Goal: Task Accomplishment & Management: Manage account settings

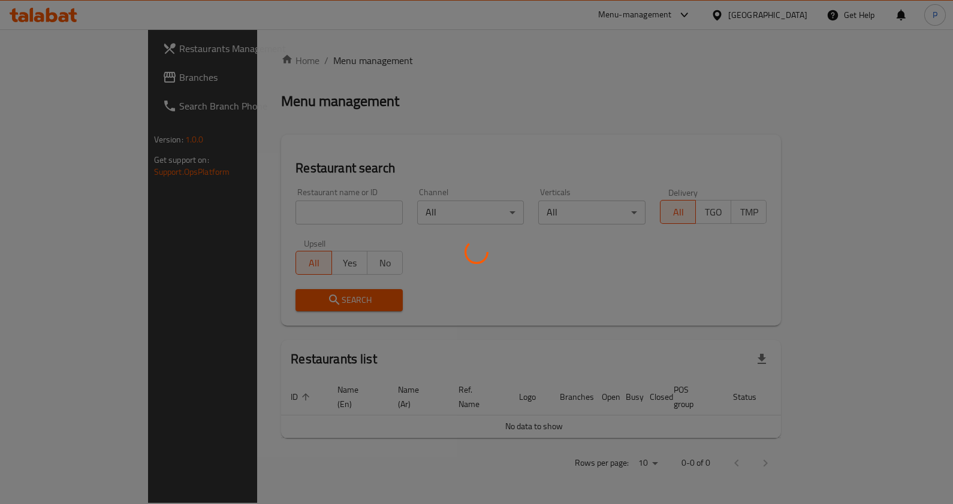
click at [322, 201] on div at bounding box center [476, 252] width 953 height 504
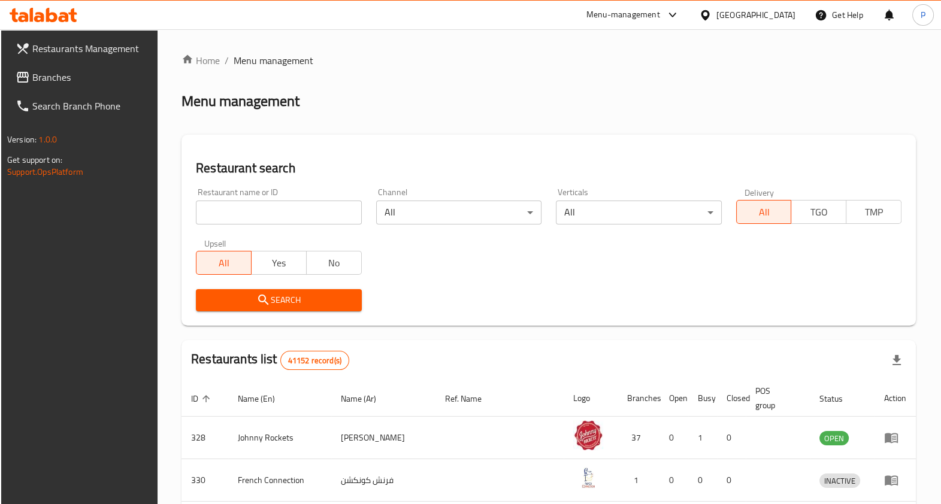
click at [277, 213] on input "search" at bounding box center [278, 213] width 165 height 24
type input "hot & taste"
click button "Search" at bounding box center [278, 300] width 165 height 22
drag, startPoint x: 308, startPoint y: 221, endPoint x: 334, endPoint y: 218, distance: 25.9
click at [318, 219] on input "search" at bounding box center [278, 213] width 165 height 24
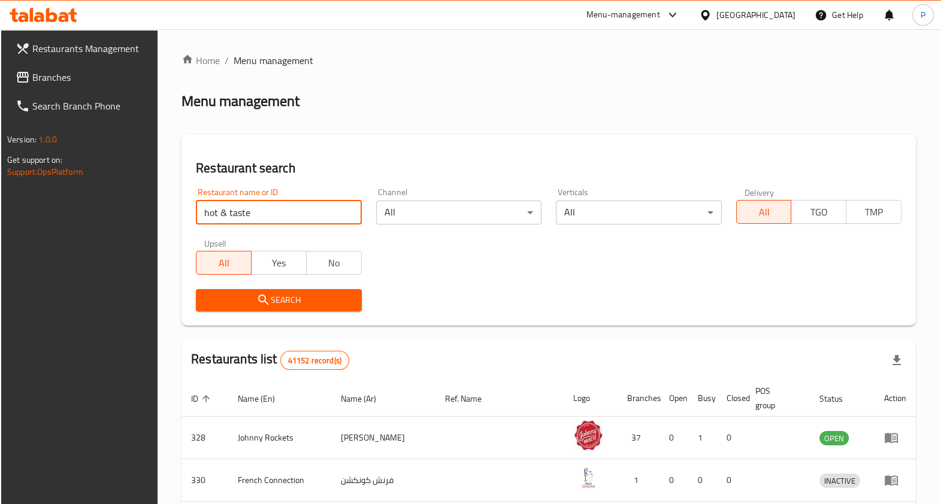
click at [282, 219] on input "hot & taste" at bounding box center [278, 213] width 165 height 24
click button "Search" at bounding box center [278, 300] width 165 height 22
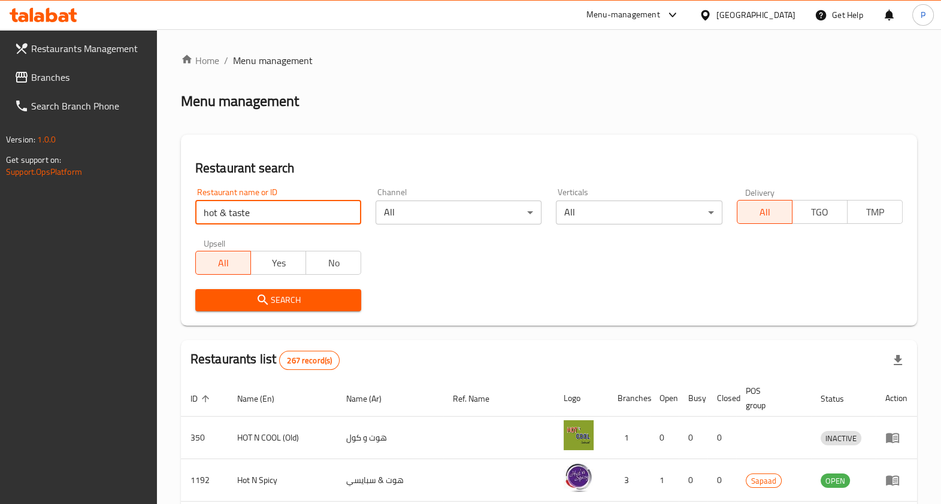
click at [272, 209] on input "hot & taste" at bounding box center [278, 213] width 166 height 24
type input "hot & taste cafetaria and restaurant"
click button "Search" at bounding box center [278, 300] width 166 height 22
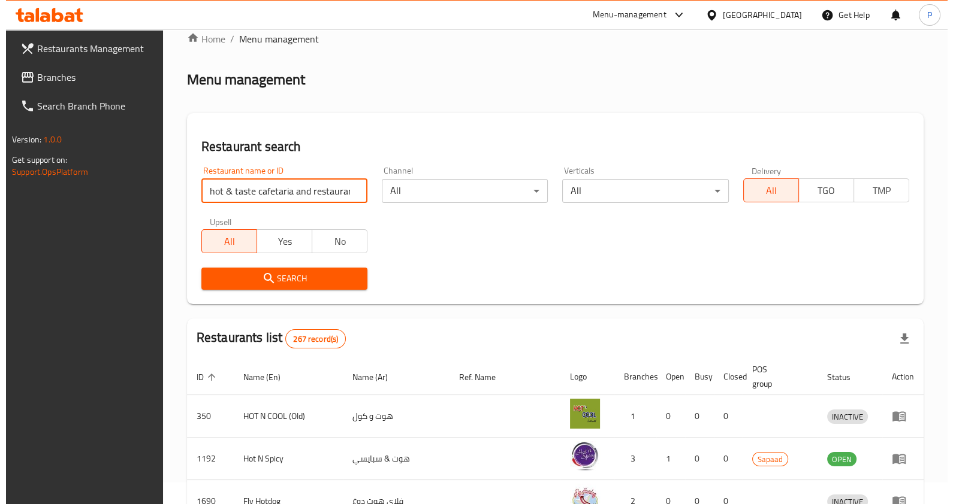
scroll to position [0, 0]
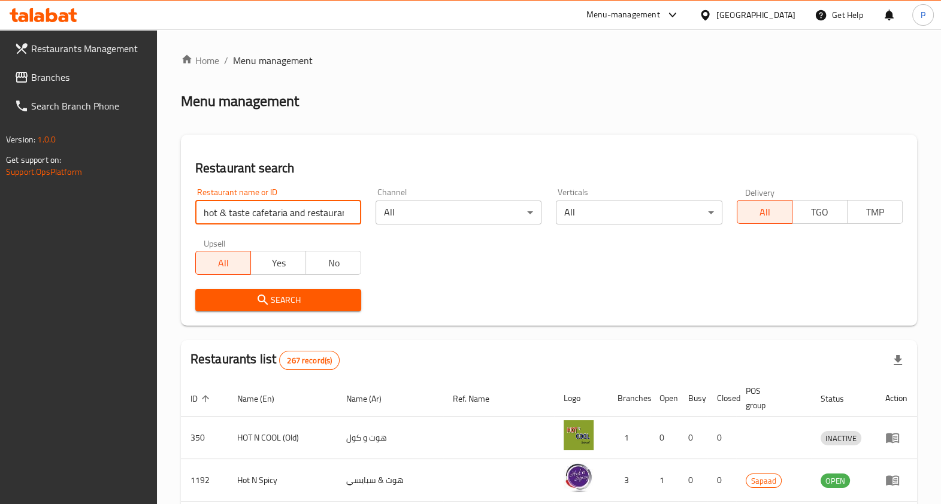
click at [347, 216] on input "hot & taste cafetaria and restaurant" at bounding box center [278, 213] width 166 height 24
click at [312, 212] on input "search" at bounding box center [278, 213] width 166 height 24
paste input "776369"
type input "776369"
drag, startPoint x: 275, startPoint y: 312, endPoint x: 272, endPoint y: 306, distance: 6.2
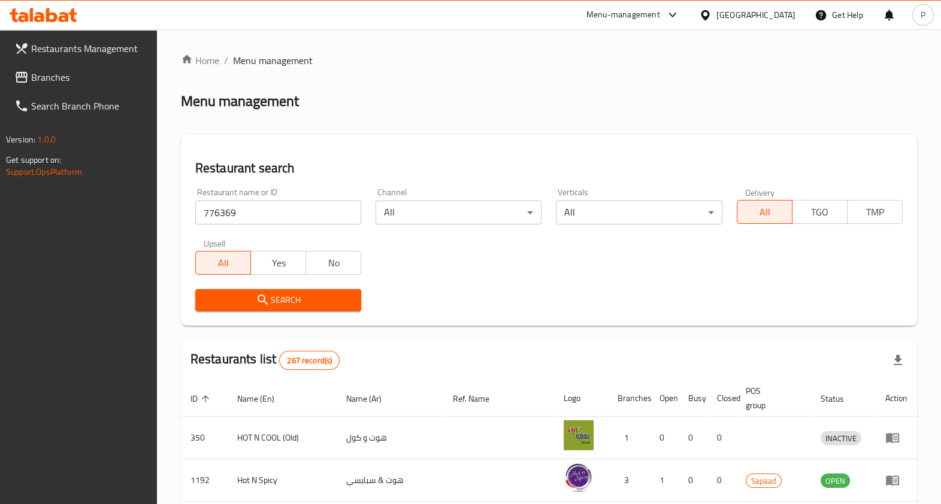
click at [274, 310] on div "Search" at bounding box center [278, 300] width 180 height 37
click at [249, 210] on input "776369" at bounding box center [278, 213] width 166 height 24
click button "Search" at bounding box center [278, 300] width 166 height 22
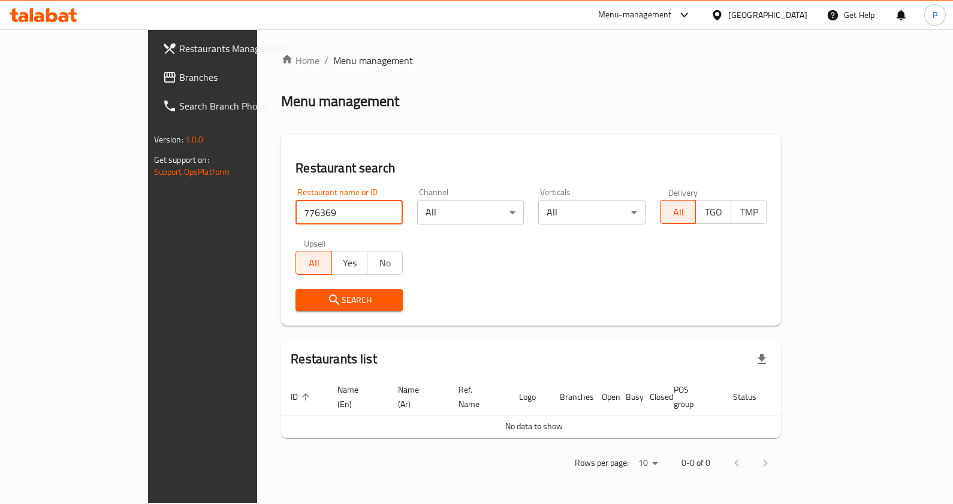
click at [351, 215] on input "776369" at bounding box center [348, 213] width 107 height 24
click at [281, 55] on link "Home" at bounding box center [300, 60] width 38 height 14
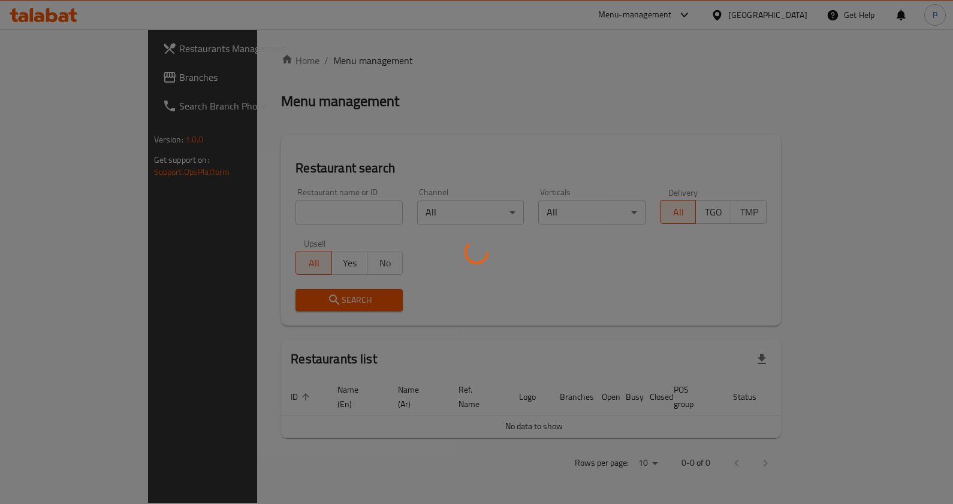
click at [312, 206] on div at bounding box center [476, 252] width 953 height 504
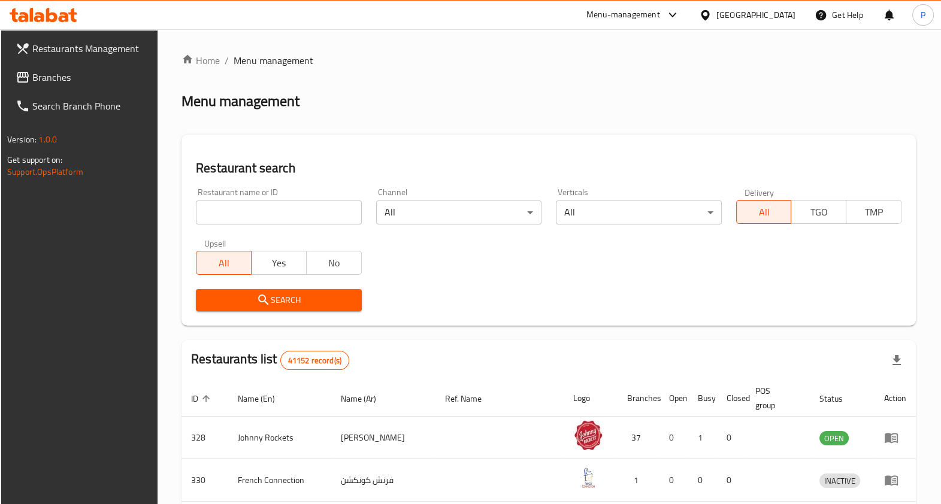
click at [256, 212] on input "search" at bounding box center [278, 213] width 165 height 24
paste input "HOT & TASTE CAFE & RESTAURANT"
click button "Search" at bounding box center [278, 300] width 165 height 22
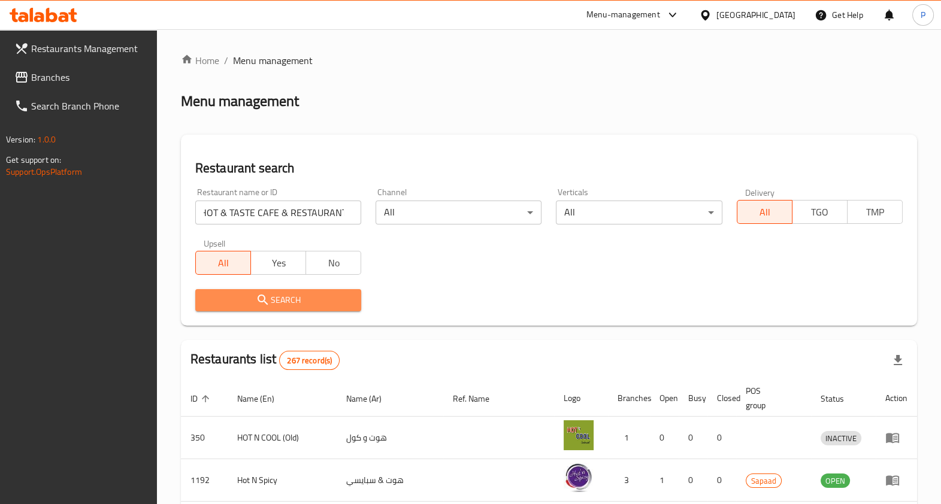
scroll to position [0, 0]
click at [279, 293] on span "Search" at bounding box center [278, 300] width 147 height 15
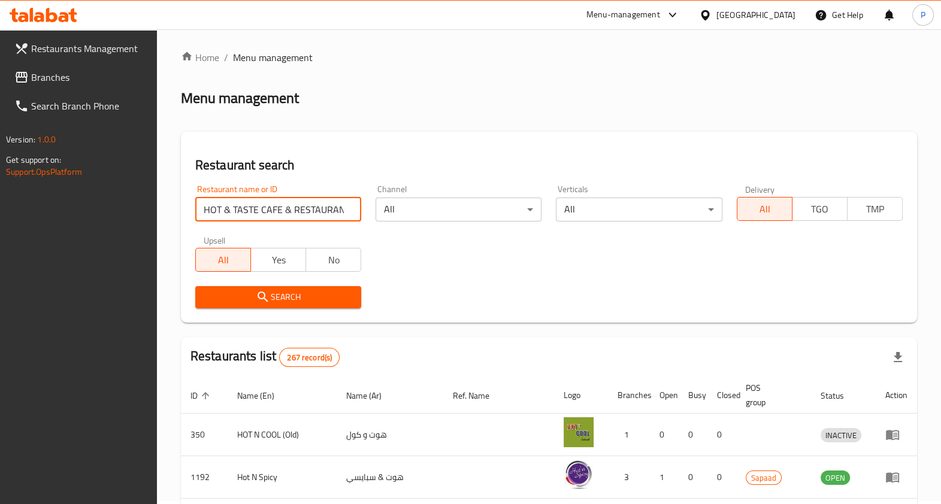
scroll to position [0, 4]
drag, startPoint x: 259, startPoint y: 208, endPoint x: 451, endPoint y: 202, distance: 191.2
click at [451, 202] on div "Restaurant name or ID HOT & TASTE CAFE & RESTAURANT Restaurant name or ID Chann…" at bounding box center [549, 247] width 722 height 138
type input "HOT & TASTE"
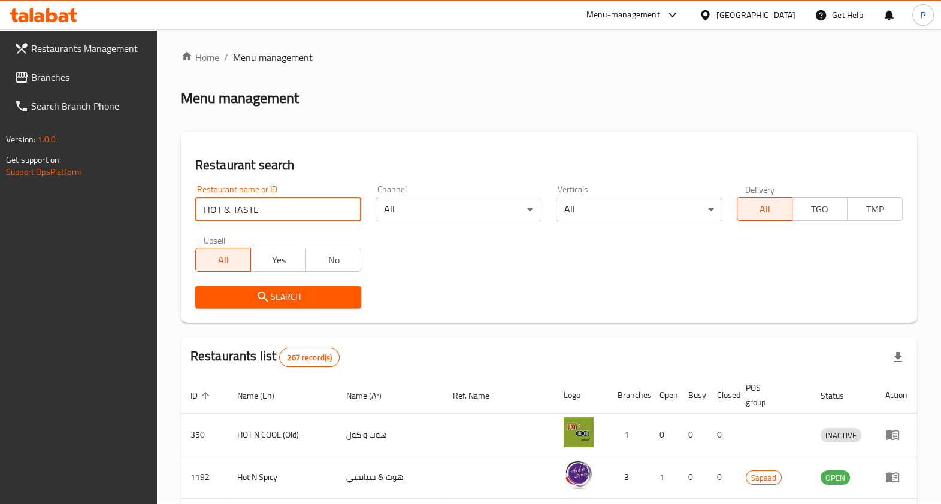
click button "Search" at bounding box center [278, 297] width 166 height 22
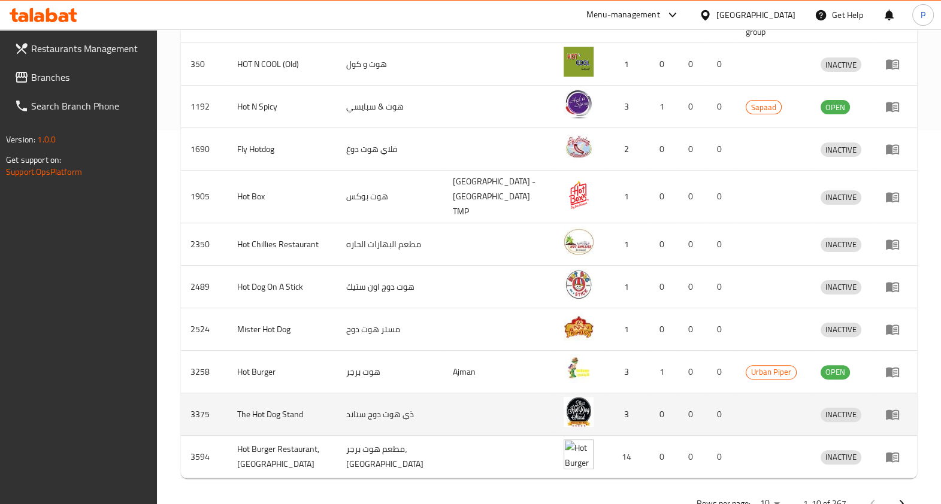
scroll to position [403, 0]
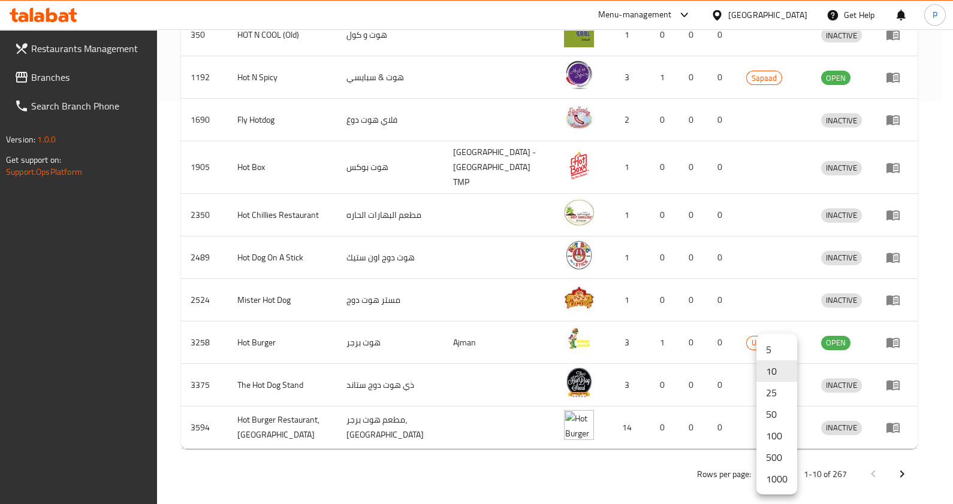
click at [774, 480] on li "1000" at bounding box center [776, 480] width 41 height 22
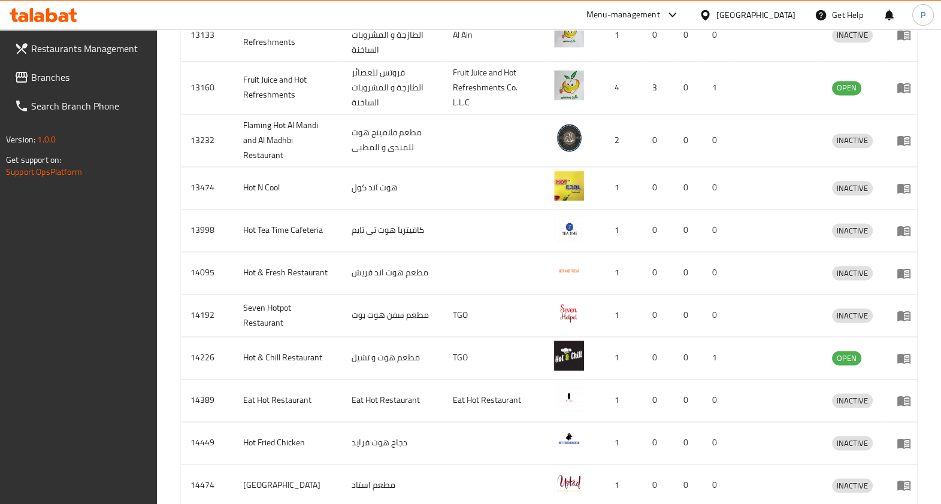
scroll to position [10305, 0]
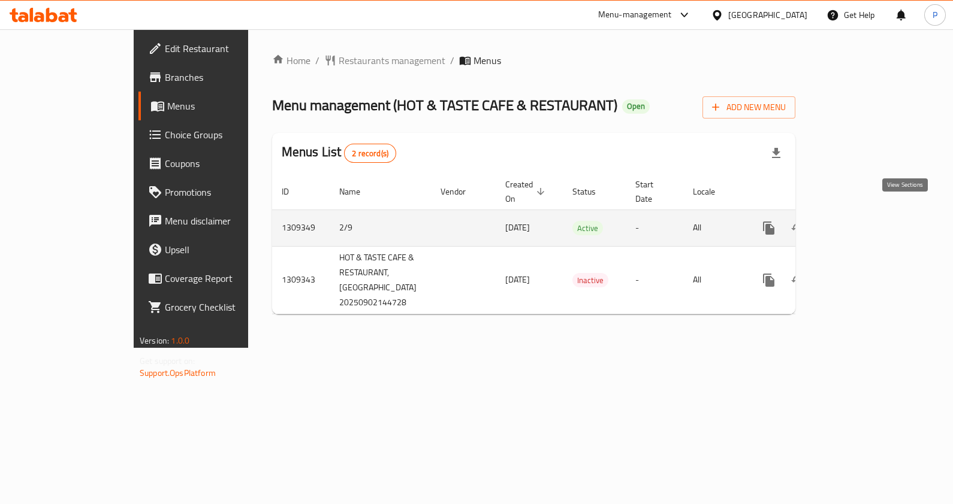
click at [869, 214] on link "enhanced table" at bounding box center [855, 228] width 29 height 29
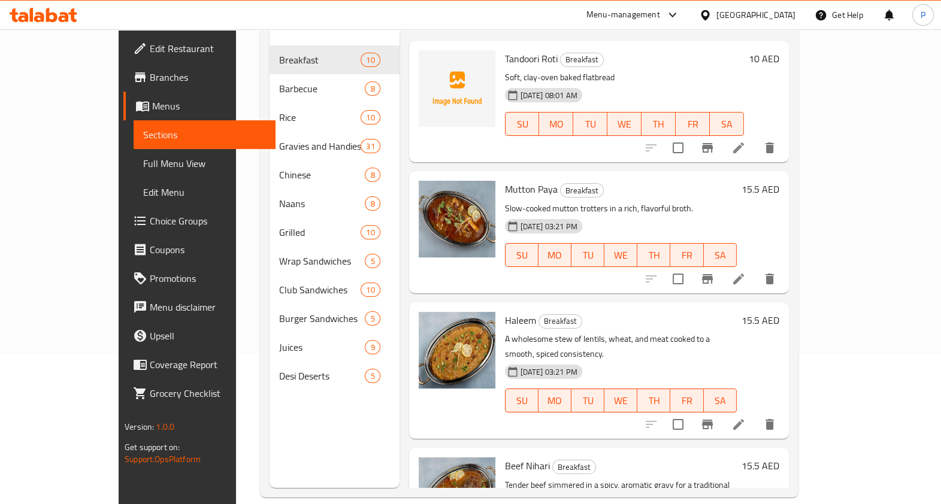
scroll to position [25, 0]
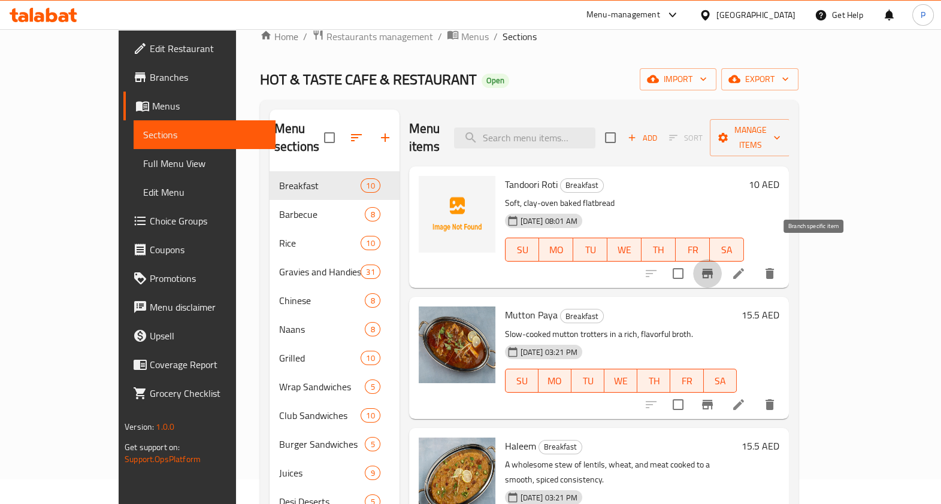
click at [715, 267] on icon "Branch-specific-item" at bounding box center [707, 274] width 14 height 14
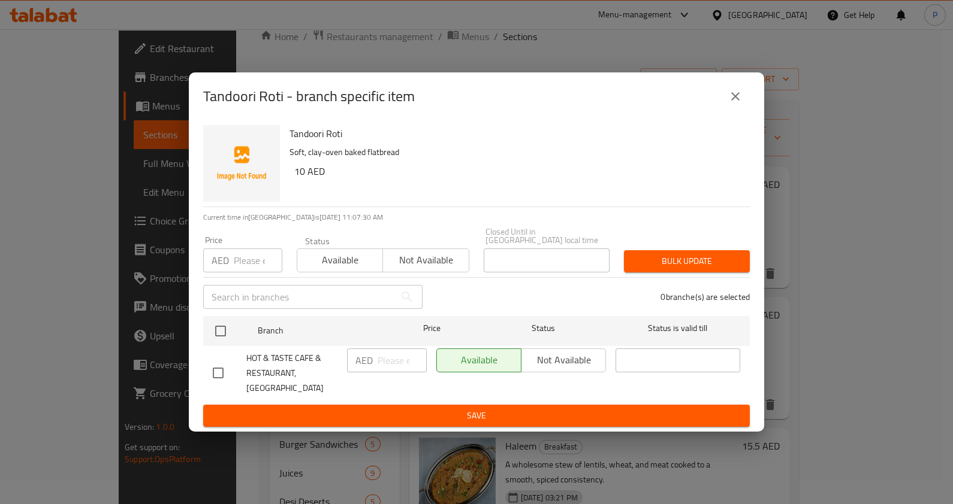
click at [730, 111] on button "close" at bounding box center [735, 96] width 29 height 29
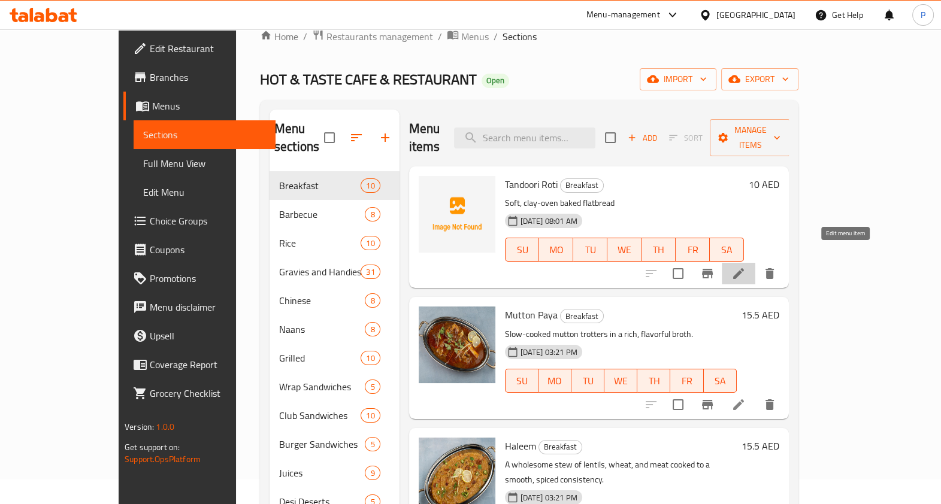
click at [744, 268] on icon at bounding box center [738, 273] width 11 height 11
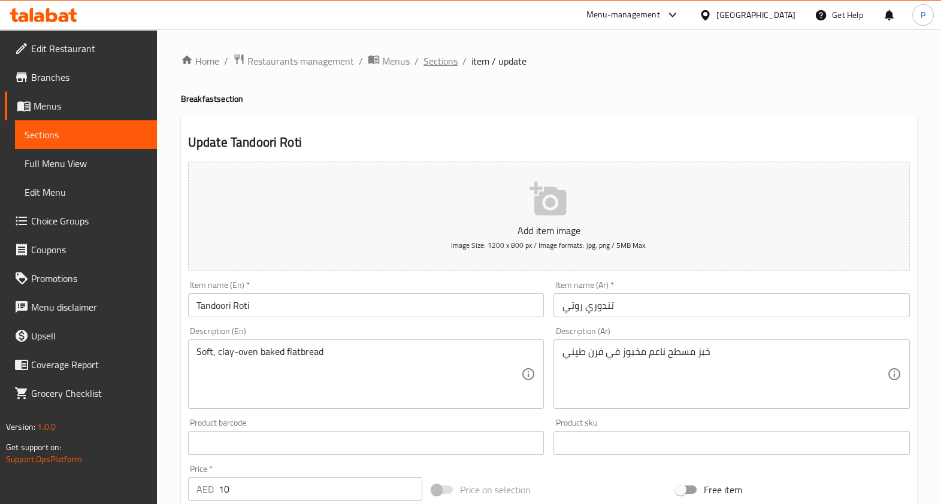
click at [446, 60] on span "Sections" at bounding box center [441, 61] width 34 height 14
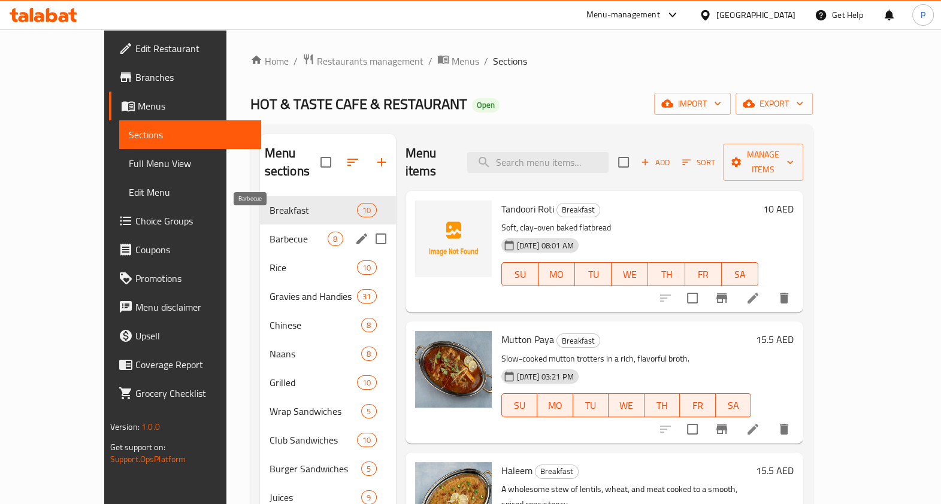
click at [276, 232] on span "Barbecue" at bounding box center [299, 239] width 59 height 14
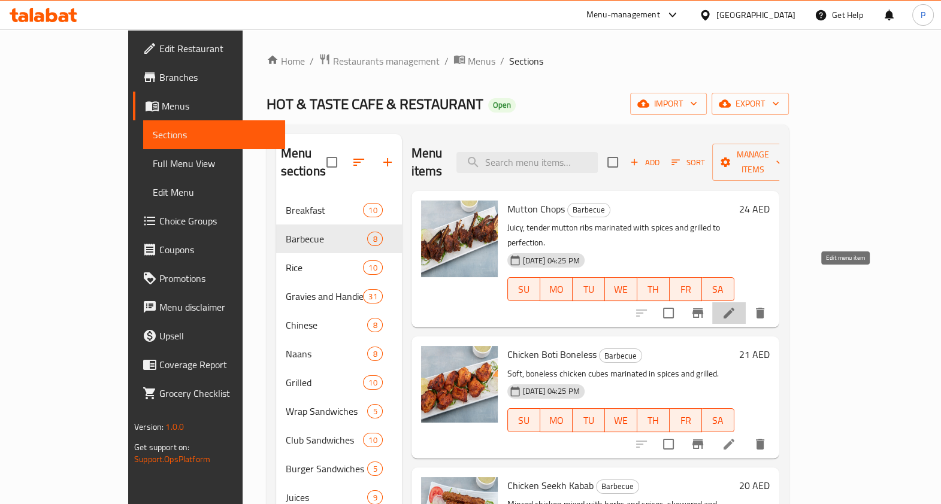
click at [735, 308] on icon at bounding box center [729, 313] width 11 height 11
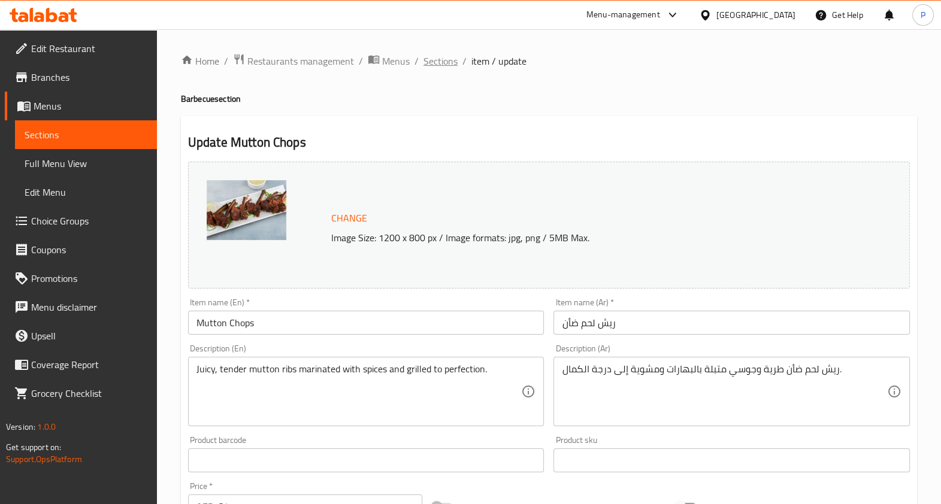
click at [446, 58] on span "Sections" at bounding box center [441, 61] width 34 height 14
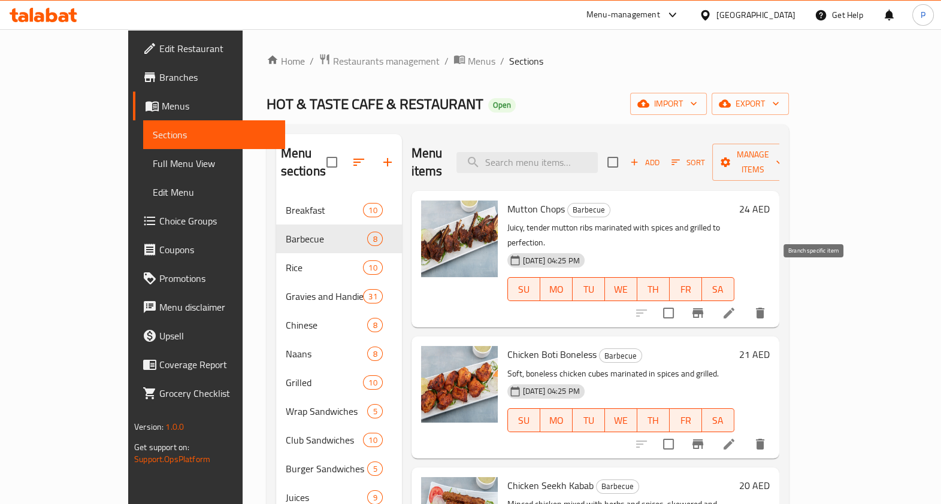
click at [703, 309] on icon "Branch-specific-item" at bounding box center [698, 314] width 11 height 10
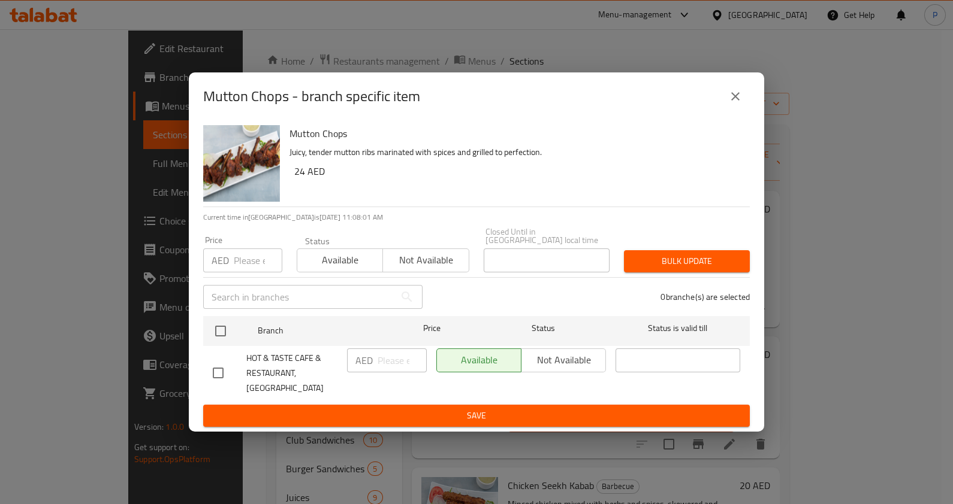
click at [823, 273] on div "Mutton Chops - branch specific item Mutton Chops Juicy, tender mutton ribs mari…" at bounding box center [476, 252] width 953 height 504
click at [732, 104] on icon "close" at bounding box center [735, 96] width 14 height 14
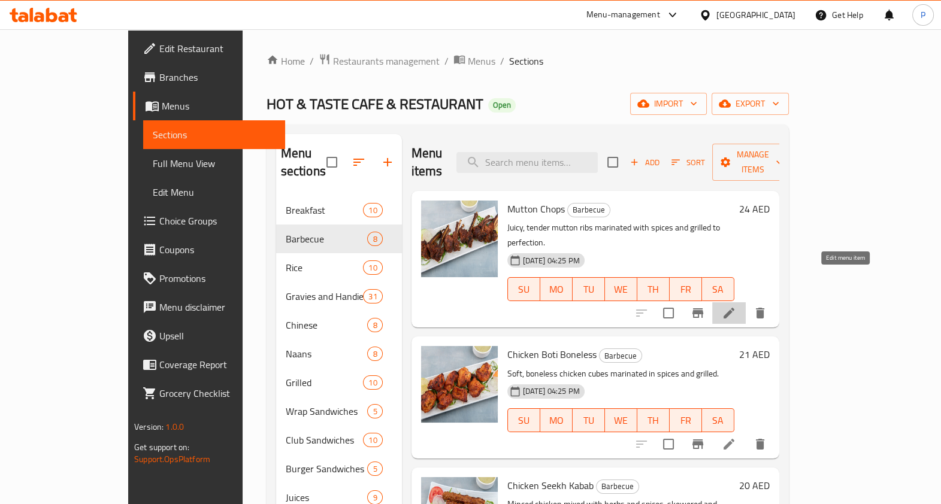
click at [736, 306] on icon at bounding box center [729, 313] width 14 height 14
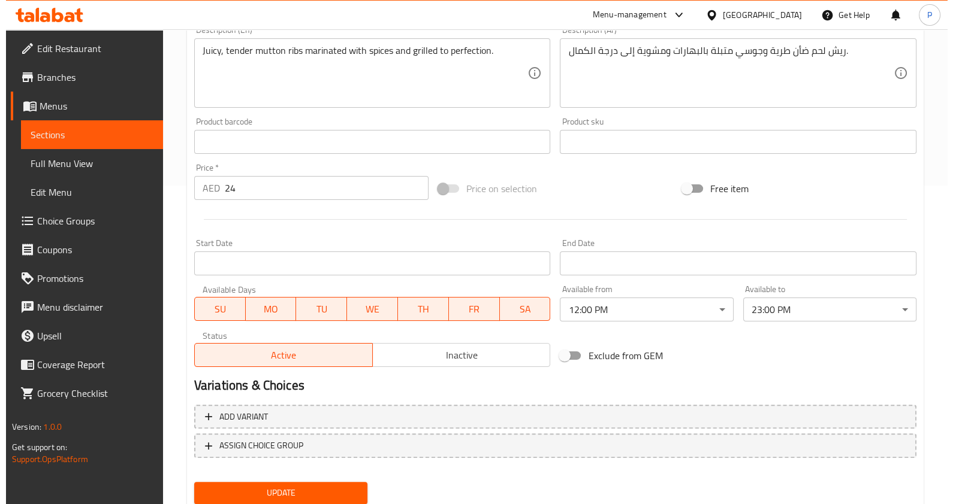
scroll to position [320, 0]
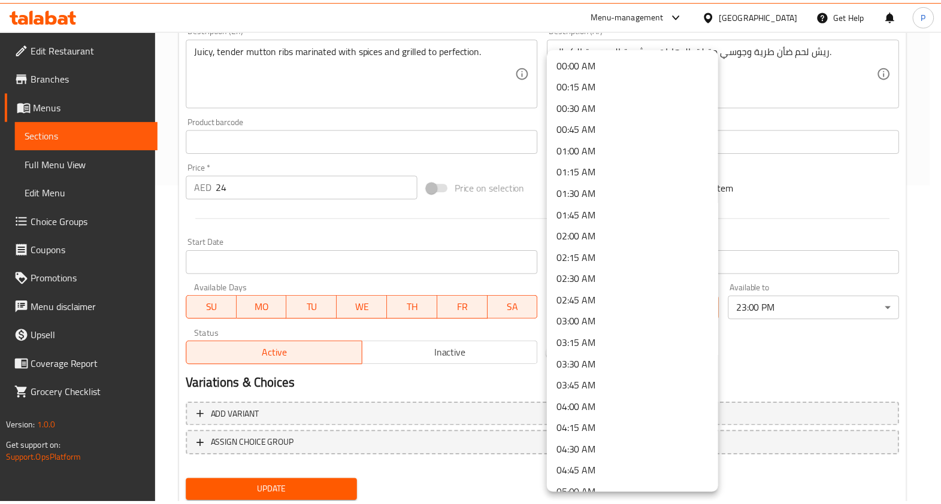
scroll to position [827, 0]
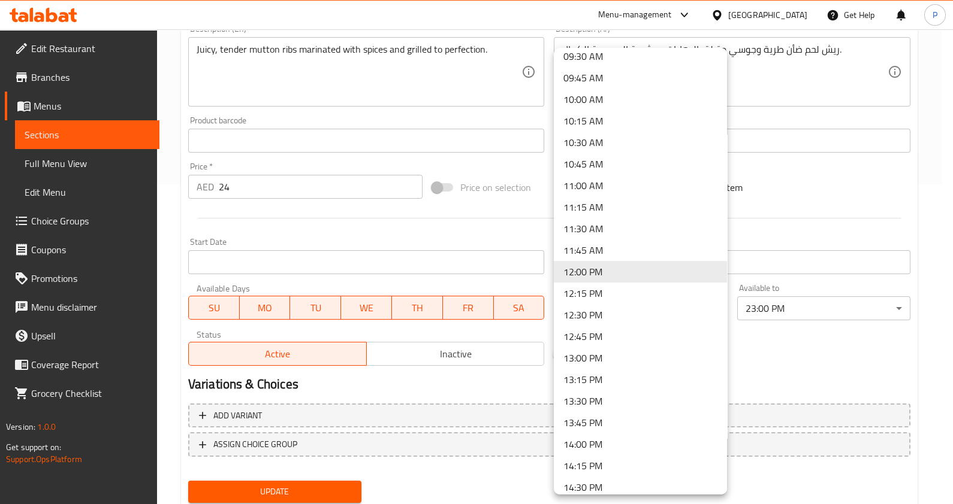
click at [590, 253] on li "11:45 AM" at bounding box center [640, 251] width 173 height 22
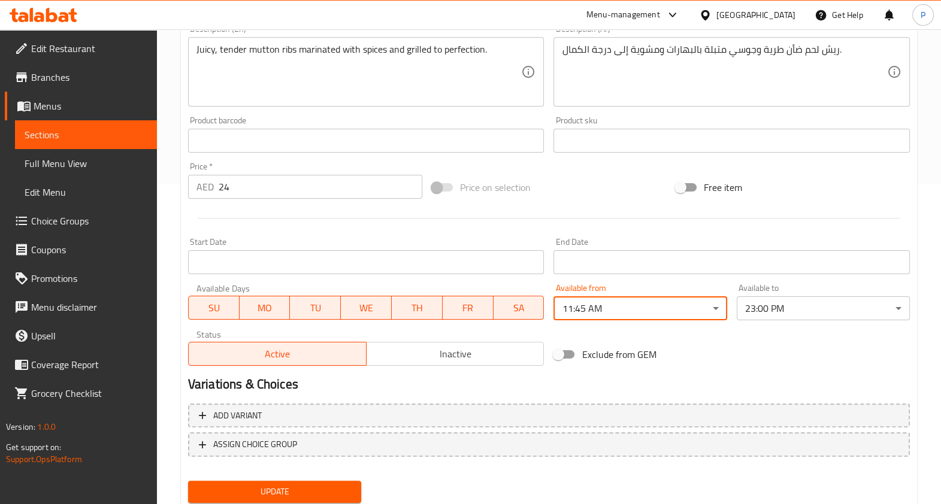
click at [312, 487] on span "Update" at bounding box center [275, 492] width 154 height 15
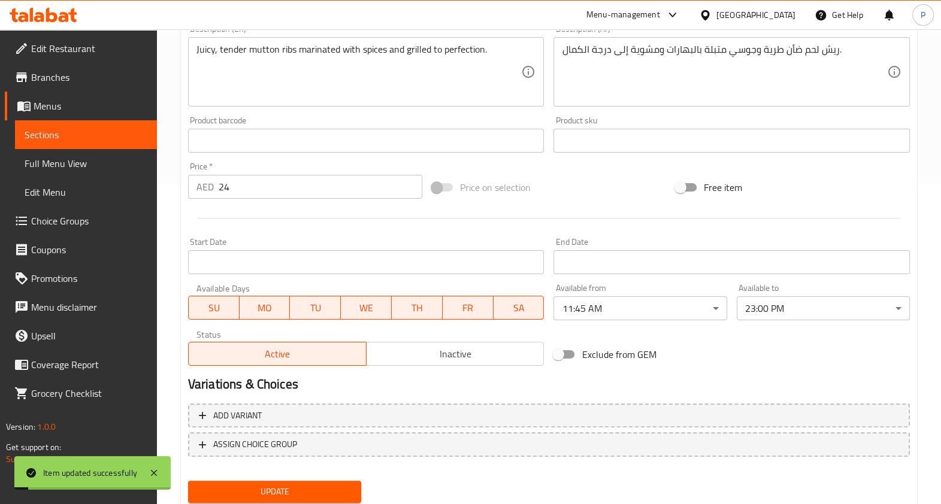
scroll to position [0, 0]
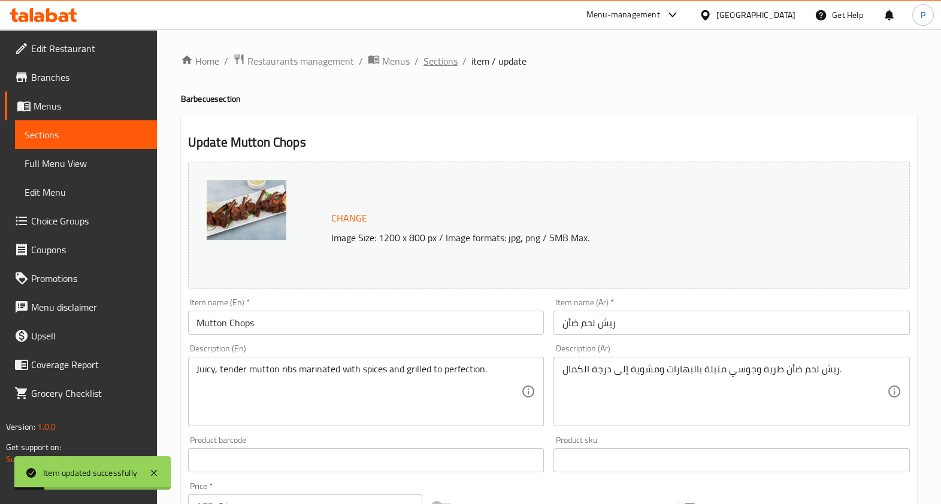
click at [425, 67] on span "Sections" at bounding box center [441, 61] width 34 height 14
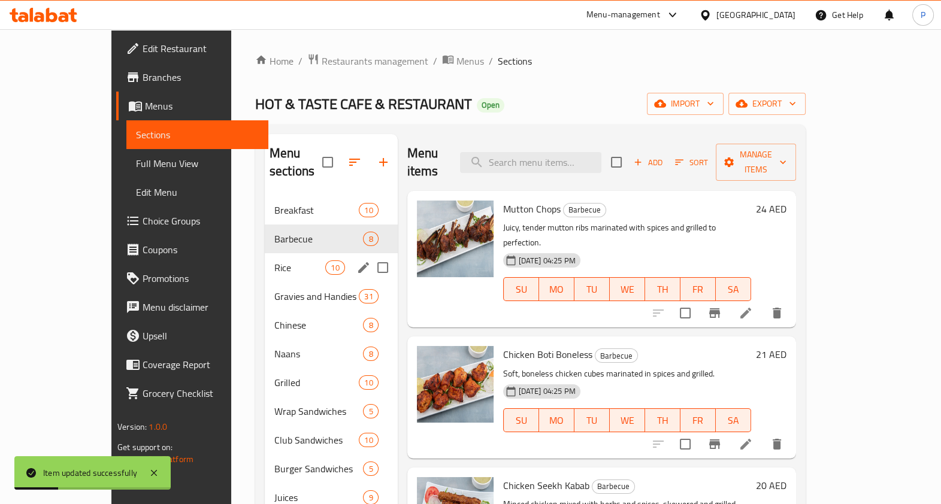
click at [274, 261] on span "Rice" at bounding box center [299, 268] width 51 height 14
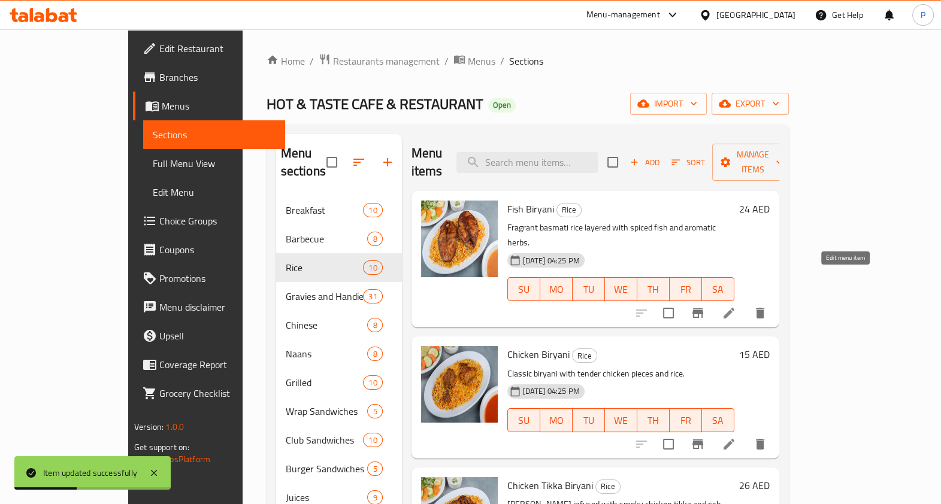
click at [735, 308] on icon at bounding box center [729, 313] width 11 height 11
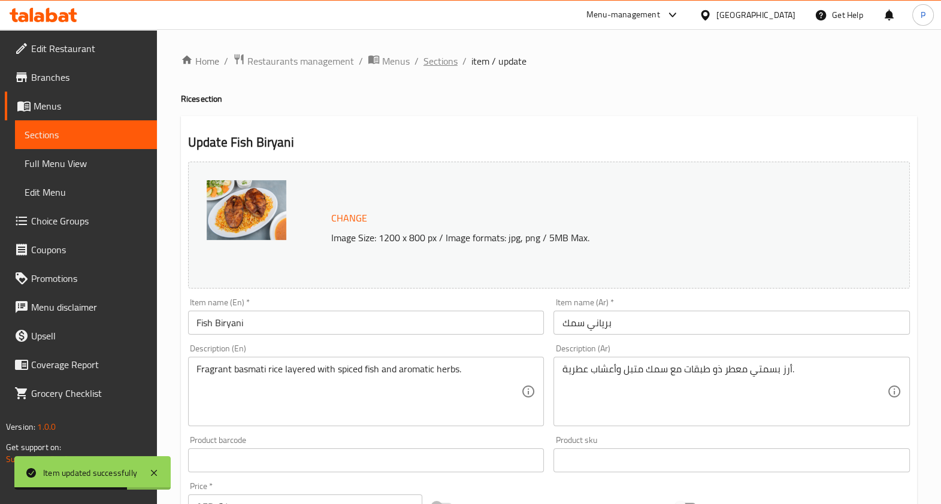
click at [431, 58] on span "Sections" at bounding box center [441, 61] width 34 height 14
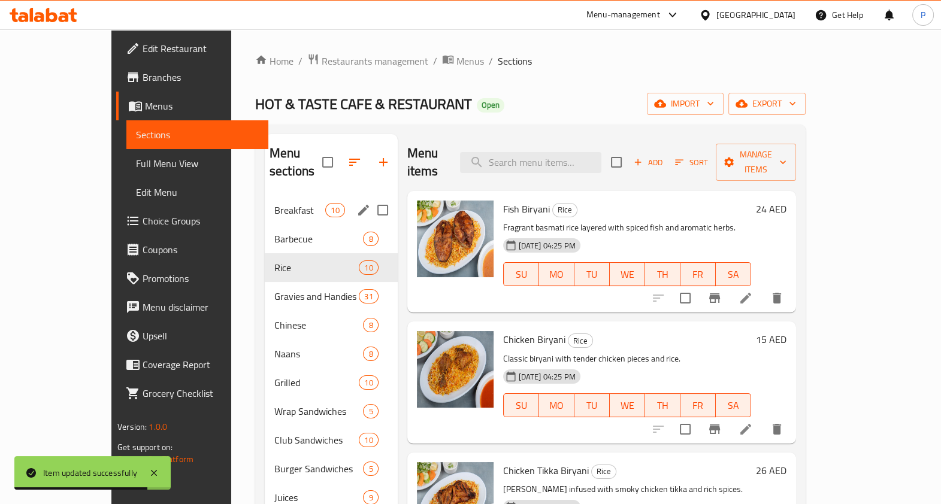
click at [279, 203] on span "Breakfast" at bounding box center [299, 210] width 51 height 14
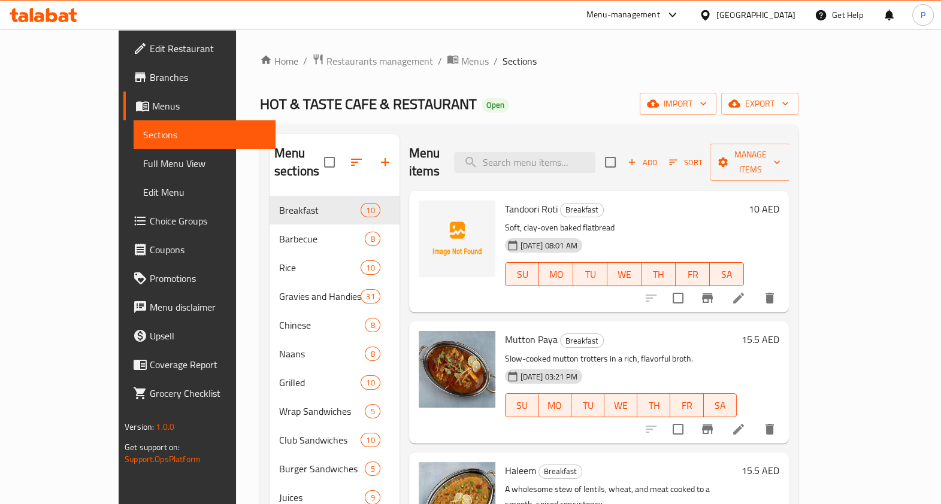
click at [744, 293] on icon at bounding box center [738, 298] width 11 height 11
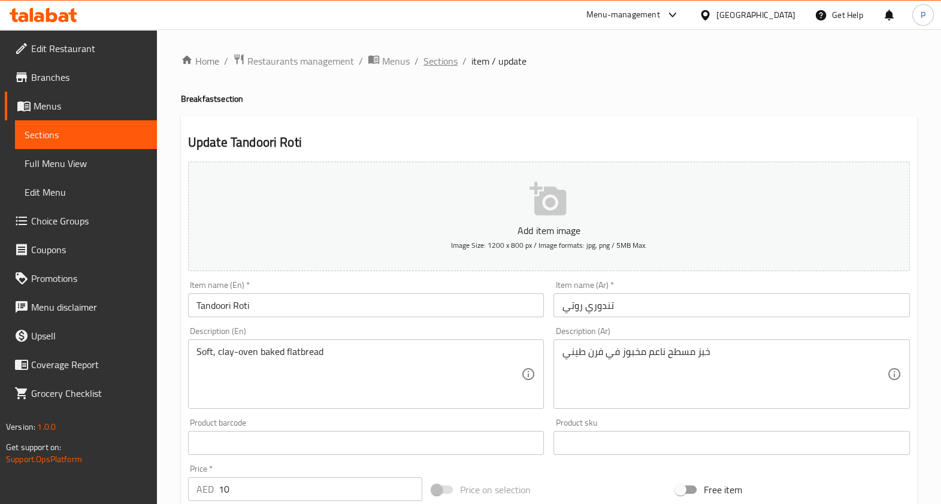
click at [444, 61] on span "Sections" at bounding box center [441, 61] width 34 height 14
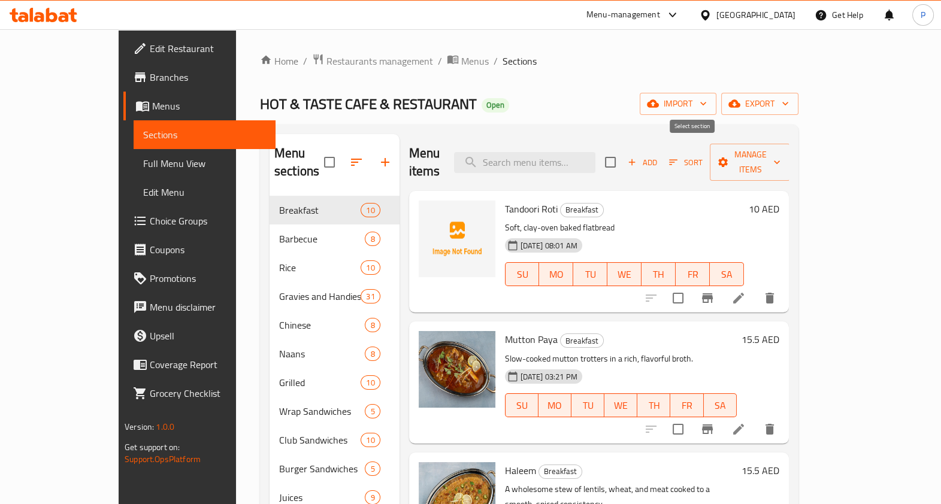
click at [623, 157] on input "checkbox" at bounding box center [610, 162] width 25 height 25
checkbox input "true"
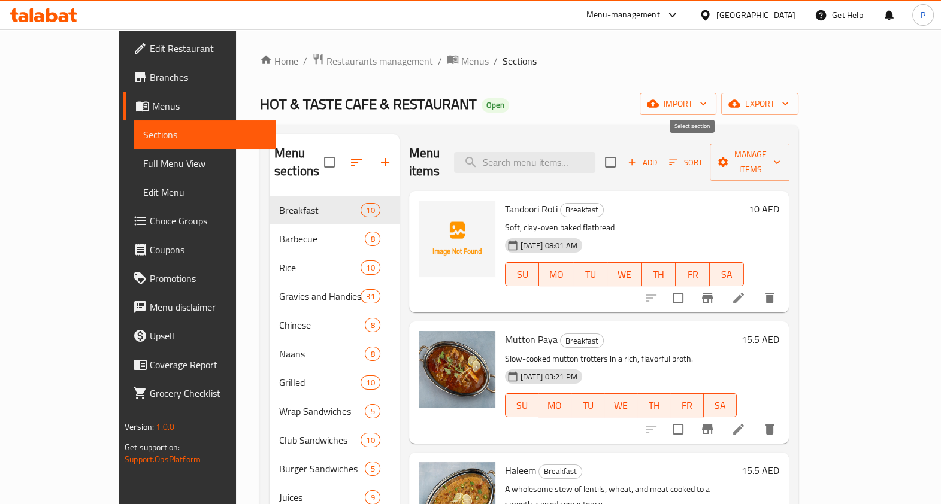
checkbox input "true"
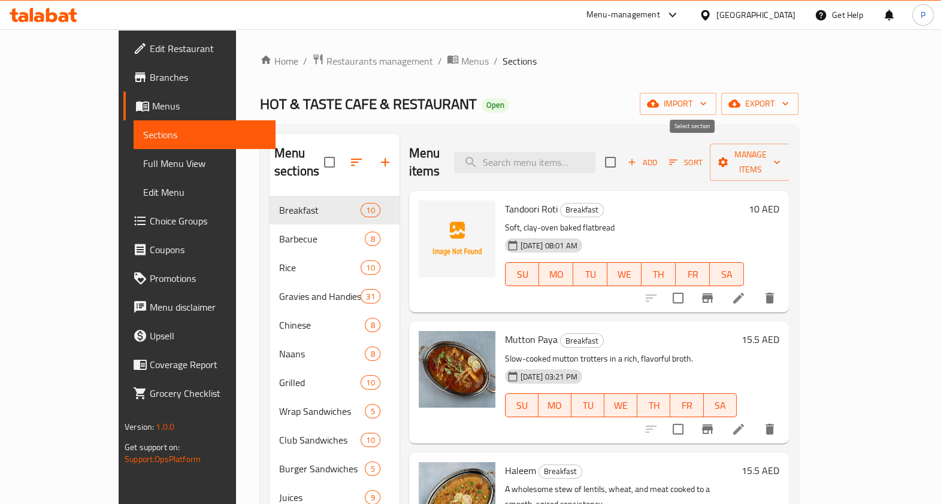
checkbox input "true"
click at [781, 158] on span "Manage items" at bounding box center [750, 162] width 61 height 30
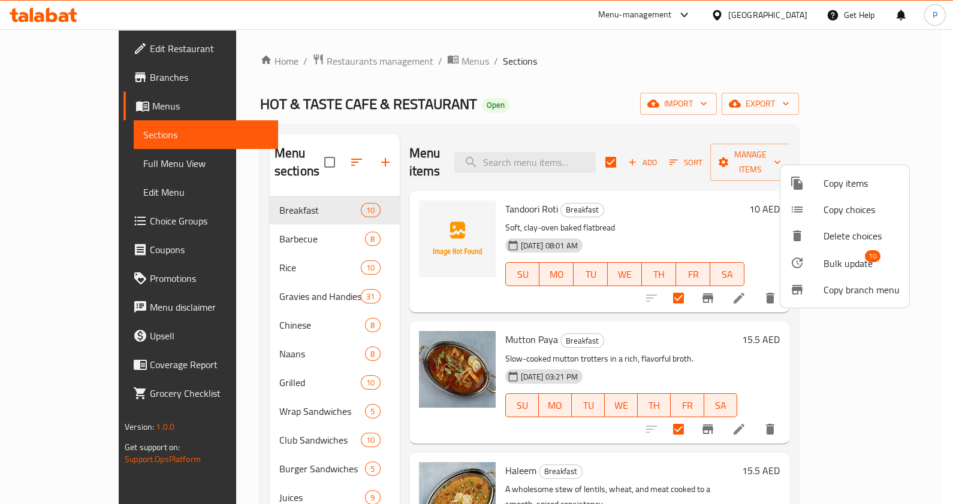
click at [842, 264] on span "Bulk update" at bounding box center [847, 263] width 49 height 14
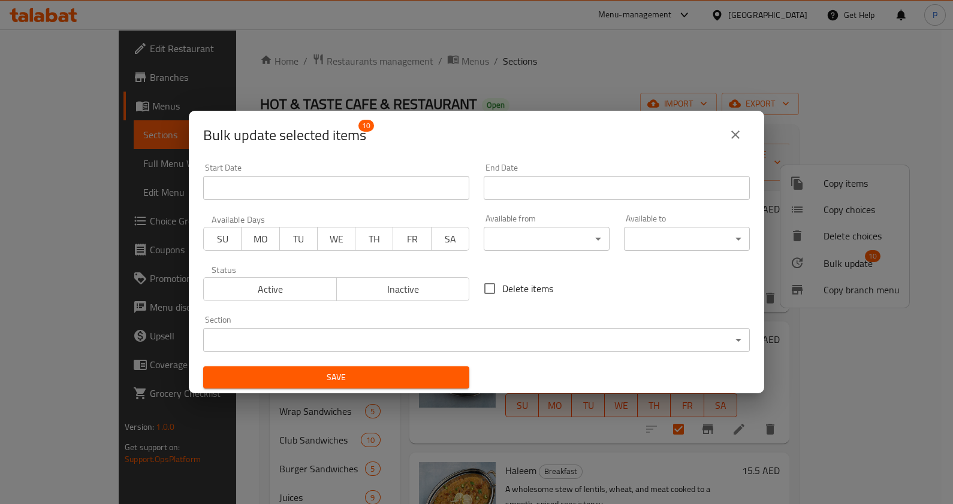
click at [492, 237] on body "​ Menu-management [GEOGRAPHIC_DATA] Get Help P Edit Restaurant Branches Menus S…" at bounding box center [476, 266] width 953 height 475
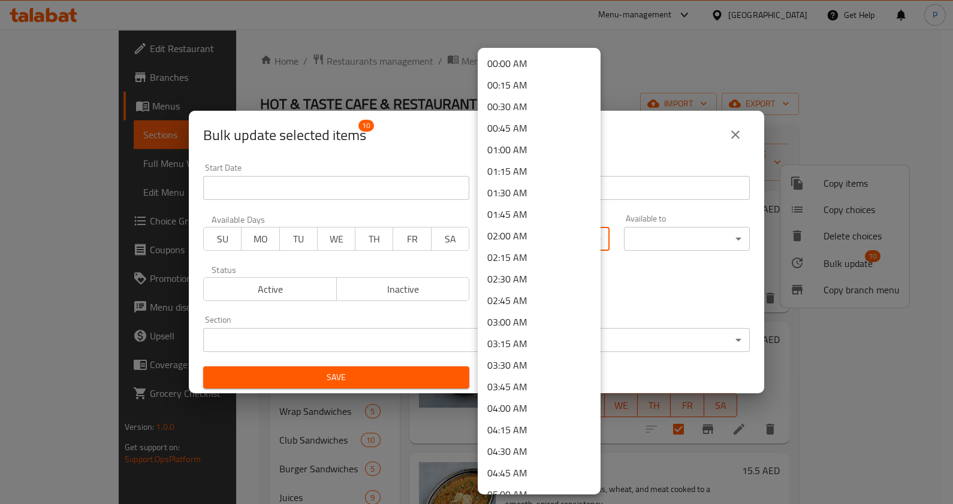
click at [393, 332] on div at bounding box center [476, 252] width 953 height 504
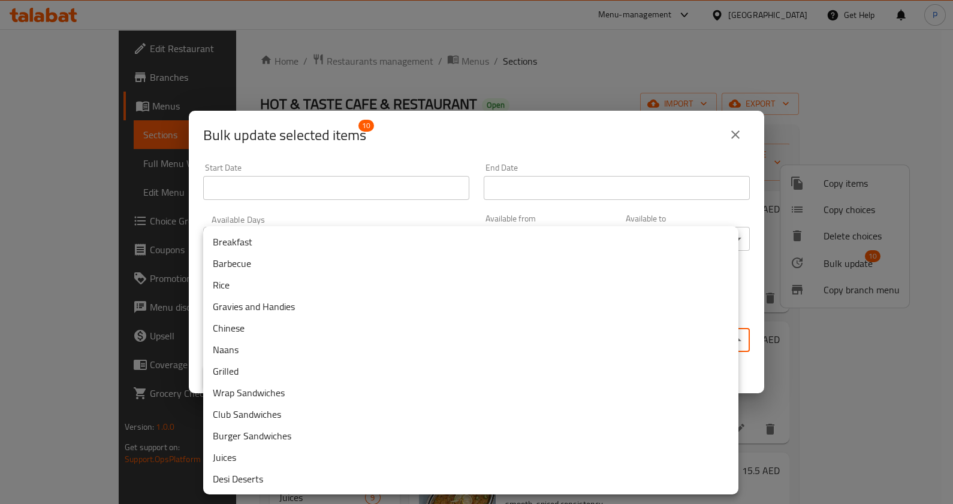
click at [398, 344] on body "​ Menu-management [GEOGRAPHIC_DATA] Get Help P Edit Restaurant Branches Menus S…" at bounding box center [476, 266] width 953 height 475
click at [569, 136] on div at bounding box center [476, 252] width 953 height 504
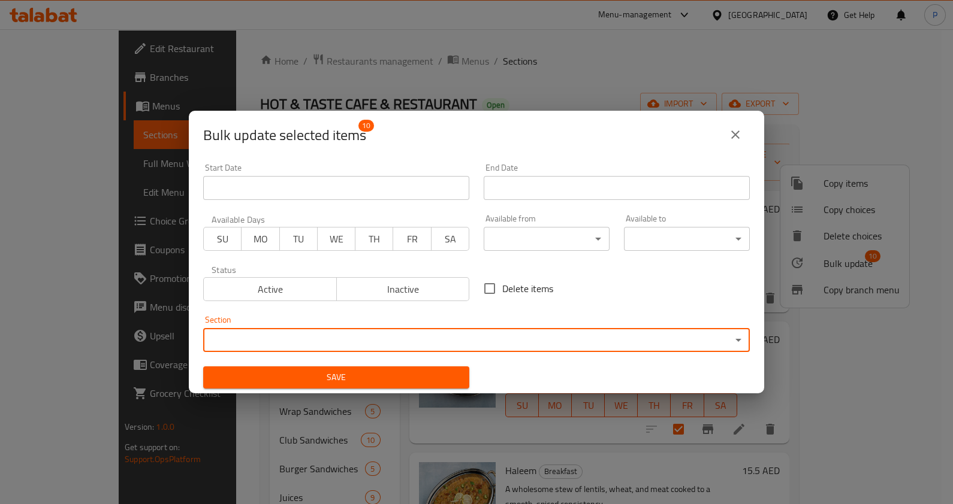
click at [726, 138] on button "close" at bounding box center [735, 134] width 29 height 29
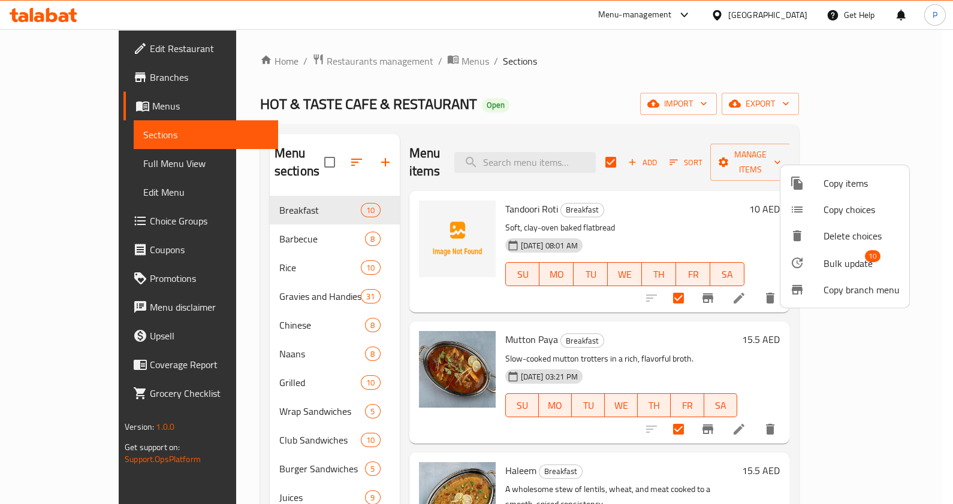
click at [757, 312] on div at bounding box center [476, 252] width 953 height 504
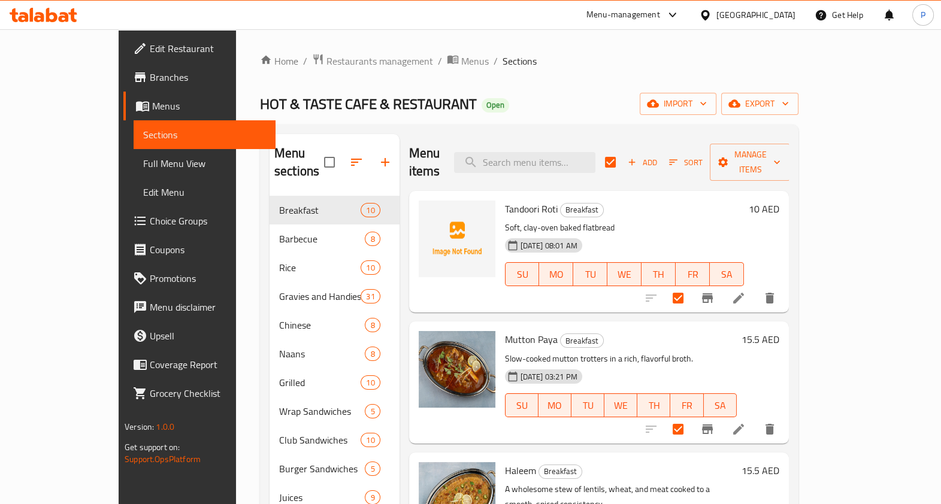
click at [746, 291] on icon at bounding box center [739, 298] width 14 height 14
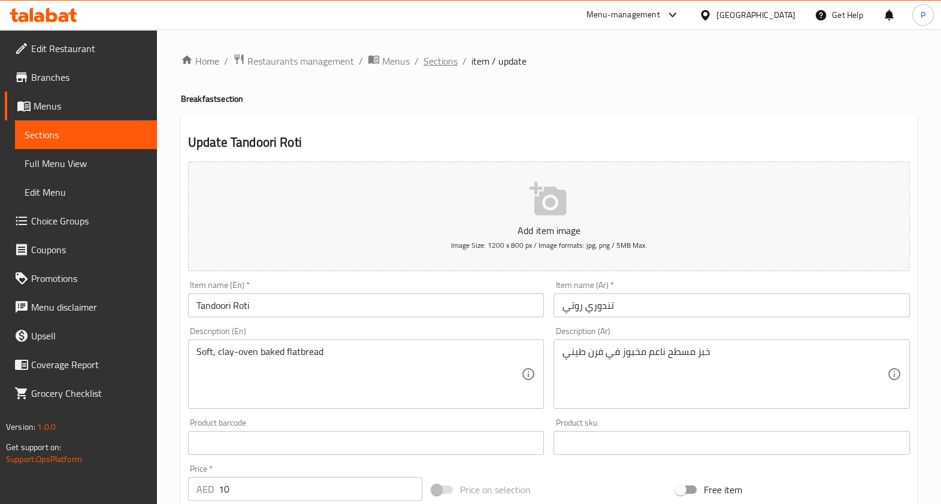
click at [427, 59] on span "Sections" at bounding box center [441, 61] width 34 height 14
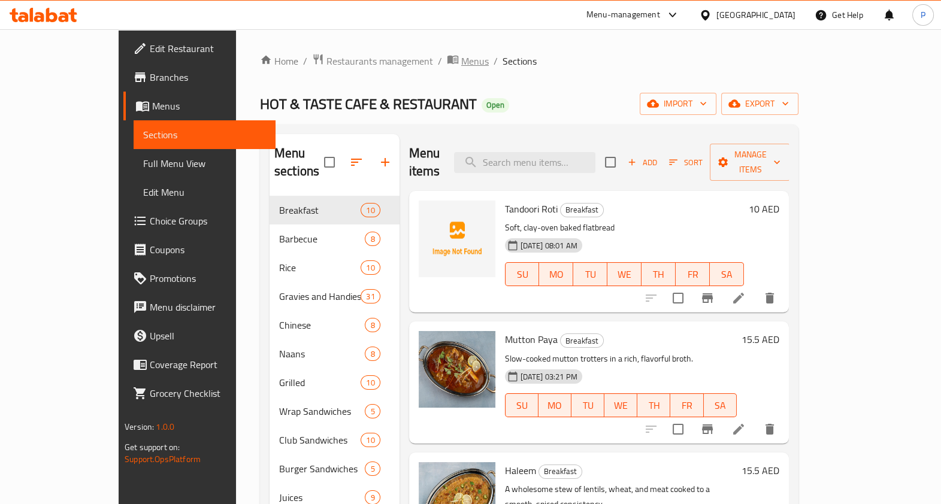
click at [461, 64] on span "Menus" at bounding box center [475, 61] width 28 height 14
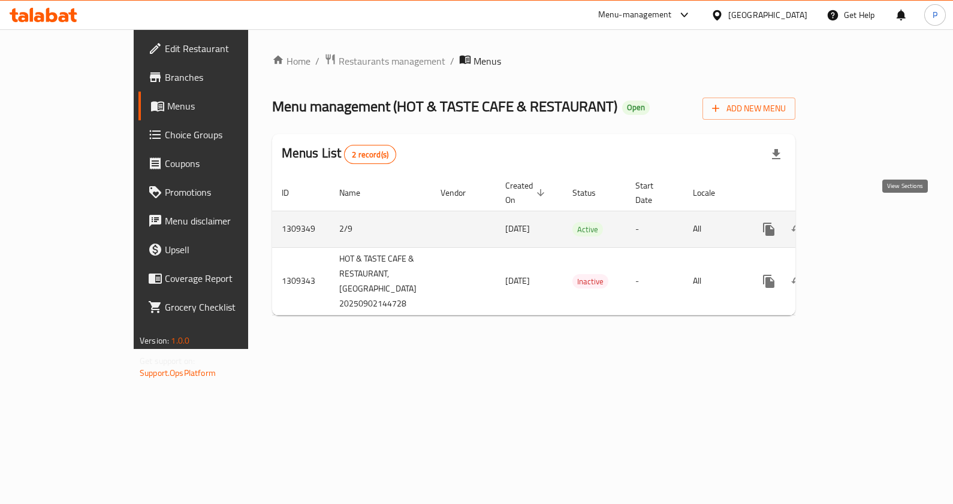
click at [862, 222] on icon "enhanced table" at bounding box center [855, 229] width 14 height 14
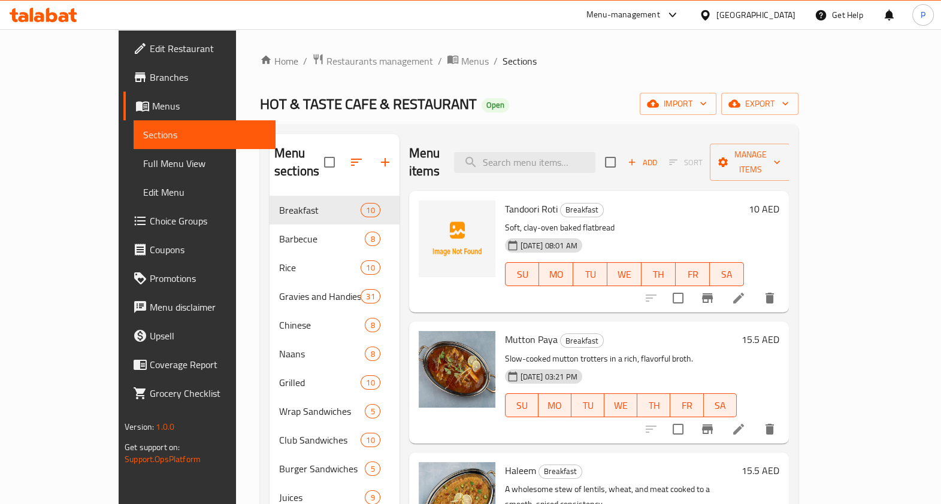
click at [623, 150] on input "checkbox" at bounding box center [610, 162] width 25 height 25
checkbox input "true"
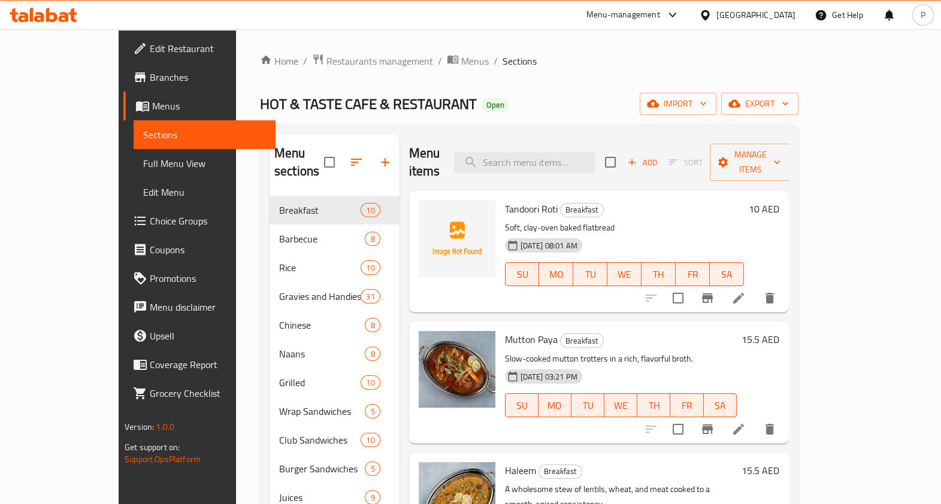
checkbox input "true"
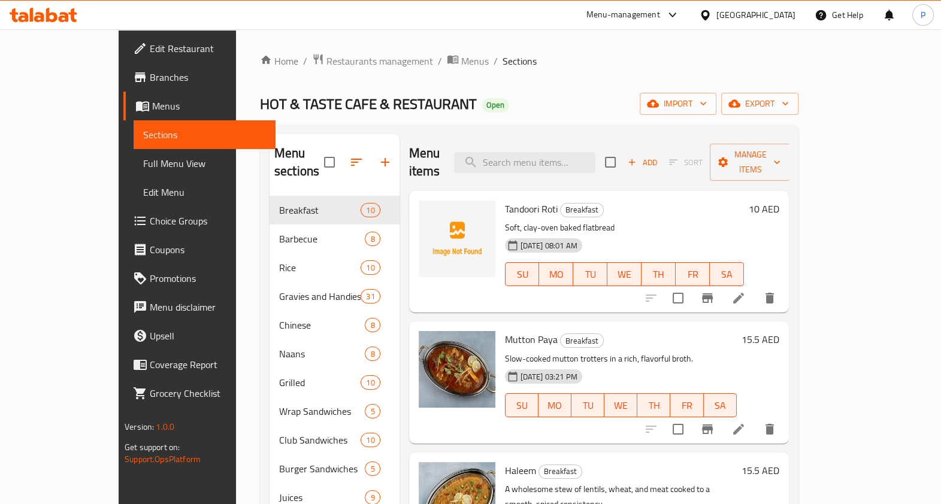
checkbox input "true"
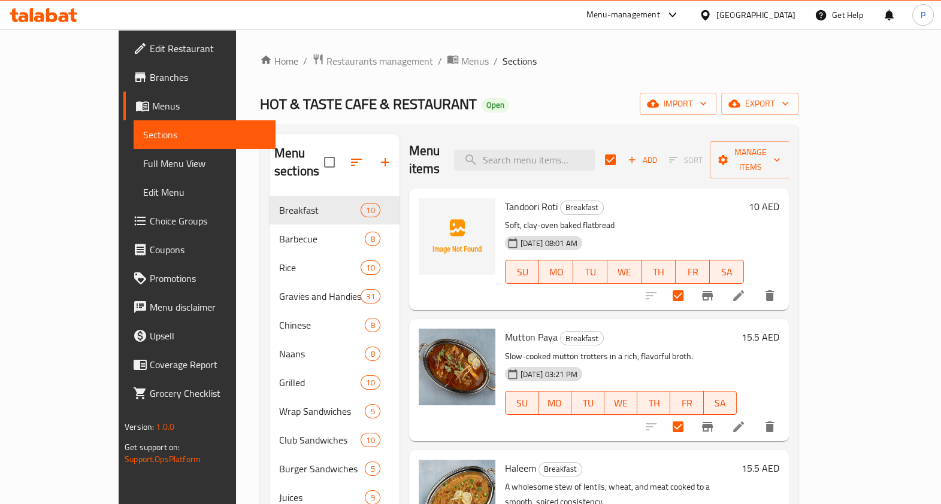
click at [744, 291] on icon at bounding box center [738, 296] width 11 height 11
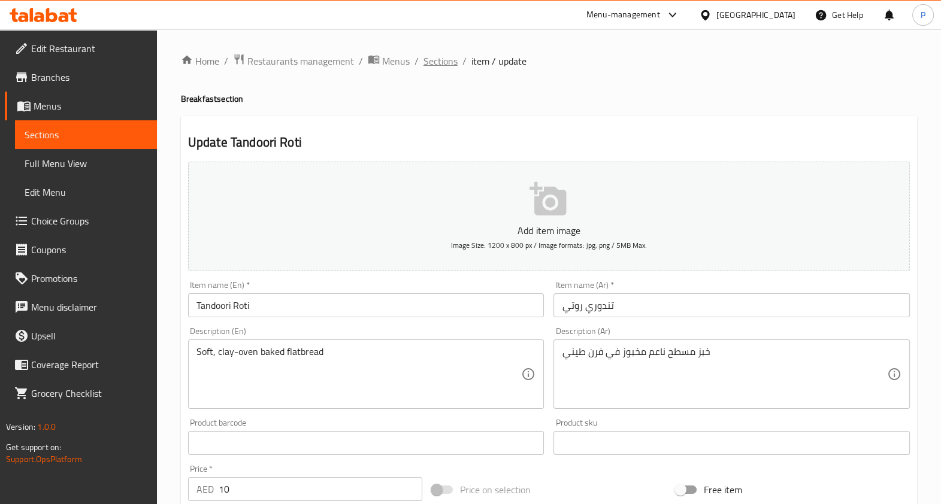
click at [437, 61] on span "Sections" at bounding box center [441, 61] width 34 height 14
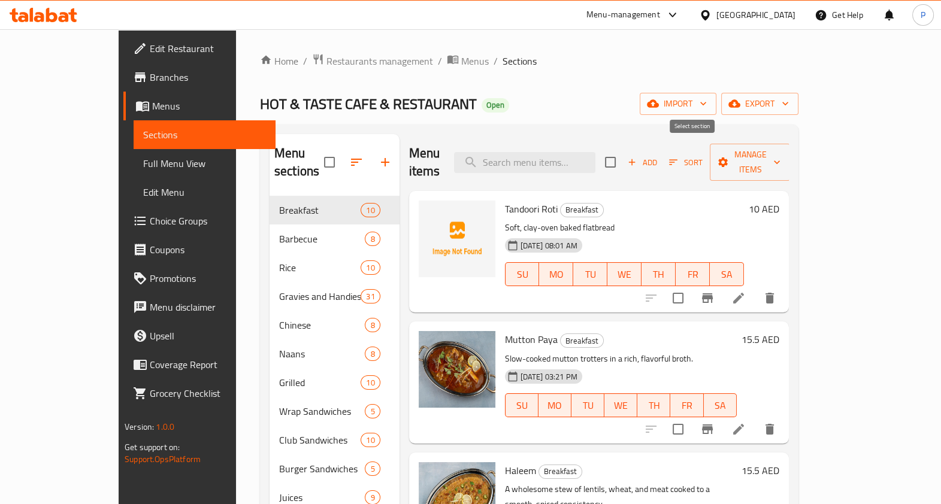
click at [623, 157] on input "checkbox" at bounding box center [610, 162] width 25 height 25
checkbox input "true"
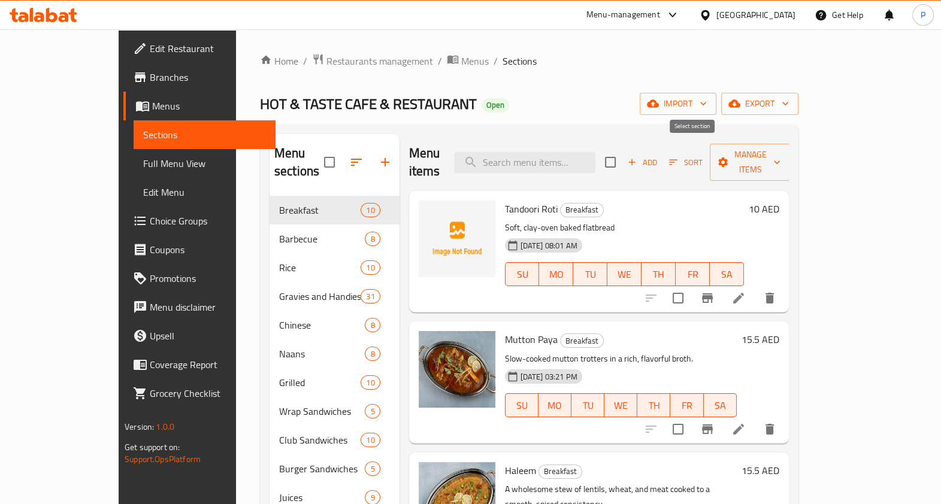
checkbox input "true"
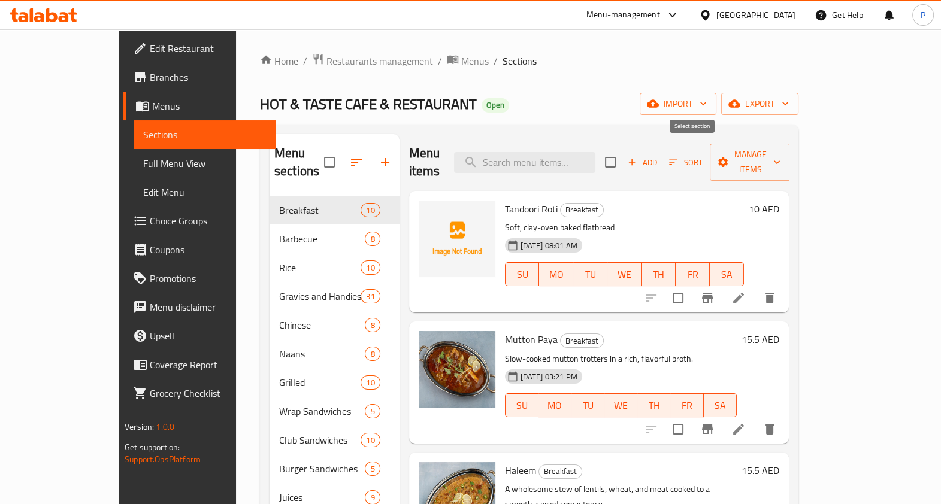
checkbox input "true"
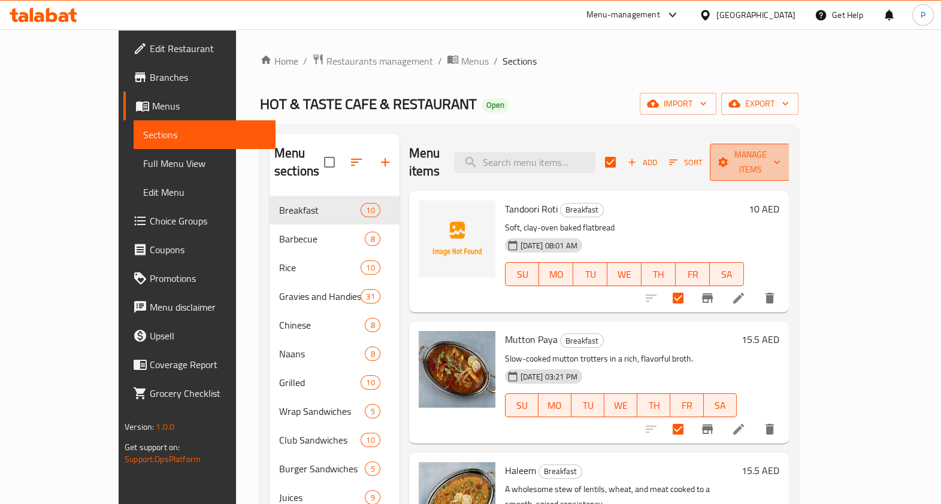
click at [781, 151] on span "Manage items" at bounding box center [750, 162] width 61 height 30
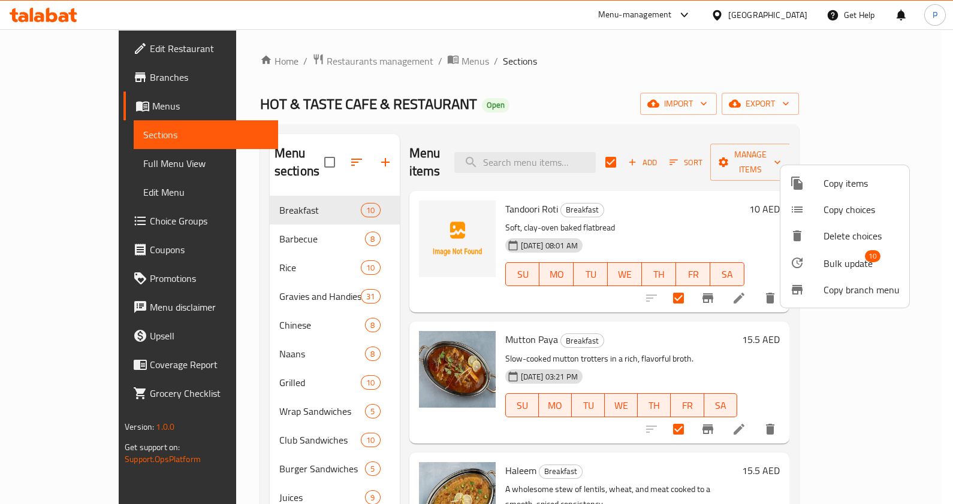
click at [830, 265] on span "Bulk update" at bounding box center [847, 263] width 49 height 14
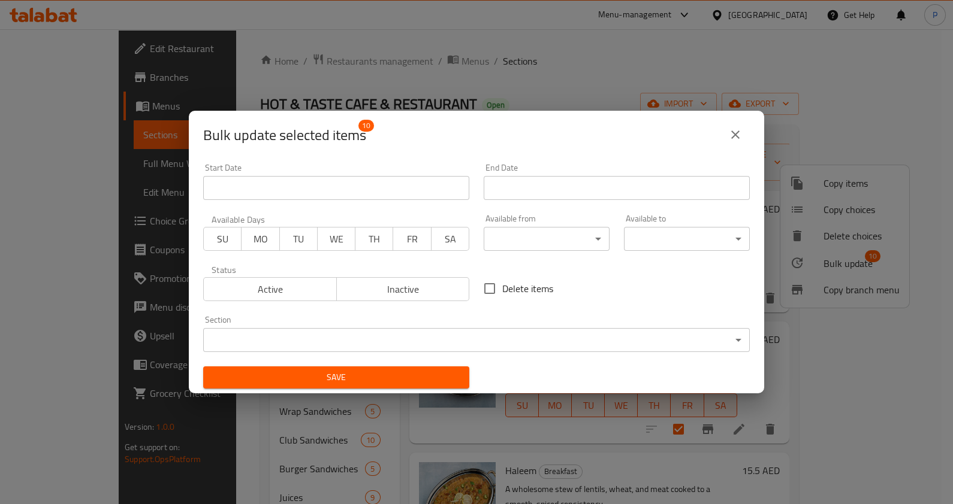
click at [539, 236] on body "​ Menu-management [GEOGRAPHIC_DATA] Get Help P Edit Restaurant Branches Menus S…" at bounding box center [476, 266] width 953 height 475
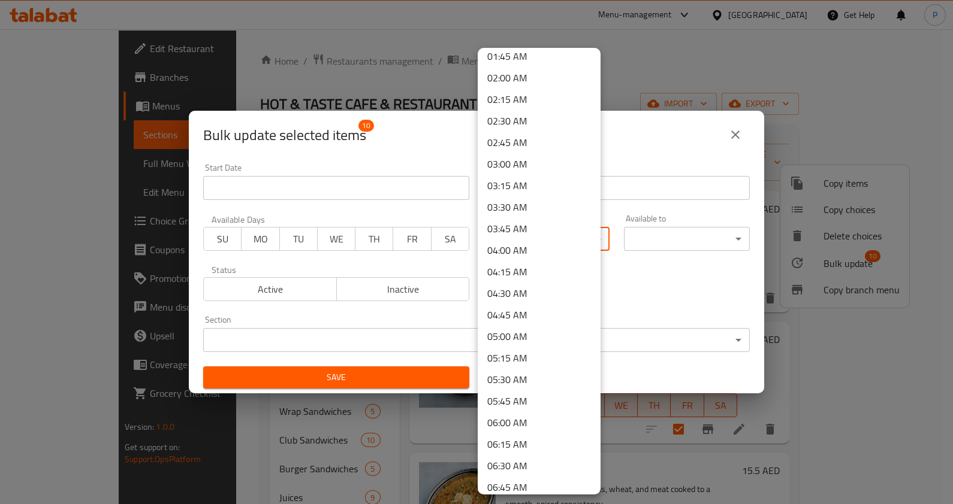
scroll to position [178, 0]
click at [516, 443] on li "06:30 AM" at bounding box center [539, 447] width 123 height 22
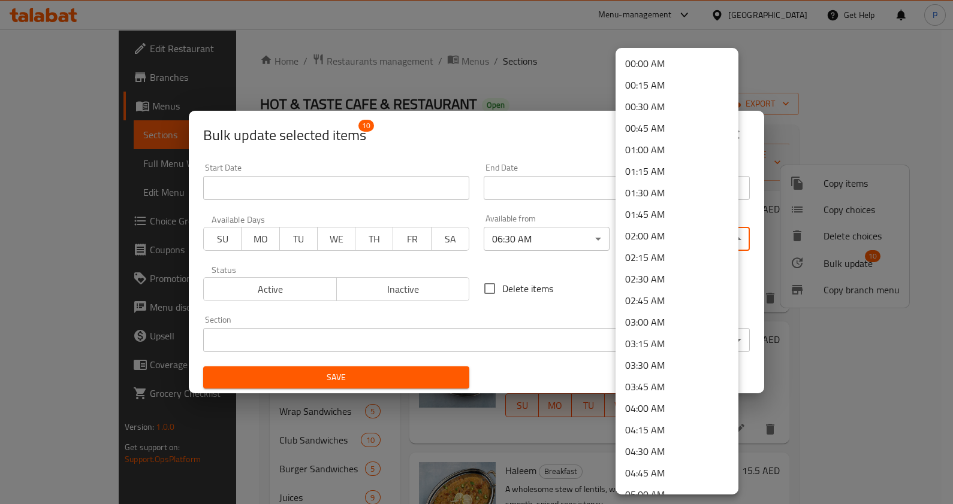
click at [649, 231] on body "​ Menu-management [GEOGRAPHIC_DATA] Get Help P Edit Restaurant Branches Menus S…" at bounding box center [476, 266] width 953 height 475
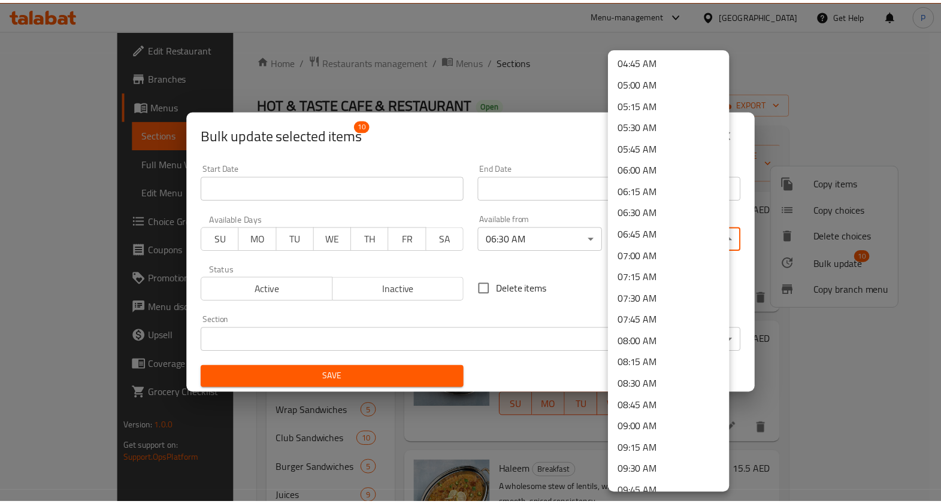
scroll to position [522, 0]
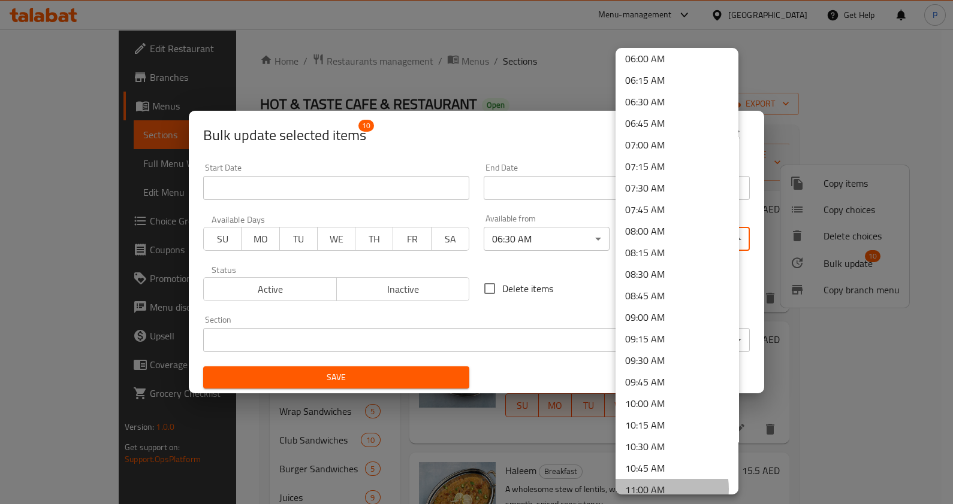
click at [652, 488] on li "11:00 AM" at bounding box center [676, 490] width 123 height 22
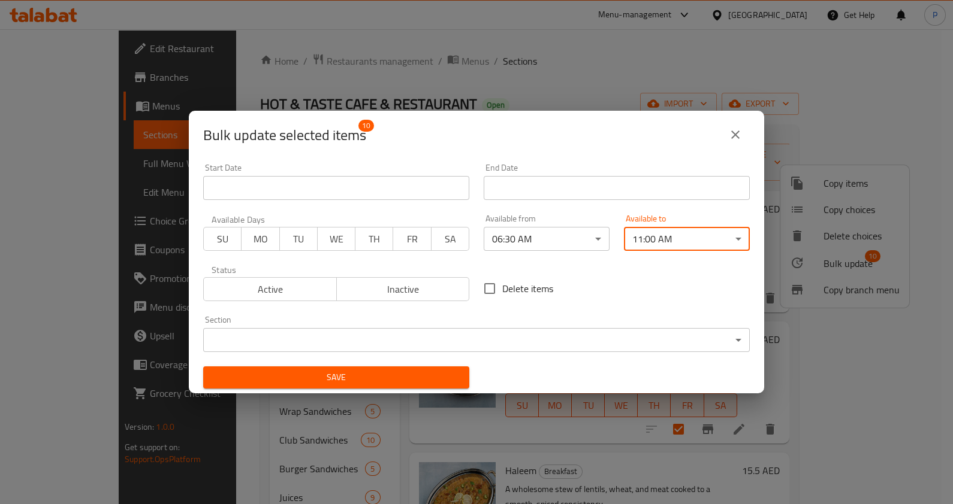
click at [383, 334] on body "​ Menu-management [GEOGRAPHIC_DATA] Get Help P Edit Restaurant Branches Menus S…" at bounding box center [476, 266] width 953 height 475
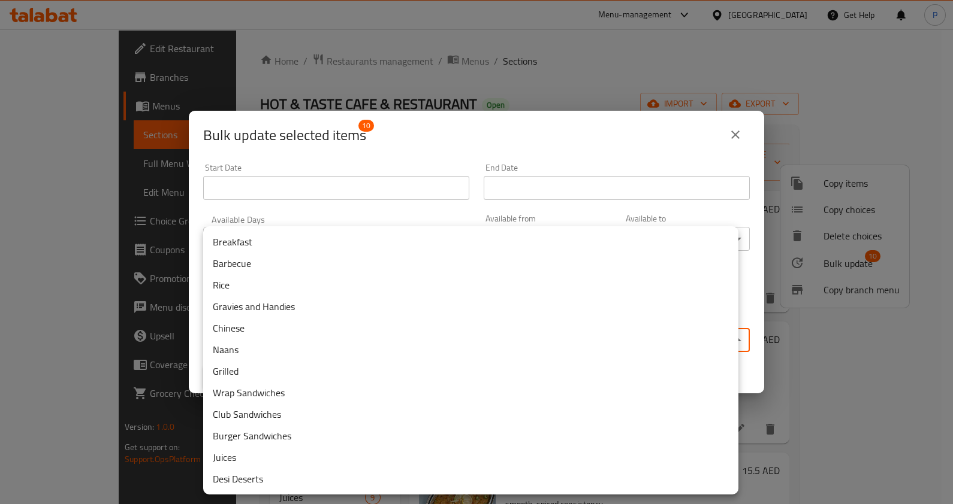
click at [288, 243] on li "Breakfast" at bounding box center [470, 242] width 535 height 22
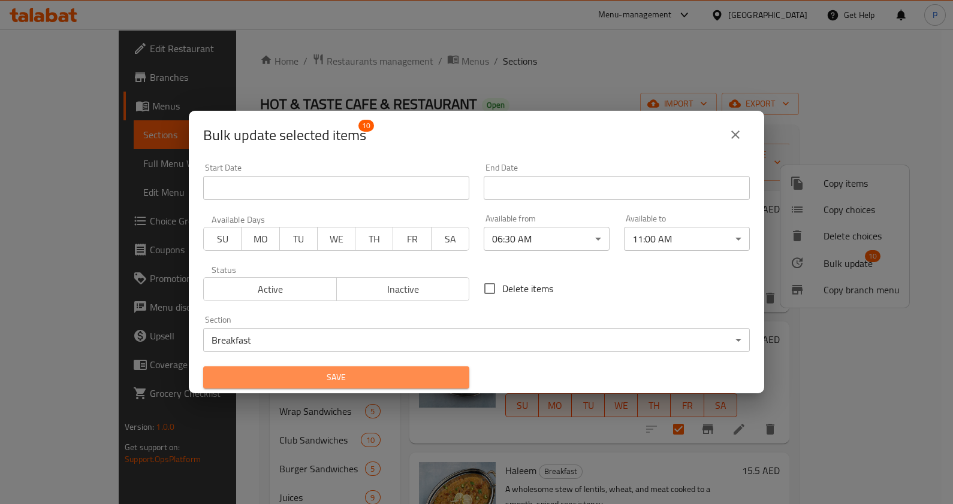
click at [395, 382] on span "Save" at bounding box center [336, 377] width 247 height 15
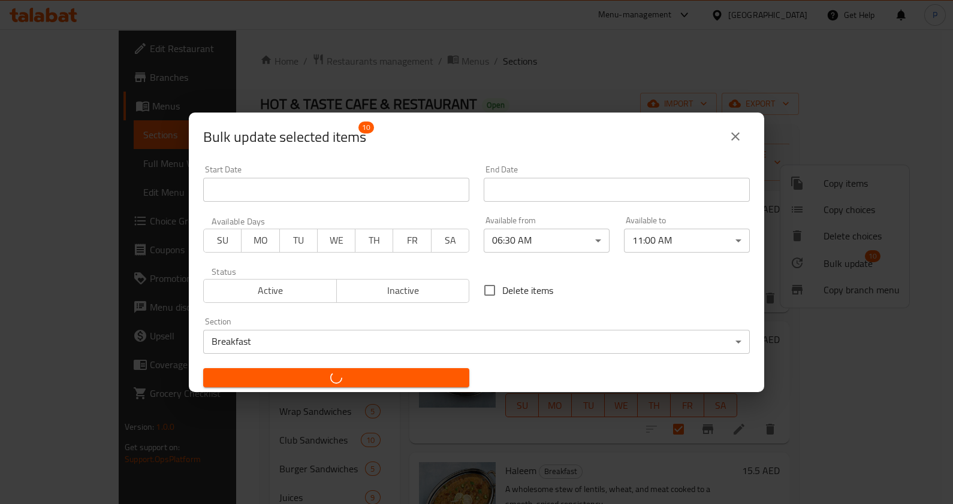
checkbox input "false"
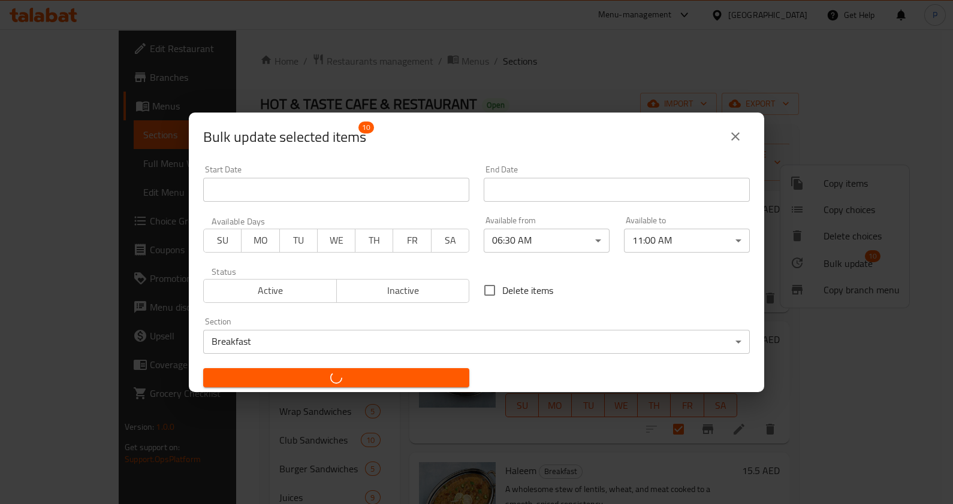
checkbox input "false"
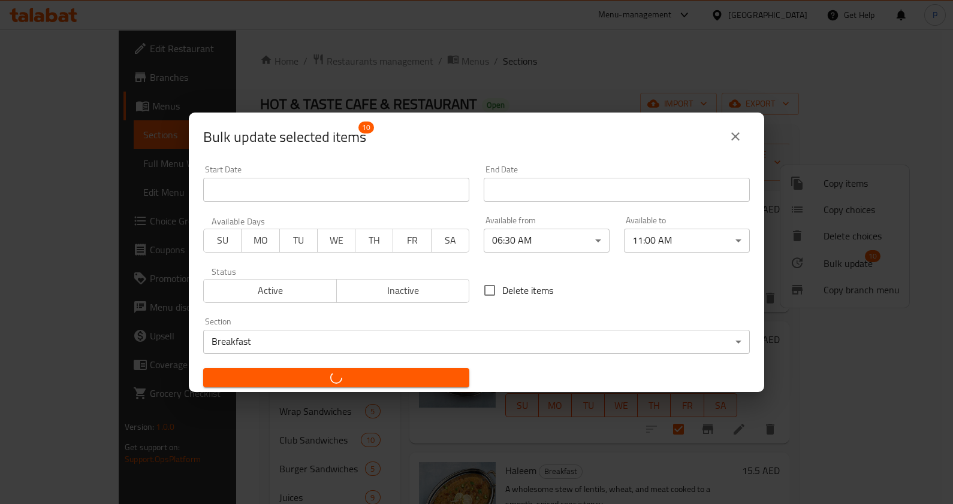
checkbox input "false"
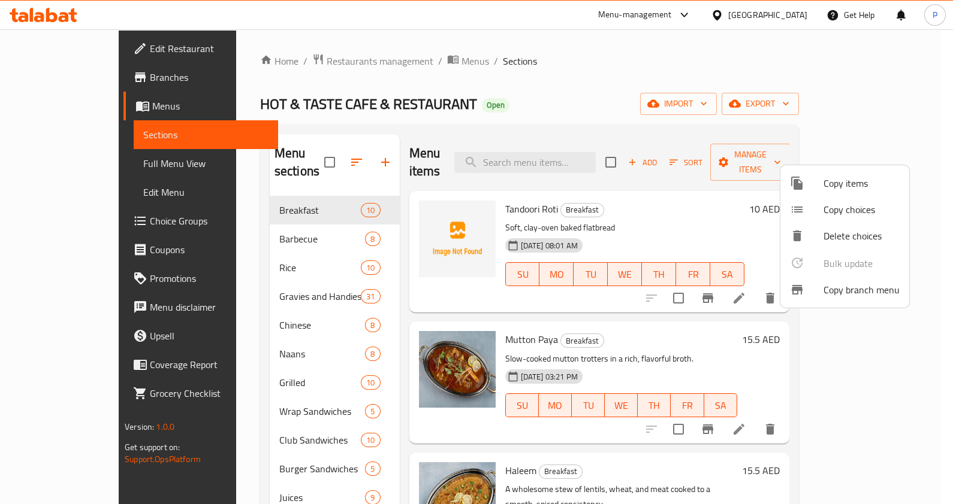
click at [277, 215] on div at bounding box center [476, 252] width 953 height 504
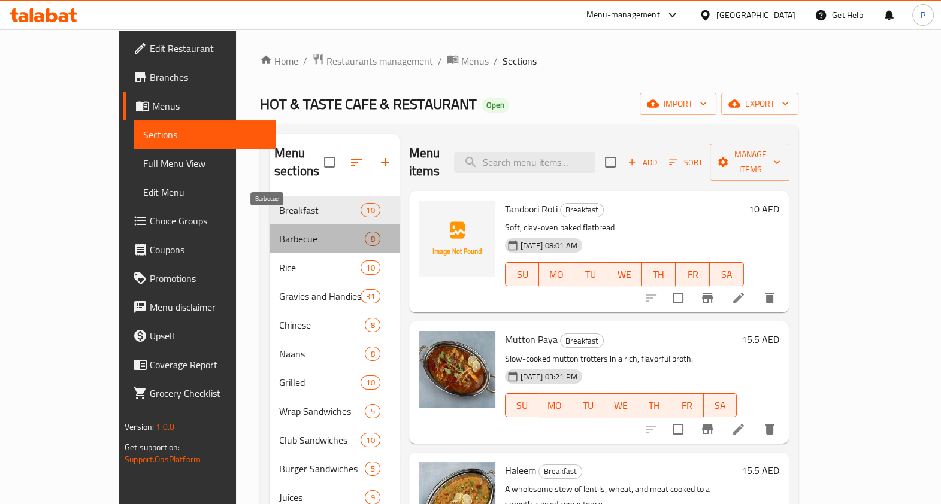
click at [279, 232] on span "Barbecue" at bounding box center [322, 239] width 86 height 14
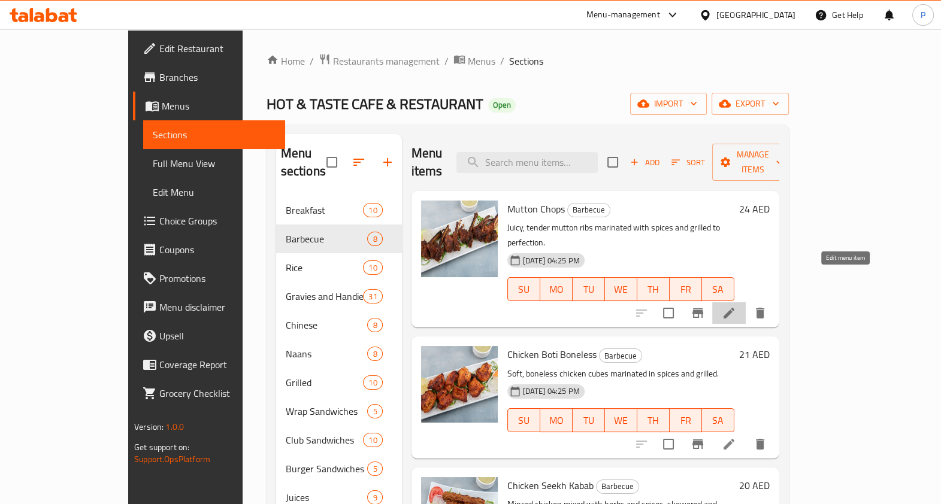
click at [736, 306] on icon at bounding box center [729, 313] width 14 height 14
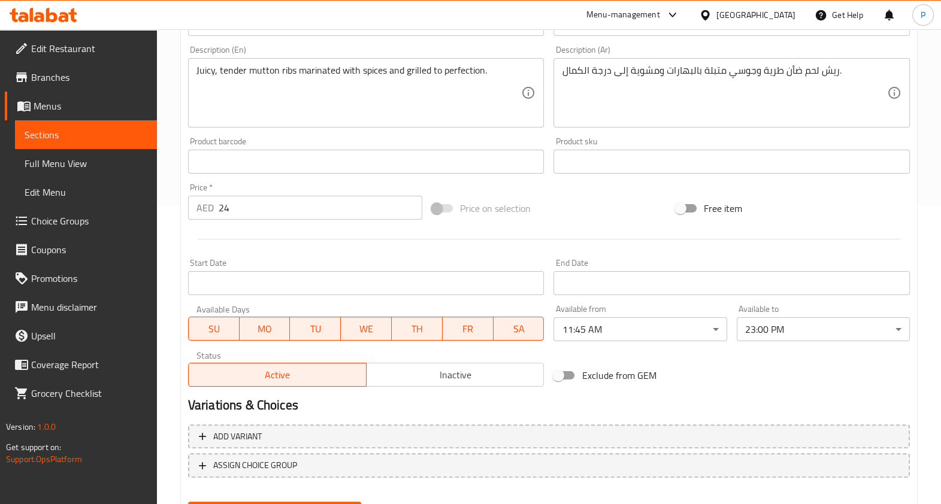
scroll to position [59, 0]
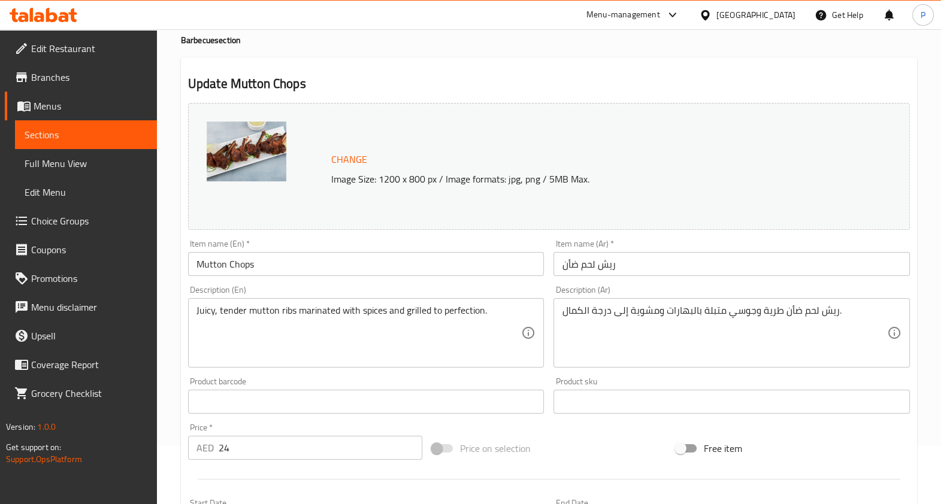
click at [672, 52] on div "Home / Restaurants management / Menus / Sections / item / update Barbecue secti…" at bounding box center [549, 388] width 736 height 787
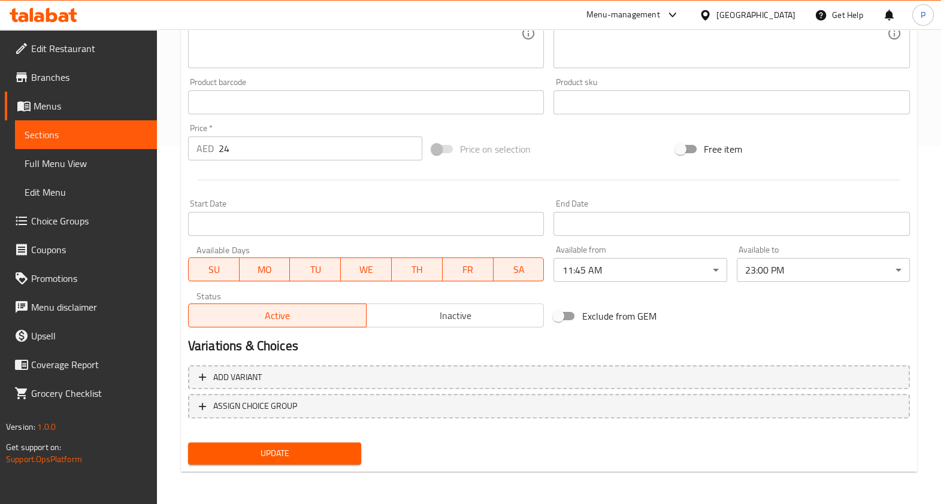
scroll to position [0, 0]
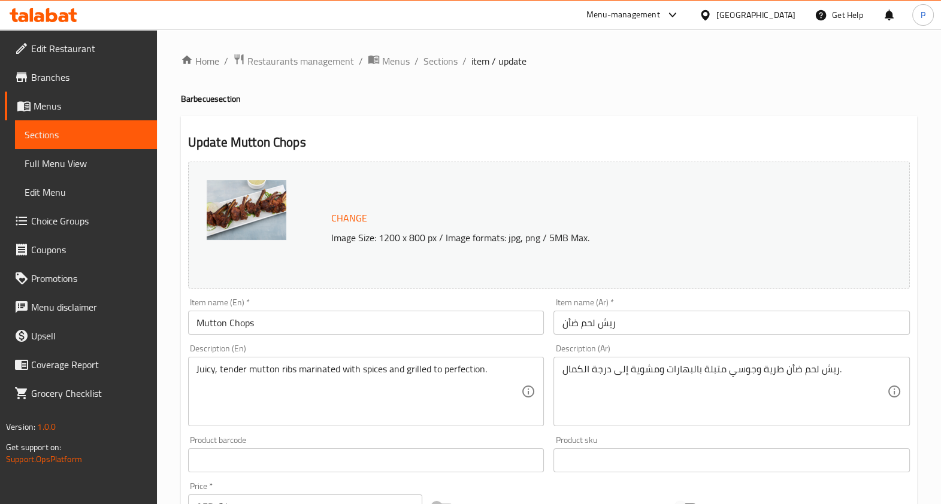
drag, startPoint x: 447, startPoint y: 68, endPoint x: 434, endPoint y: 92, distance: 27.1
click at [447, 68] on span "Sections" at bounding box center [441, 61] width 34 height 14
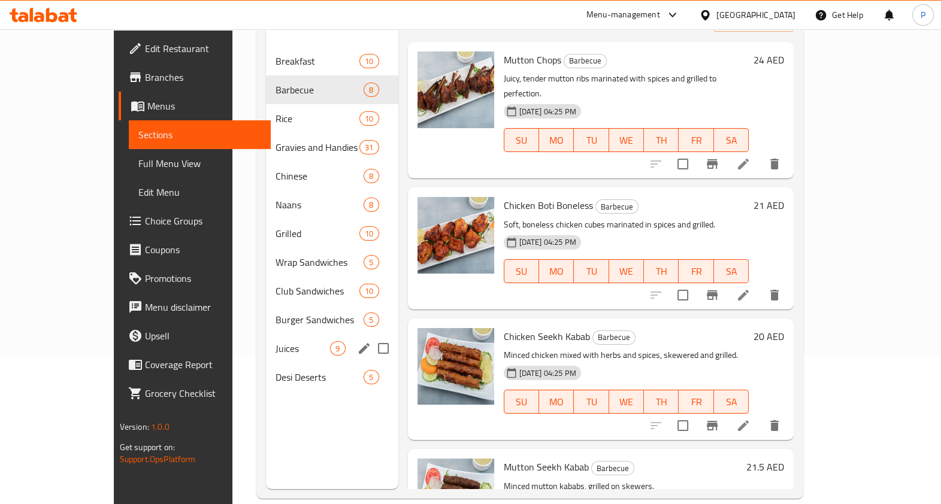
scroll to position [74, 0]
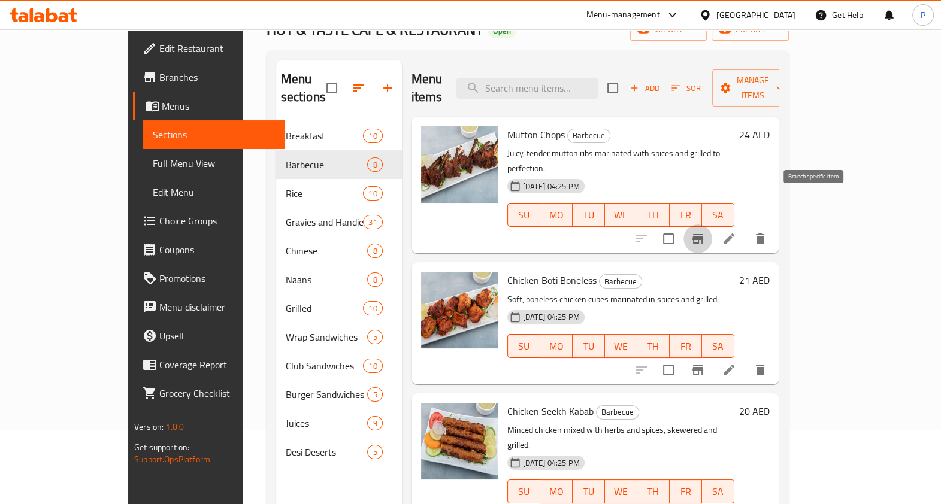
click at [703, 234] on icon "Branch-specific-item" at bounding box center [698, 239] width 11 height 10
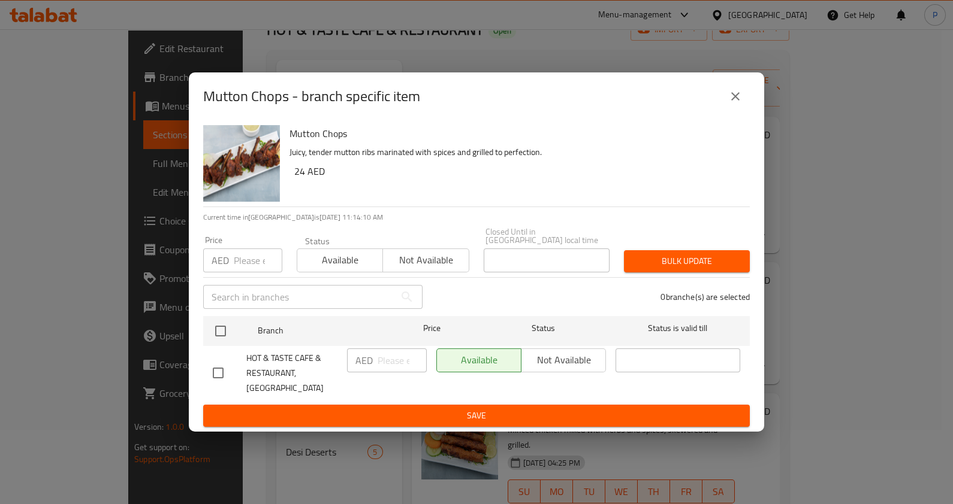
click at [743, 99] on button "close" at bounding box center [735, 96] width 29 height 29
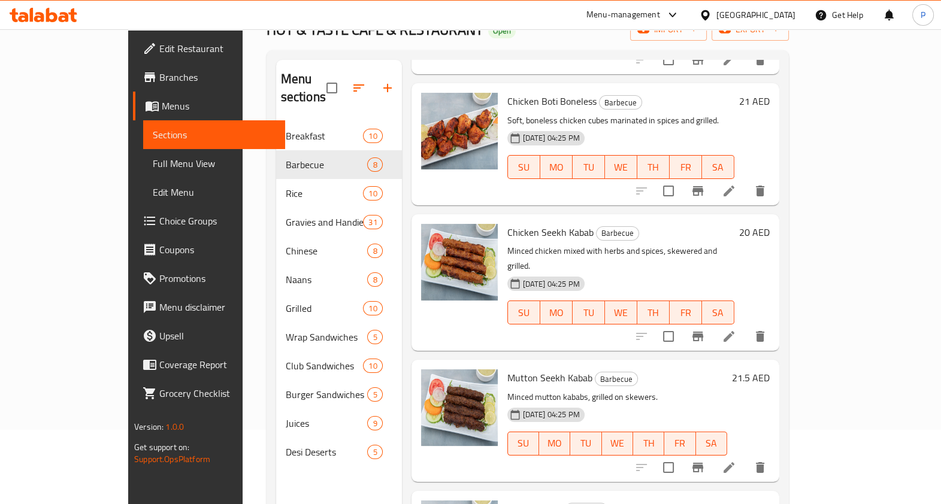
scroll to position [184, 0]
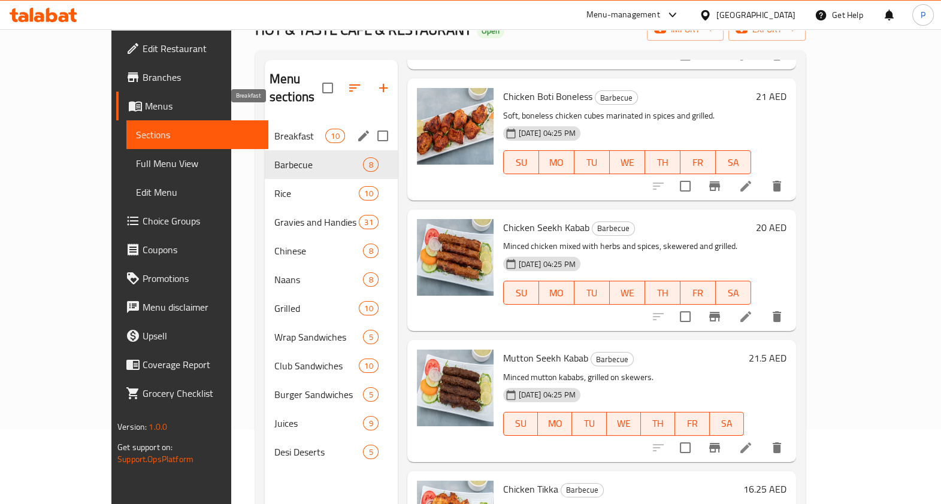
click at [274, 129] on span "Breakfast" at bounding box center [299, 136] width 51 height 14
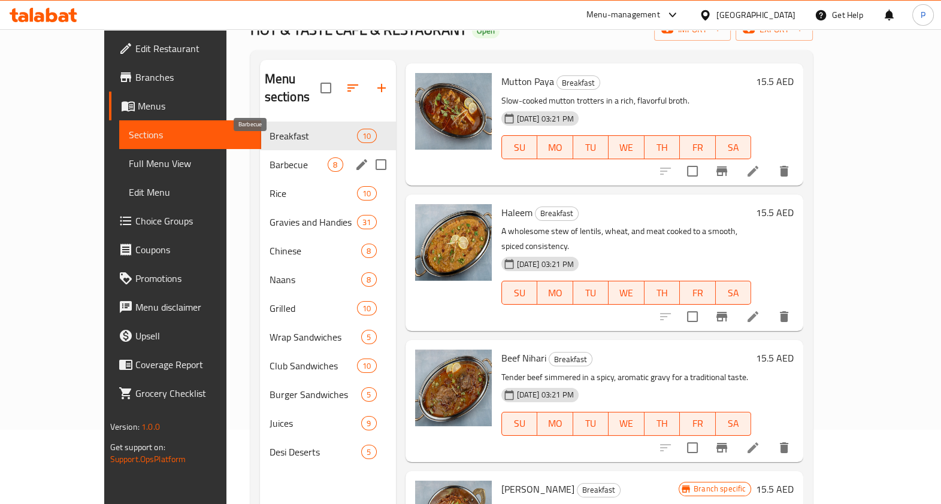
click at [270, 158] on span "Barbecue" at bounding box center [299, 165] width 59 height 14
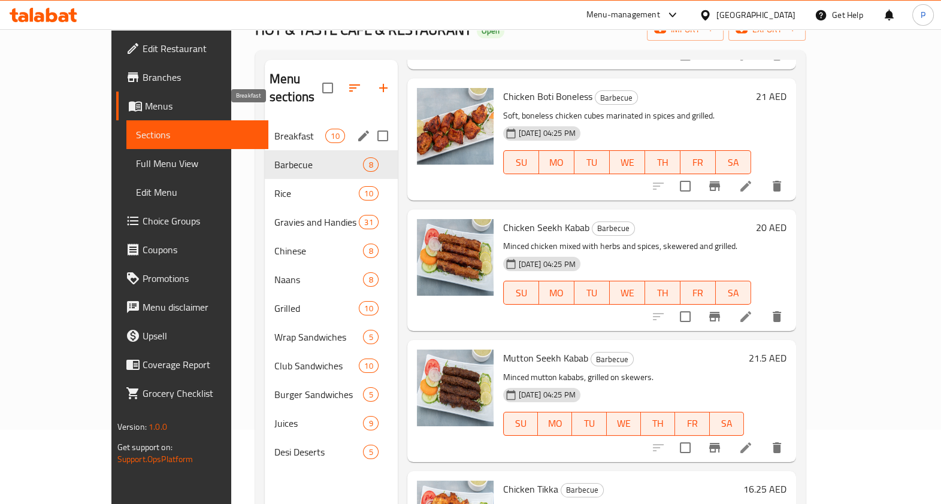
click at [274, 129] on span "Breakfast" at bounding box center [299, 136] width 51 height 14
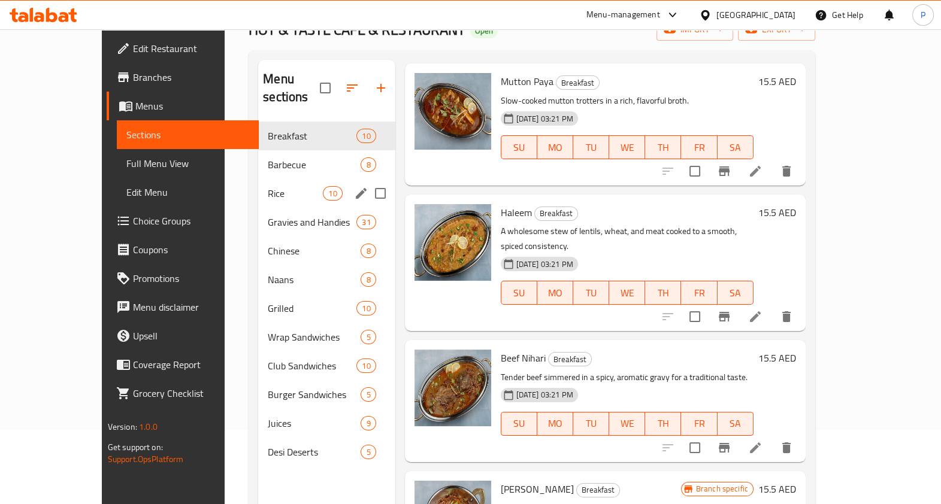
click at [258, 179] on div "Rice 10" at bounding box center [326, 193] width 137 height 29
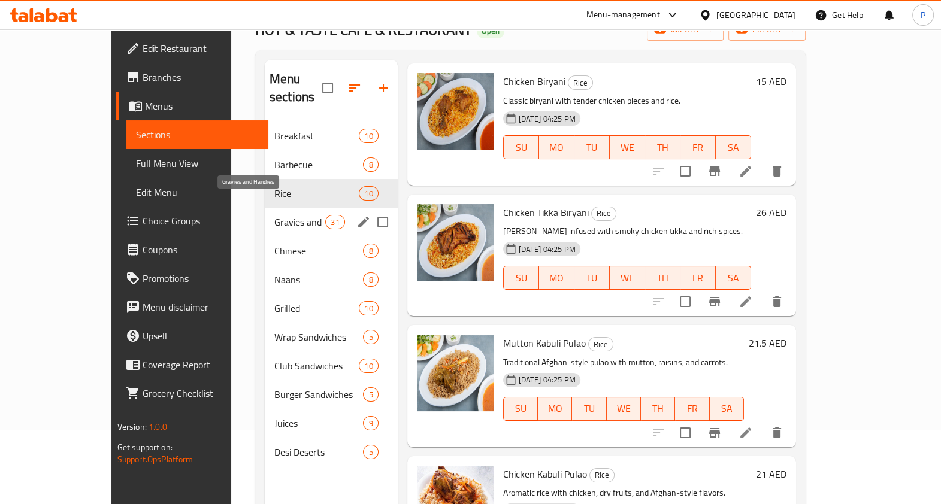
click at [265, 211] on div "Gravies and Handies 31" at bounding box center [331, 222] width 133 height 29
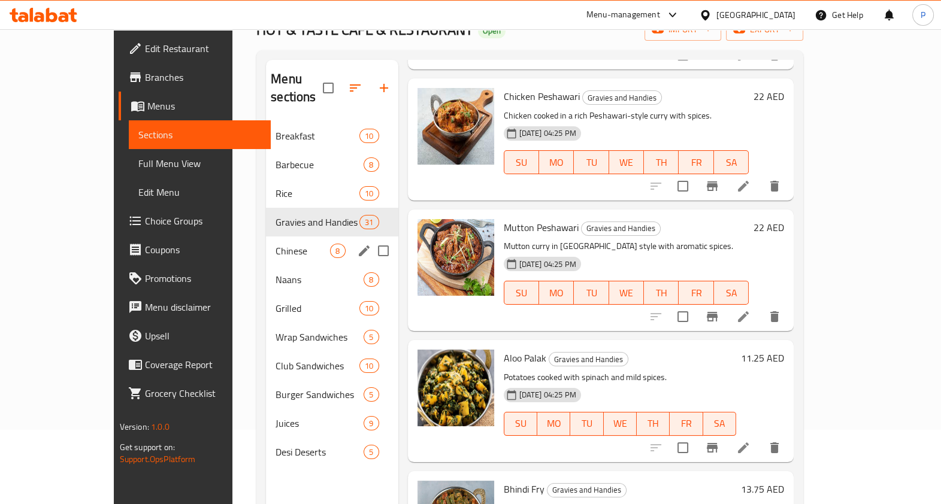
click at [266, 241] on div "Chinese 8" at bounding box center [332, 251] width 132 height 29
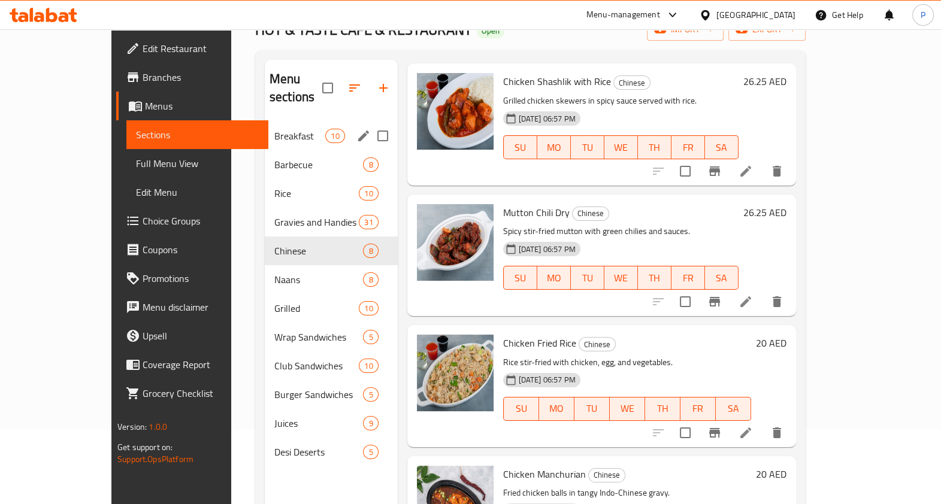
click at [265, 122] on div "Breakfast 10" at bounding box center [331, 136] width 133 height 29
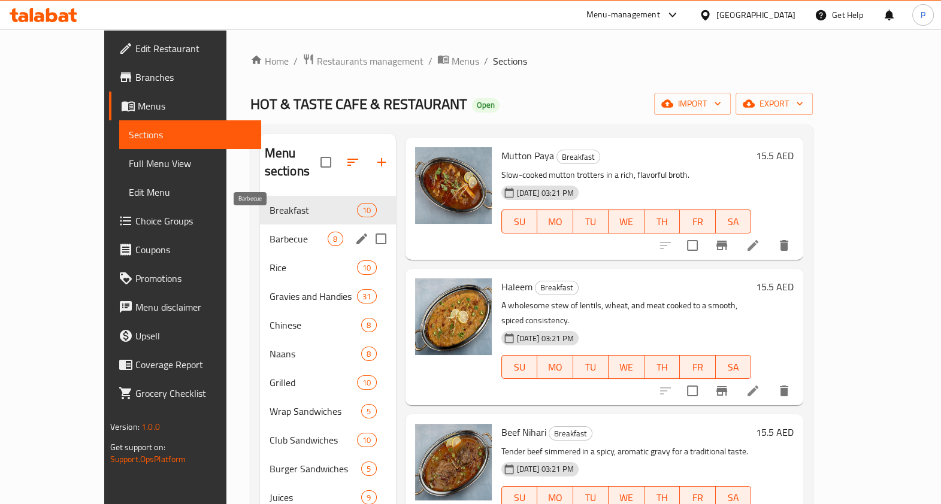
click at [270, 232] on span "Barbecue" at bounding box center [299, 239] width 59 height 14
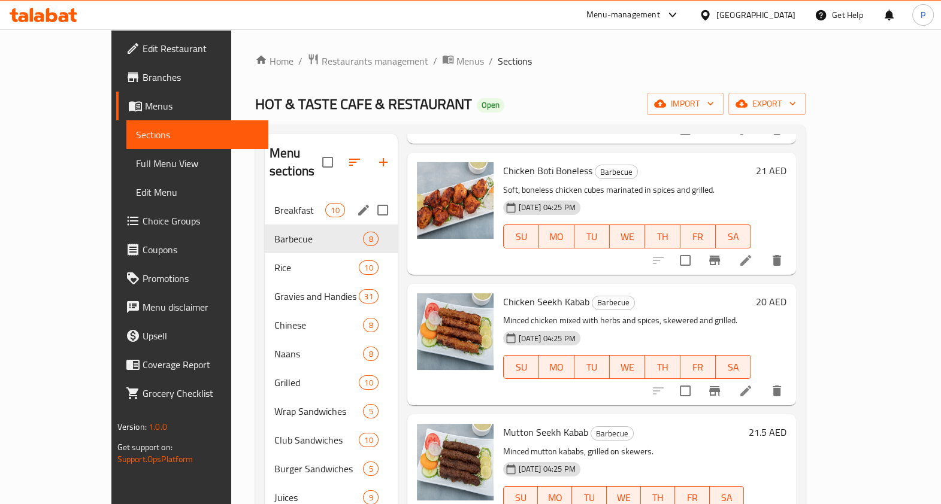
click at [274, 203] on span "Breakfast" at bounding box center [299, 210] width 51 height 14
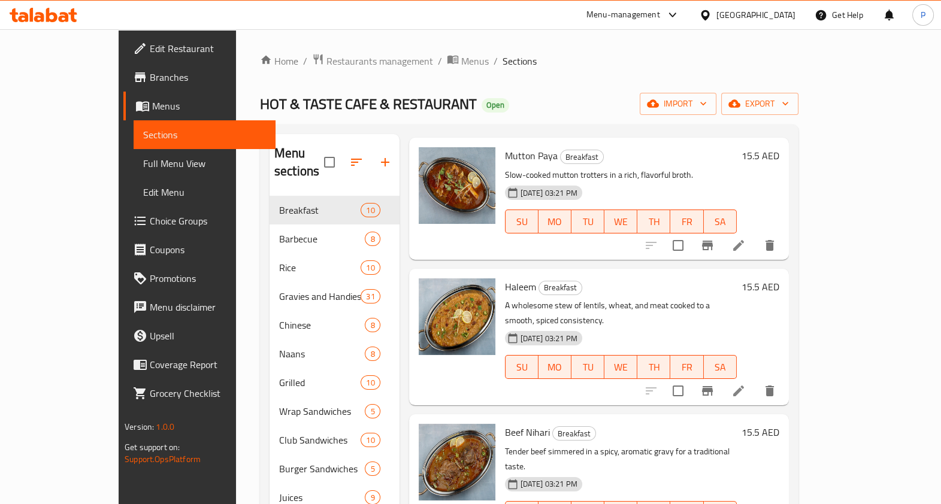
click at [780, 212] on div "15.5 AED" at bounding box center [758, 198] width 43 height 102
click at [784, 231] on div at bounding box center [710, 245] width 147 height 29
click at [746, 238] on icon at bounding box center [739, 245] width 14 height 14
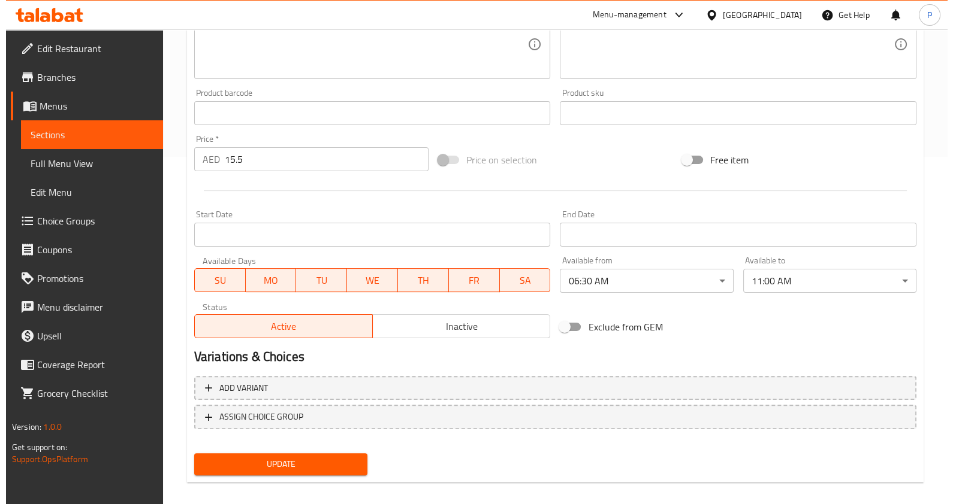
scroll to position [358, 0]
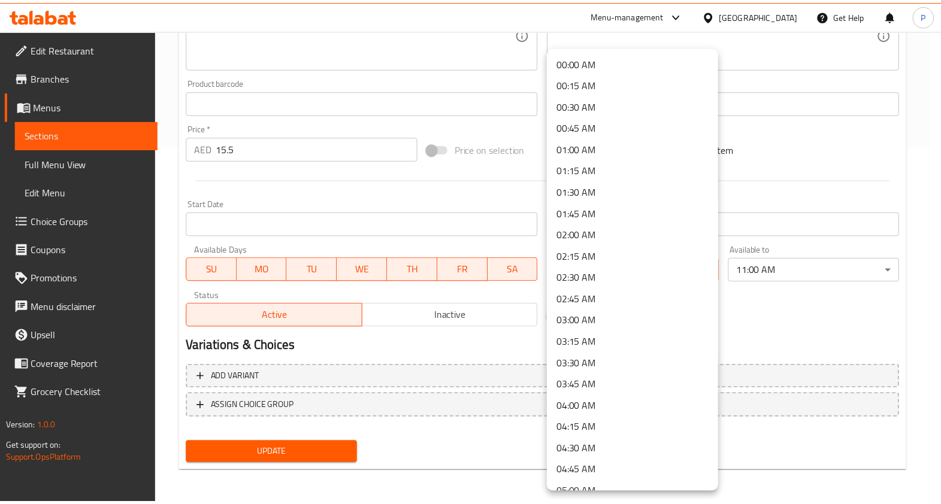
scroll to position [352, 0]
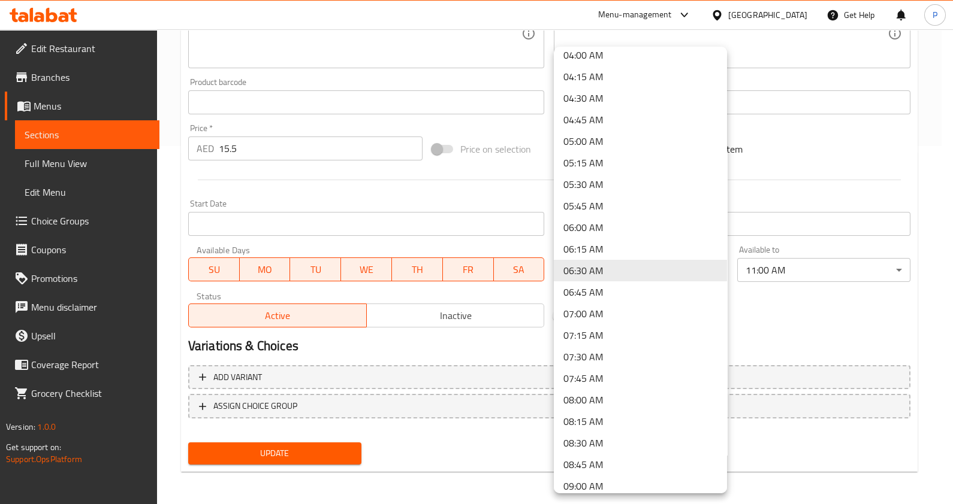
drag, startPoint x: 793, startPoint y: 328, endPoint x: 796, endPoint y: 323, distance: 6.5
click at [793, 328] on div at bounding box center [476, 252] width 953 height 504
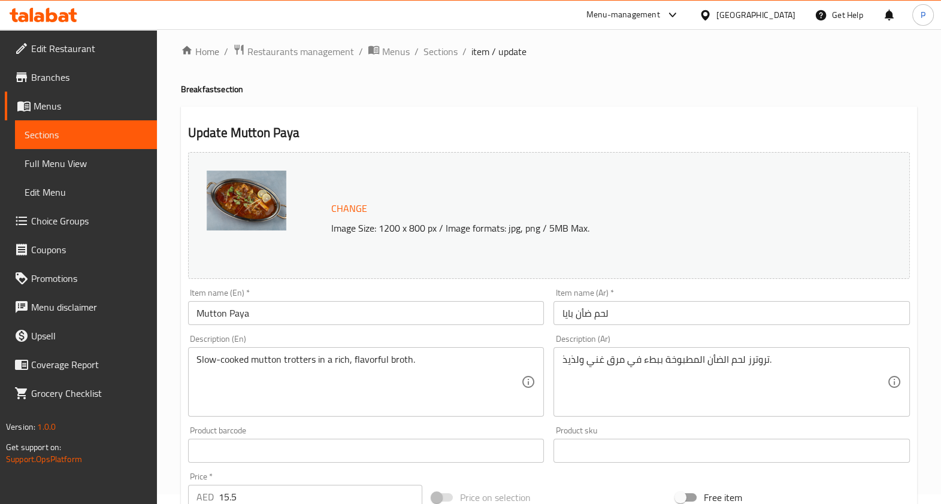
scroll to position [0, 0]
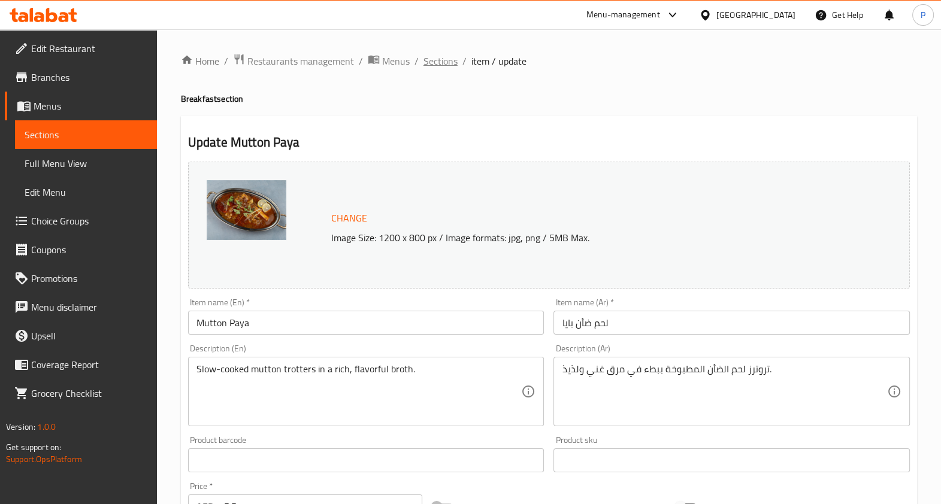
click at [452, 60] on span "Sections" at bounding box center [441, 61] width 34 height 14
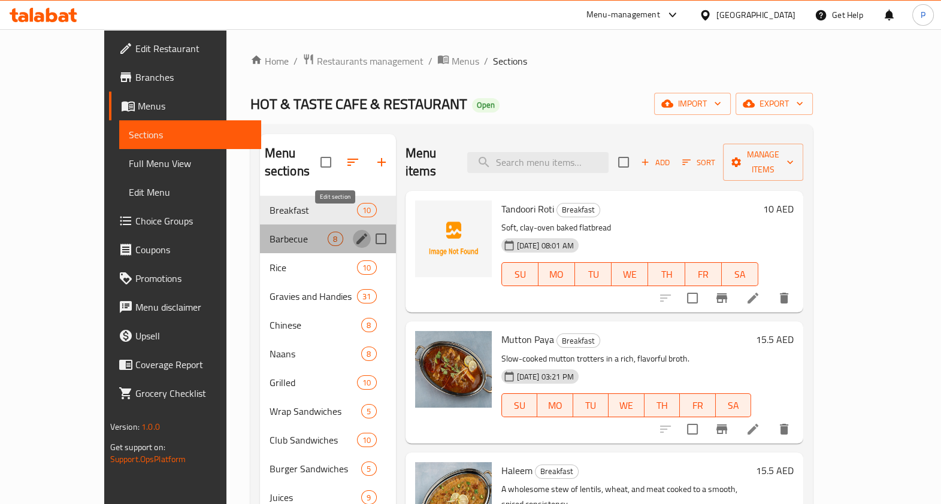
click at [357, 234] on icon "edit" at bounding box center [362, 239] width 11 height 11
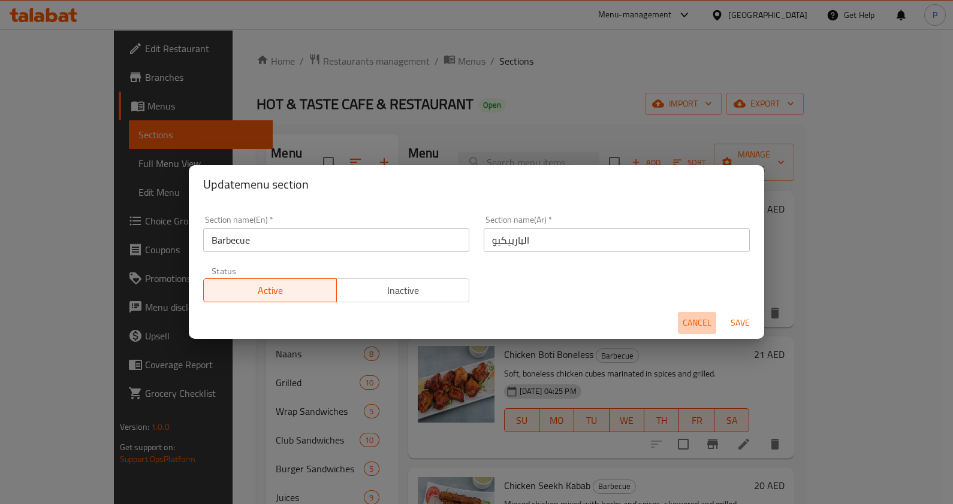
drag, startPoint x: 688, startPoint y: 319, endPoint x: 681, endPoint y: 318, distance: 6.7
click at [687, 321] on span "Cancel" at bounding box center [696, 323] width 29 height 15
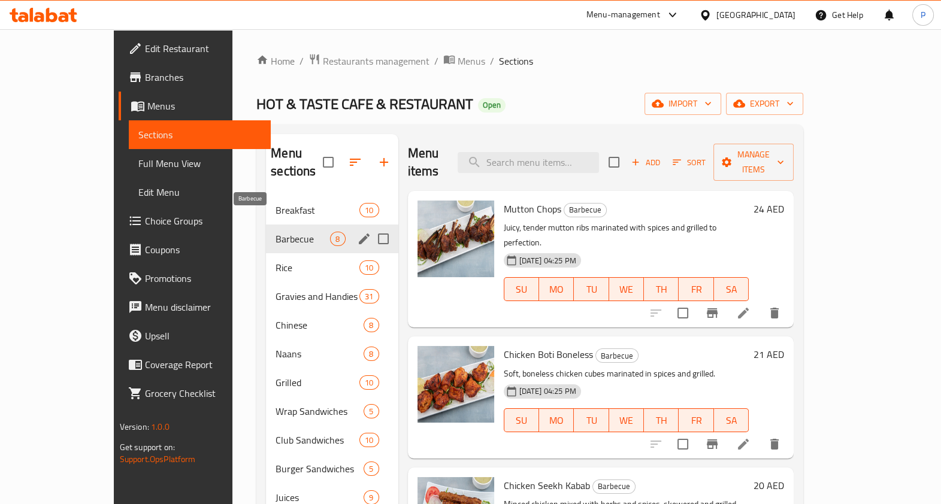
click at [276, 232] on span "Barbecue" at bounding box center [303, 239] width 55 height 14
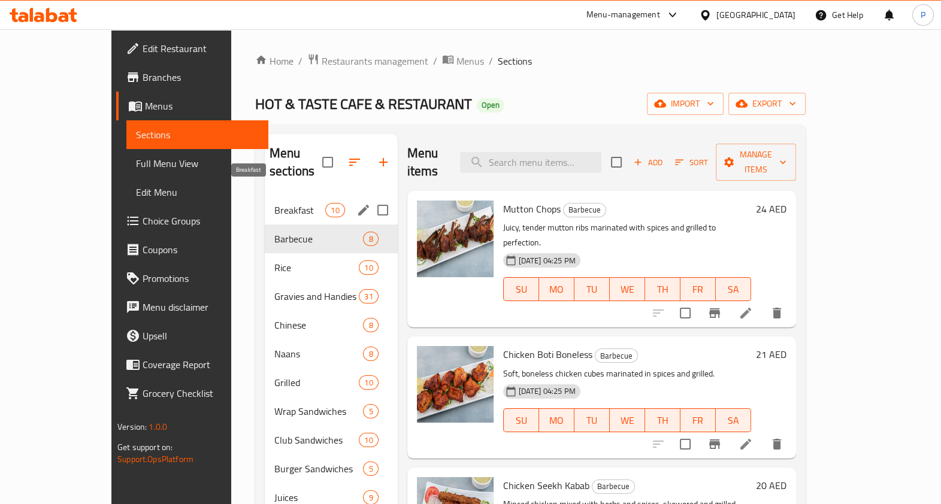
click at [274, 203] on span "Breakfast" at bounding box center [299, 210] width 51 height 14
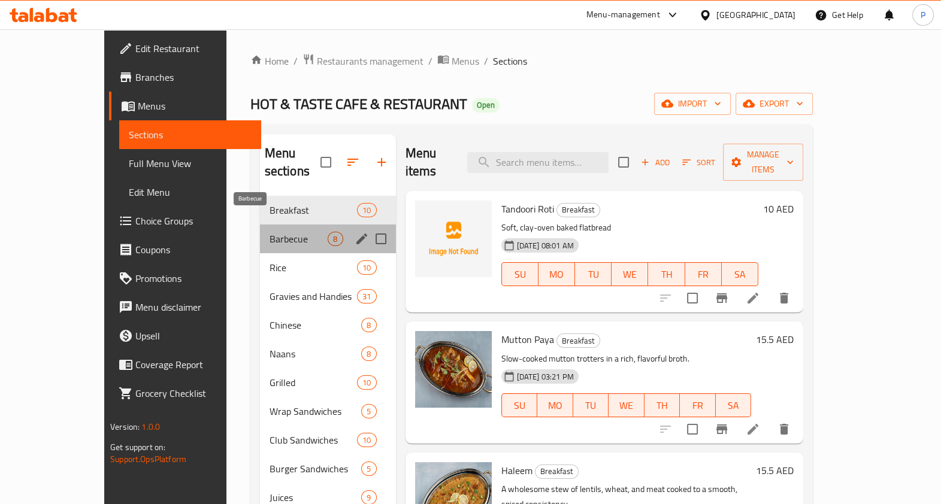
click at [270, 232] on span "Barbecue" at bounding box center [299, 239] width 59 height 14
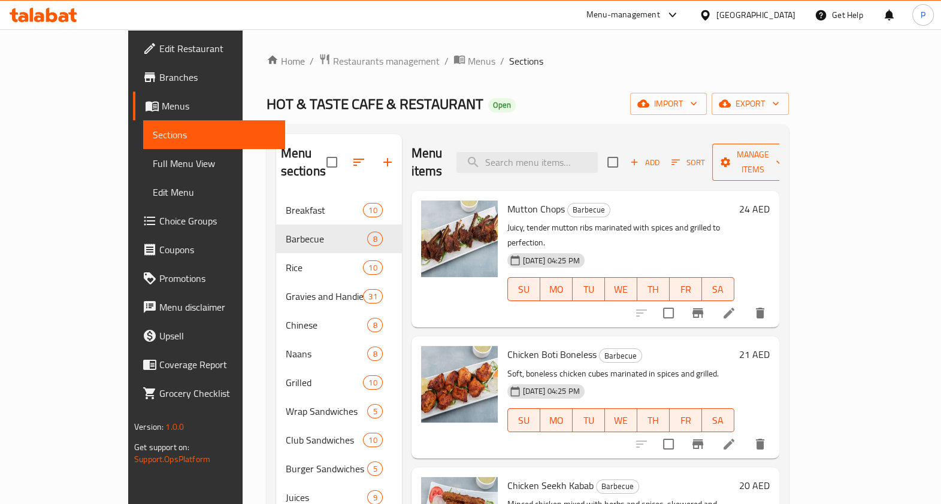
click at [783, 159] on span "Manage items" at bounding box center [752, 162] width 61 height 30
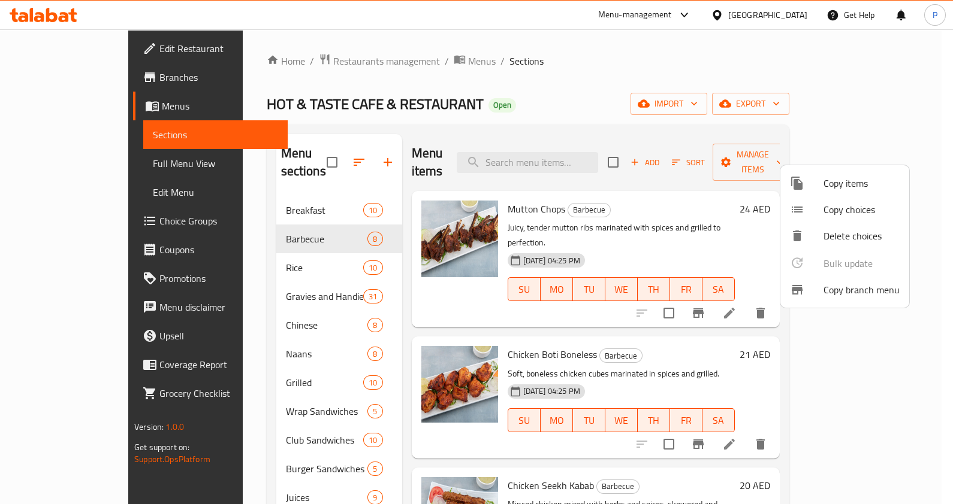
click at [742, 228] on div at bounding box center [476, 252] width 953 height 504
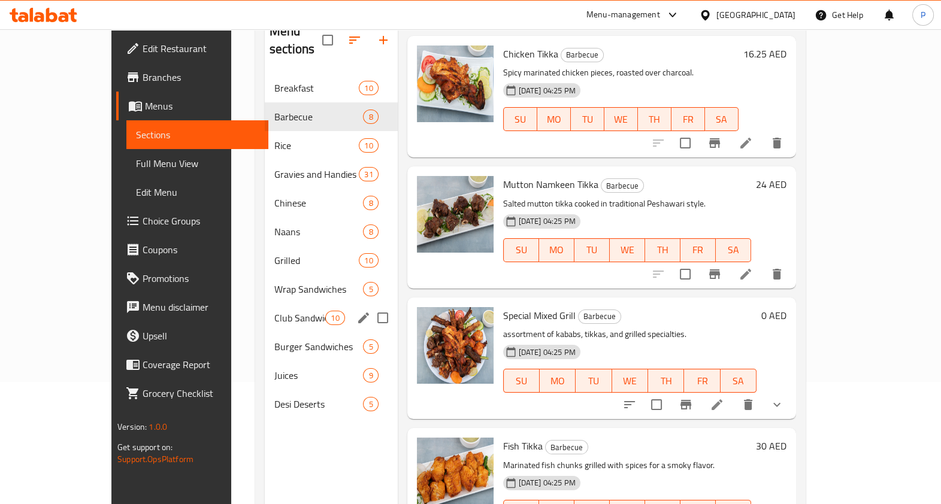
scroll to position [168, 0]
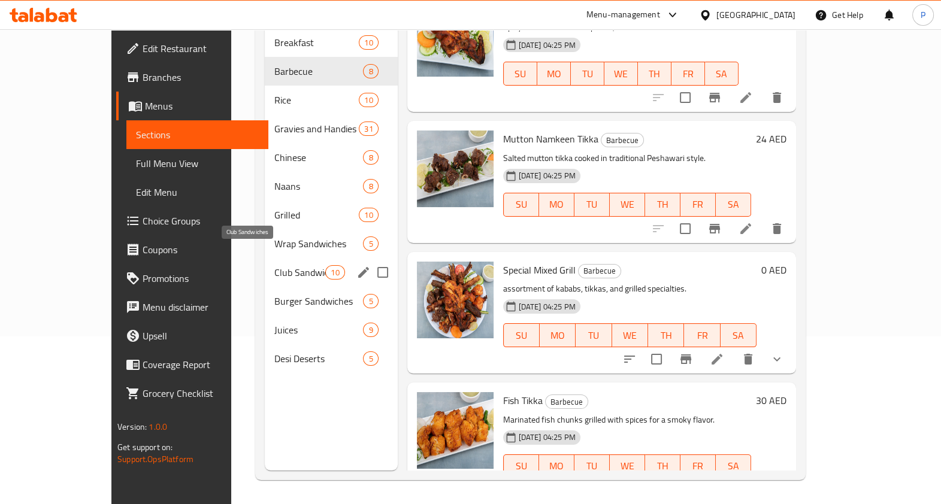
click at [274, 265] on span "Club Sandwiches" at bounding box center [299, 272] width 51 height 14
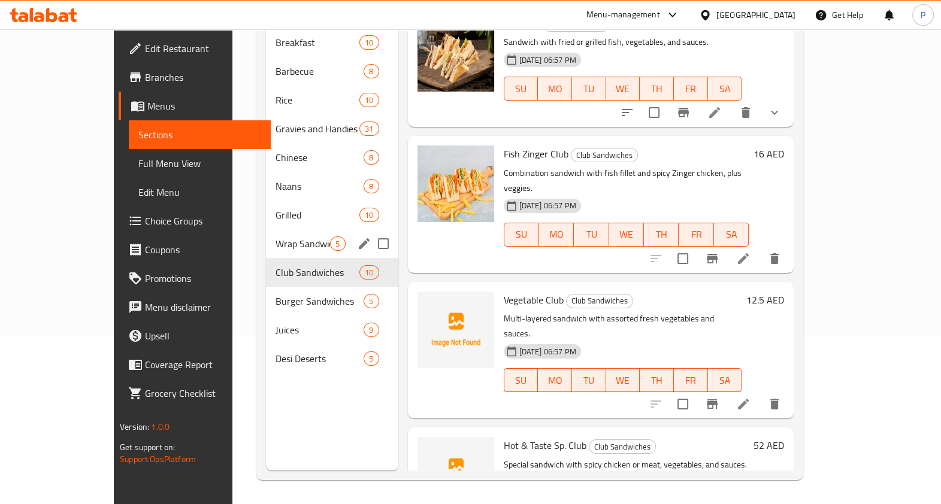
click at [276, 208] on span "Grilled" at bounding box center [318, 215] width 84 height 14
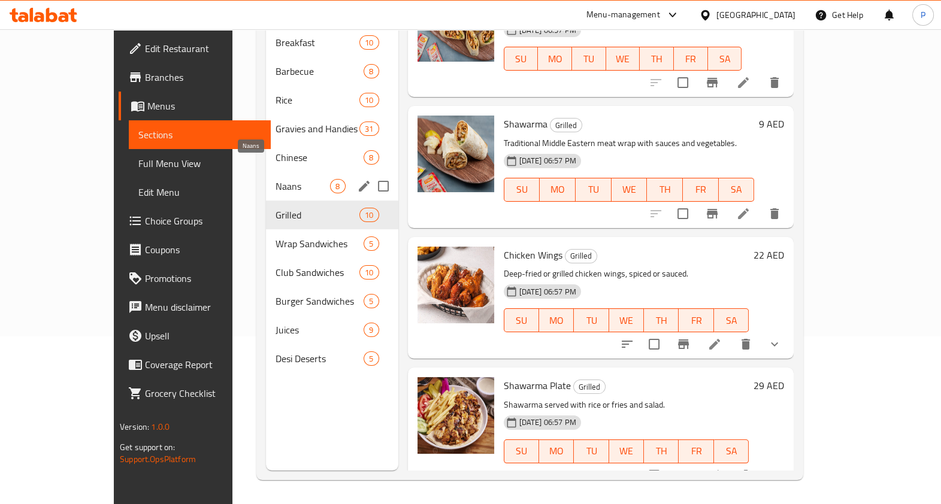
click at [276, 179] on span "Naans" at bounding box center [303, 186] width 55 height 14
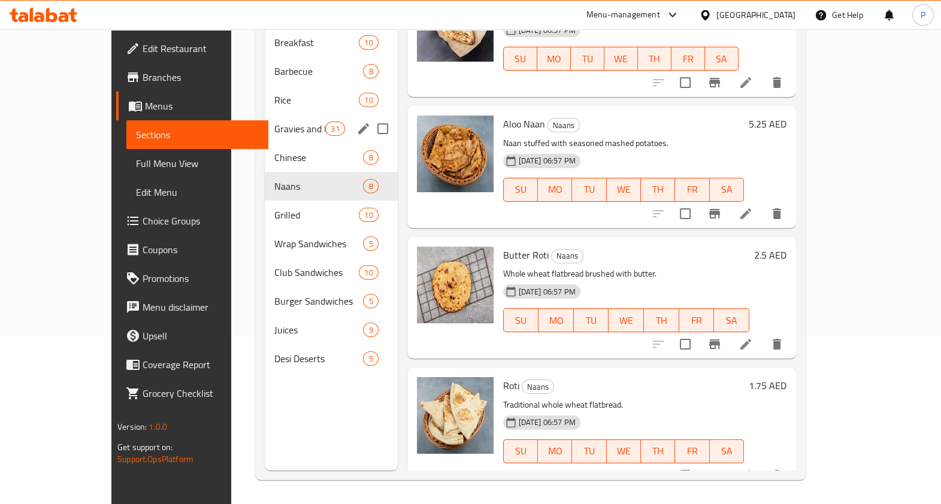
click at [265, 123] on div "Gravies and Handies 31" at bounding box center [331, 128] width 133 height 29
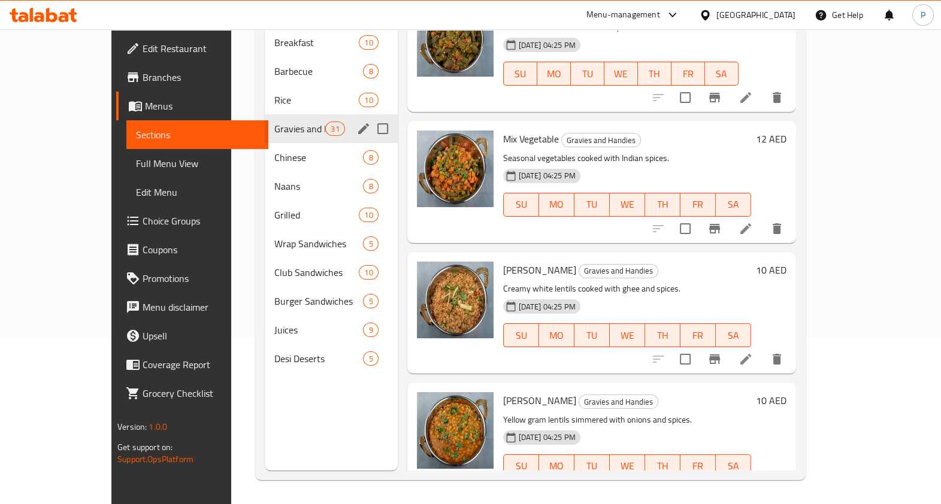
click at [265, 114] on div "Gravies and Handies 31" at bounding box center [331, 128] width 133 height 29
click at [274, 93] on span "Rice" at bounding box center [299, 100] width 51 height 14
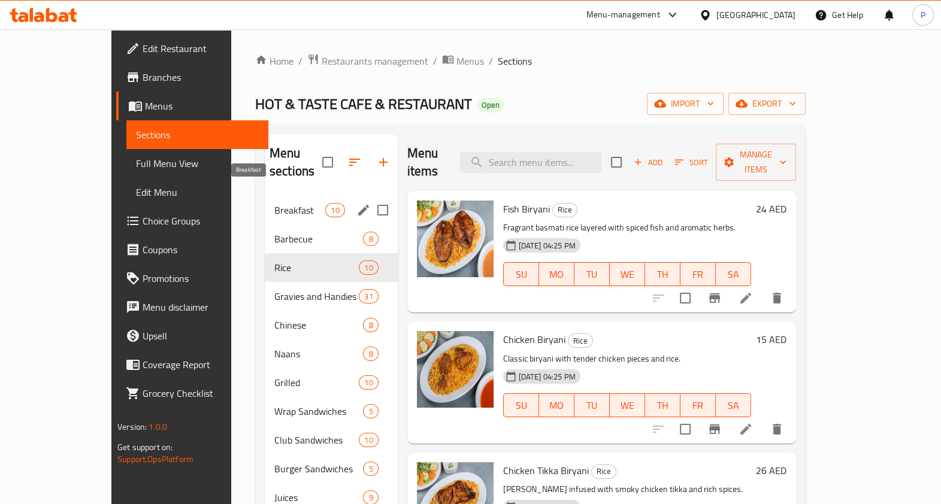
click at [265, 202] on div "Breakfast 10" at bounding box center [331, 210] width 133 height 29
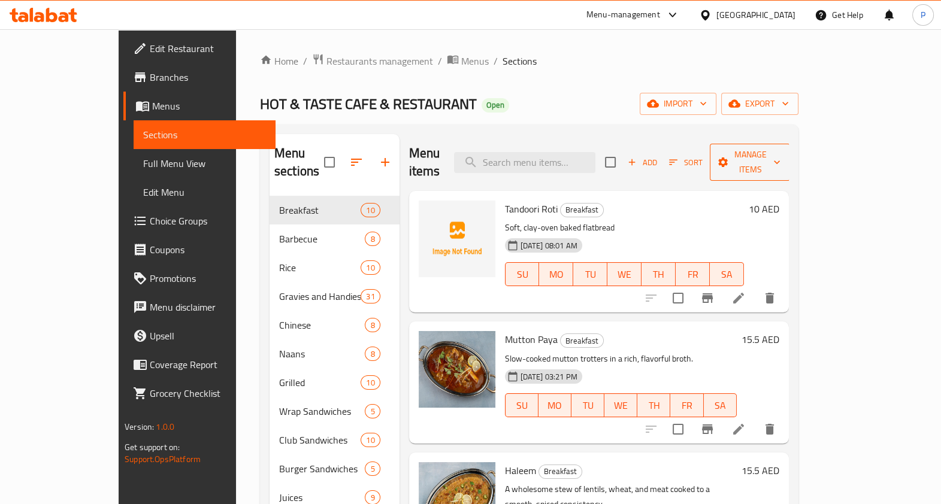
click at [781, 159] on span "Manage items" at bounding box center [750, 162] width 61 height 30
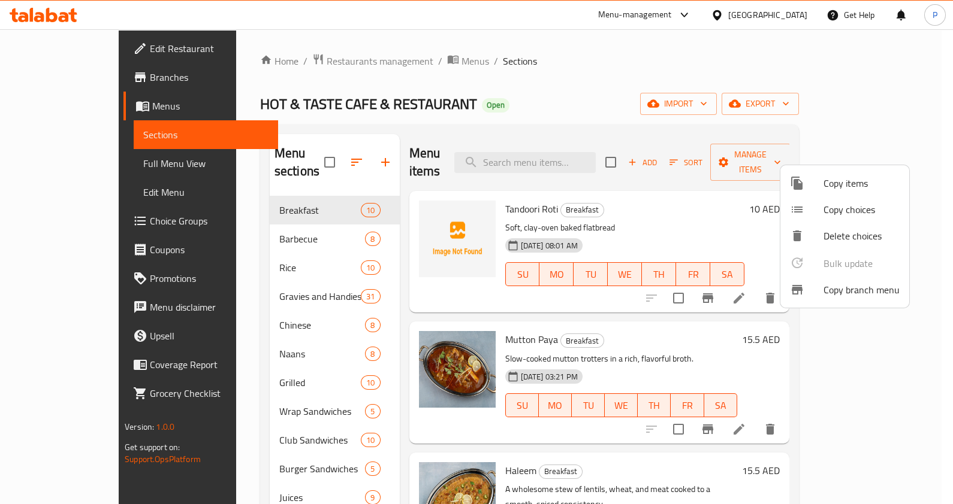
click at [743, 203] on div at bounding box center [476, 252] width 953 height 504
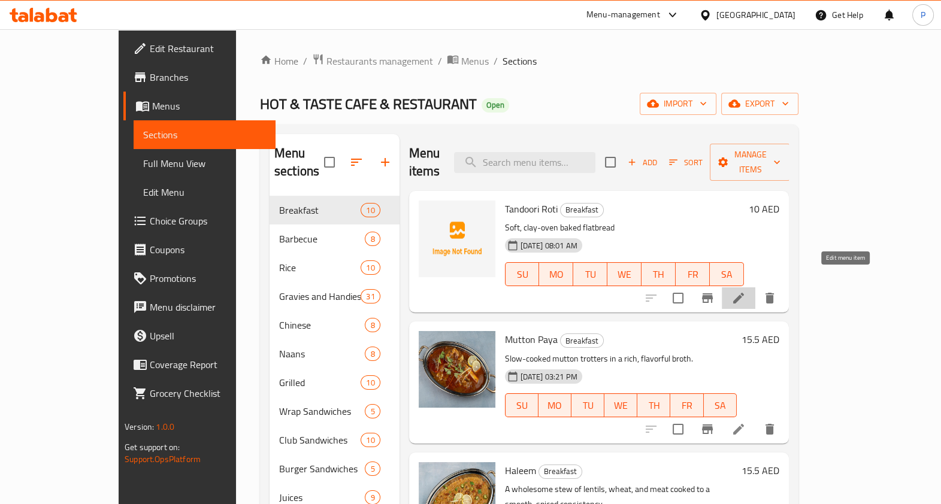
click at [746, 291] on icon at bounding box center [739, 298] width 14 height 14
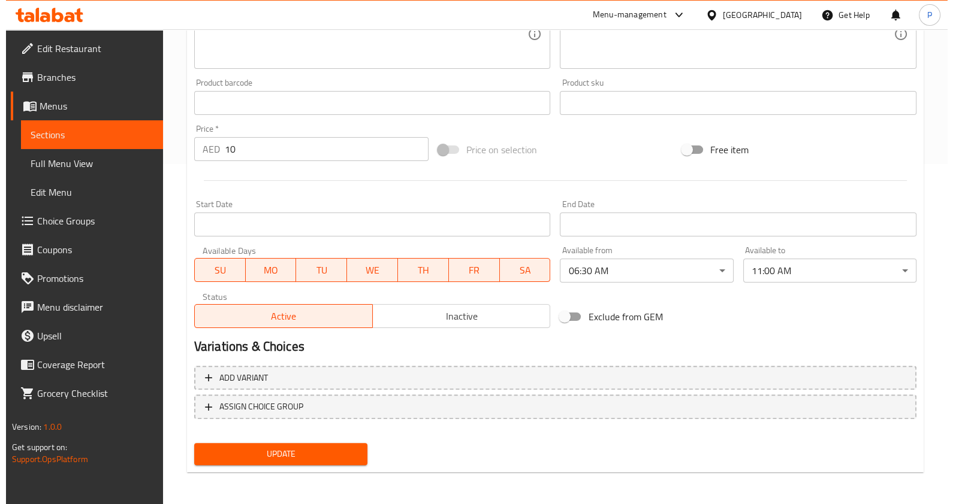
scroll to position [341, 0]
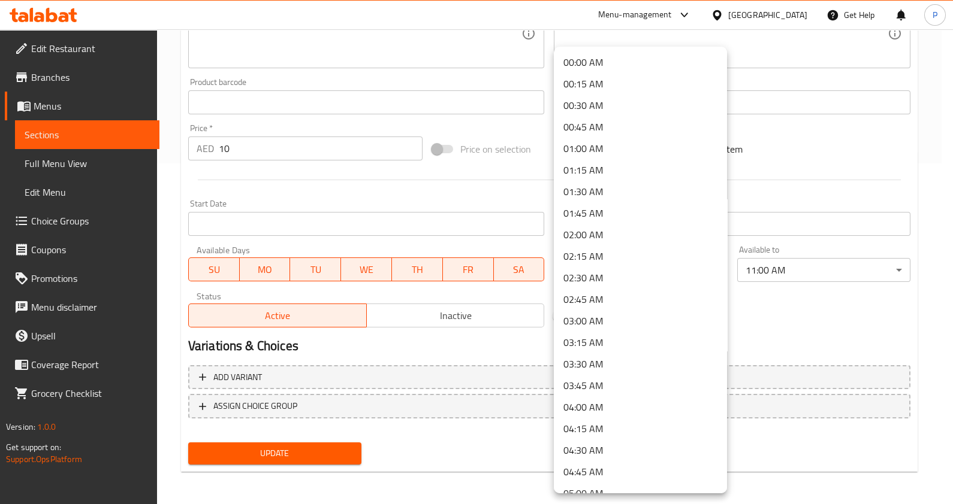
scroll to position [352, 0]
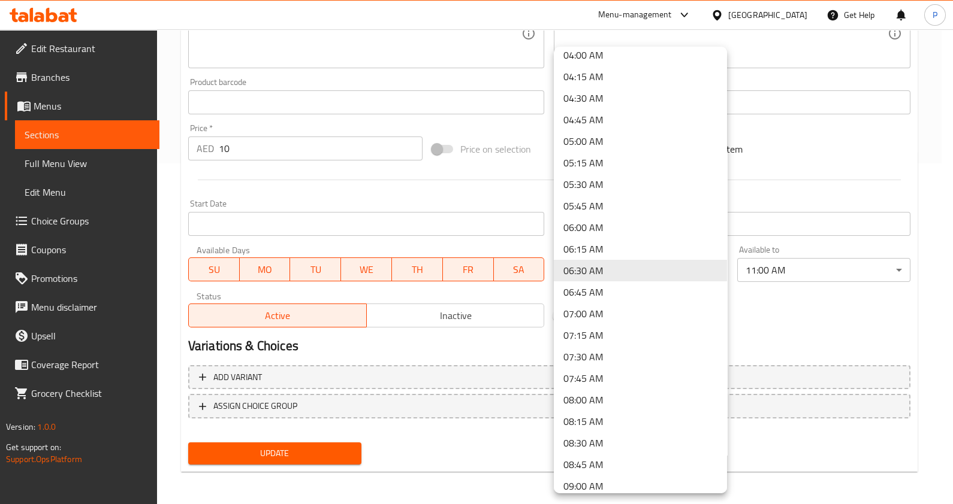
click at [546, 238] on div at bounding box center [476, 252] width 953 height 504
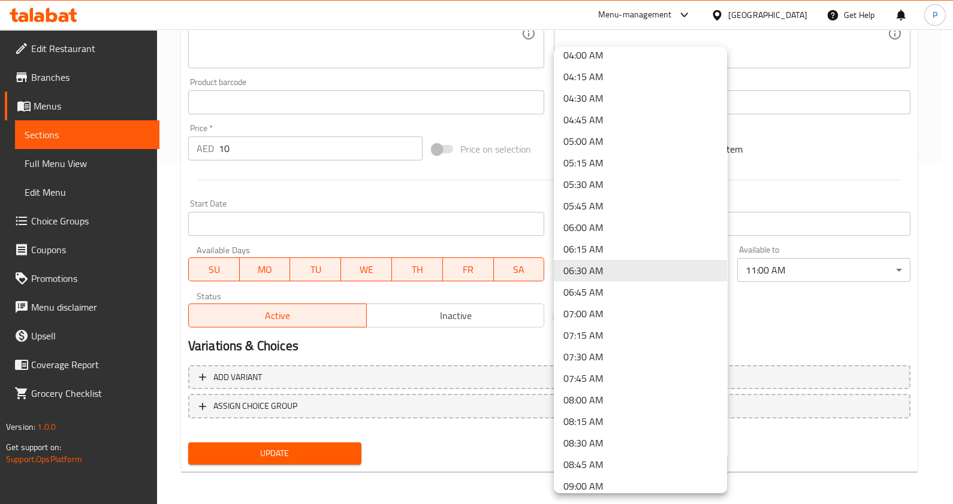
click at [536, 240] on div at bounding box center [476, 252] width 953 height 504
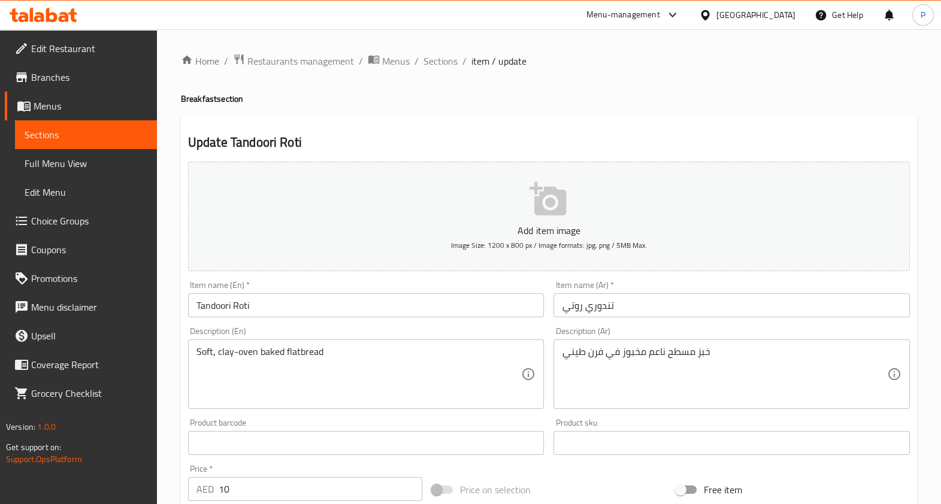
scroll to position [0, 0]
click at [450, 73] on div "Home / Restaurants management / Menus / Sections / item / update Breakfast sect…" at bounding box center [549, 437] width 736 height 769
click at [428, 59] on span "Sections" at bounding box center [441, 61] width 34 height 14
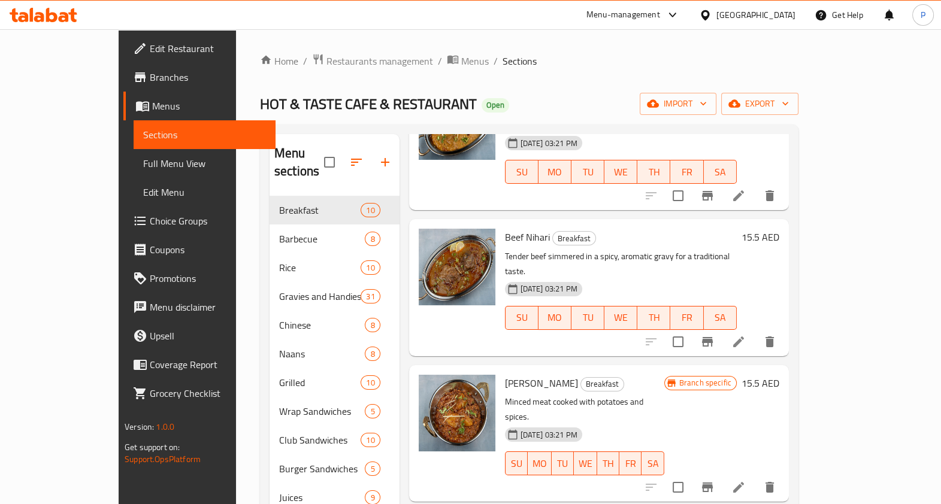
scroll to position [524, 0]
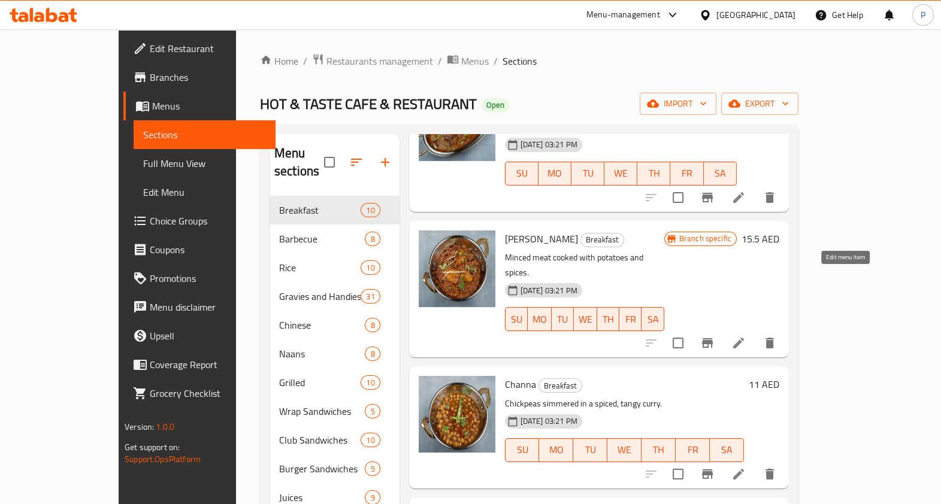
click at [746, 336] on icon at bounding box center [739, 343] width 14 height 14
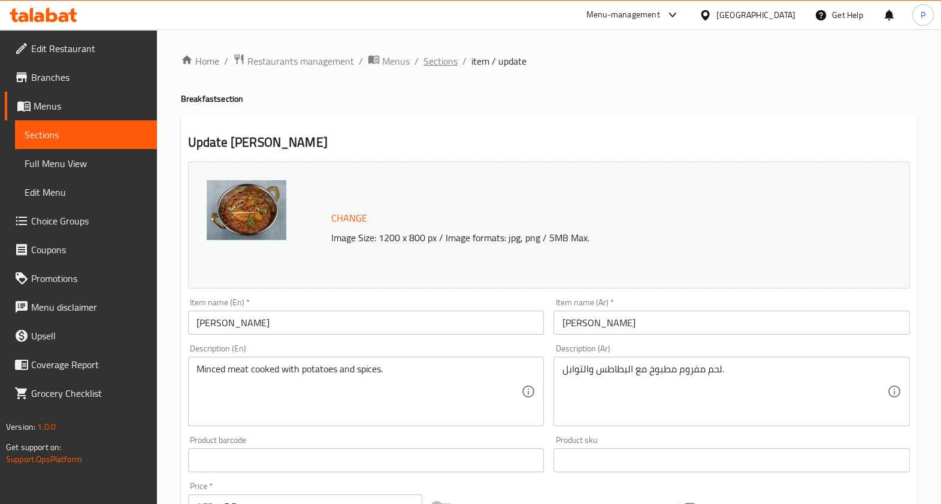
click at [443, 68] on span "Sections" at bounding box center [441, 61] width 34 height 14
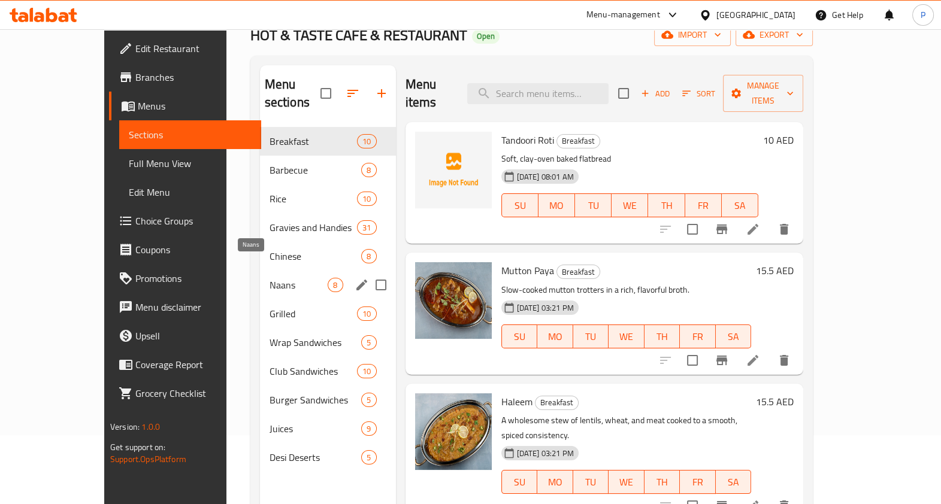
scroll to position [149, 0]
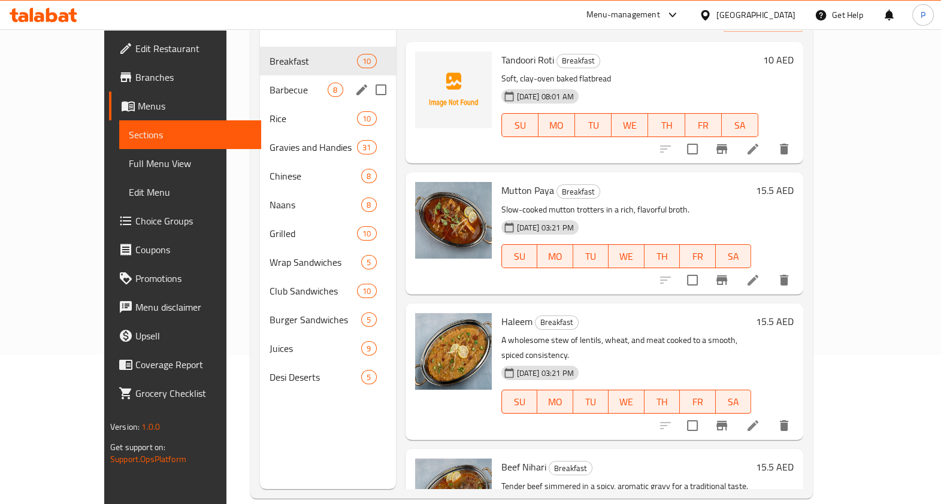
click at [260, 75] on div "Barbecue 8" at bounding box center [328, 89] width 136 height 29
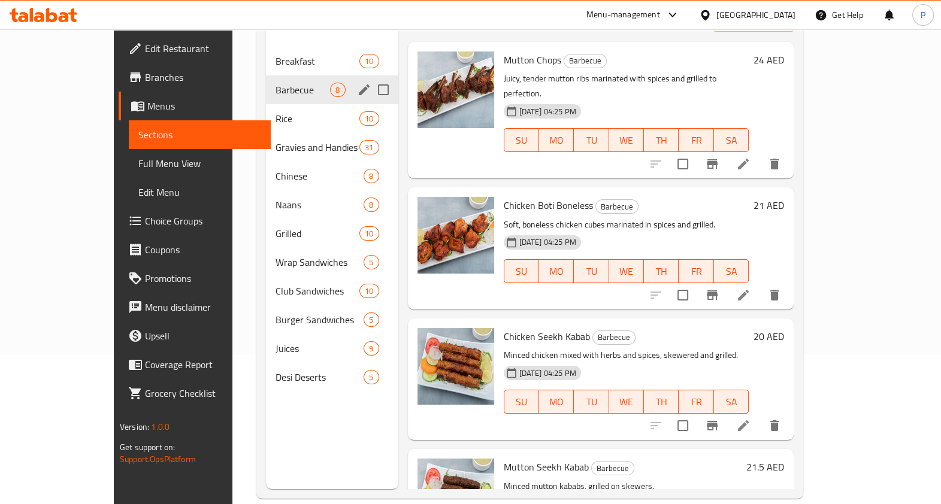
click at [266, 104] on div "Rice 10" at bounding box center [332, 118] width 132 height 29
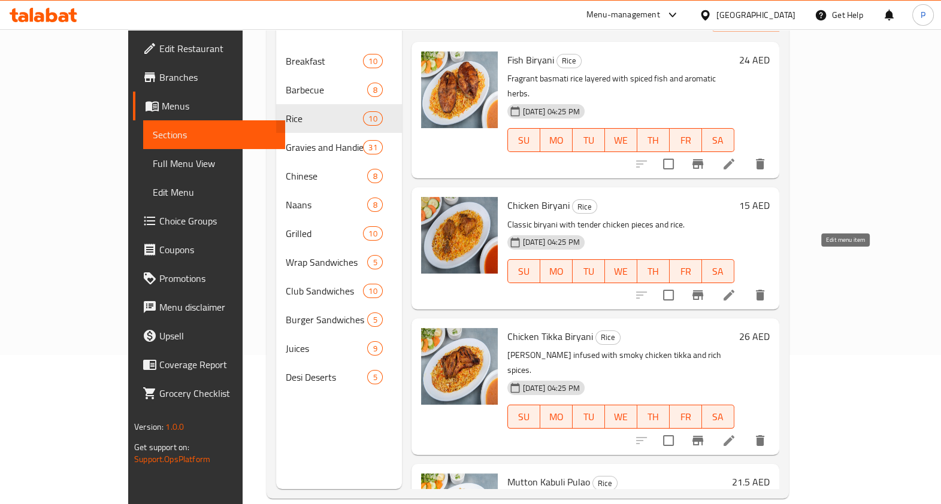
click at [735, 290] on icon at bounding box center [729, 295] width 11 height 11
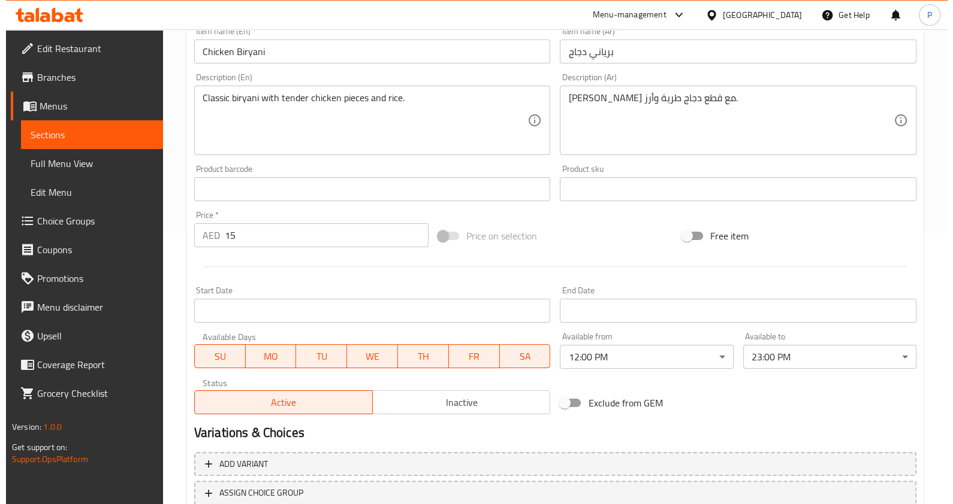
scroll to position [358, 0]
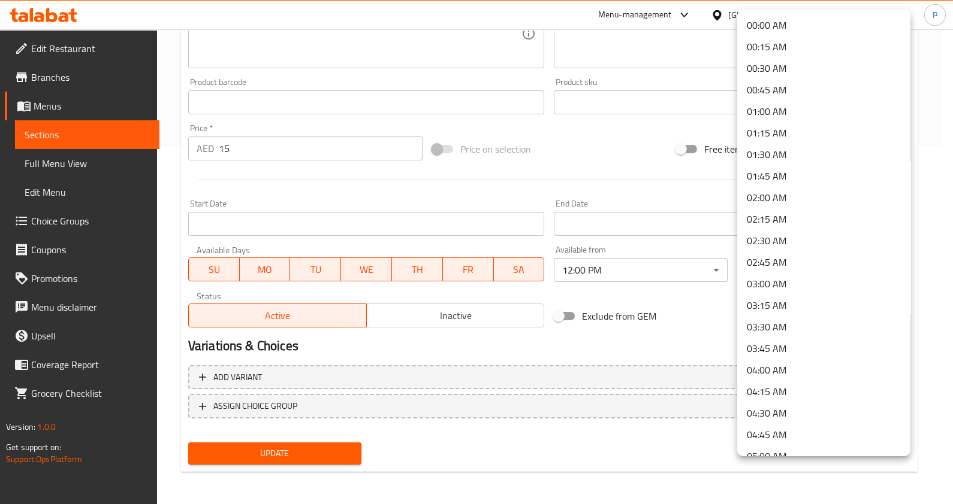
scroll to position [1653, 0]
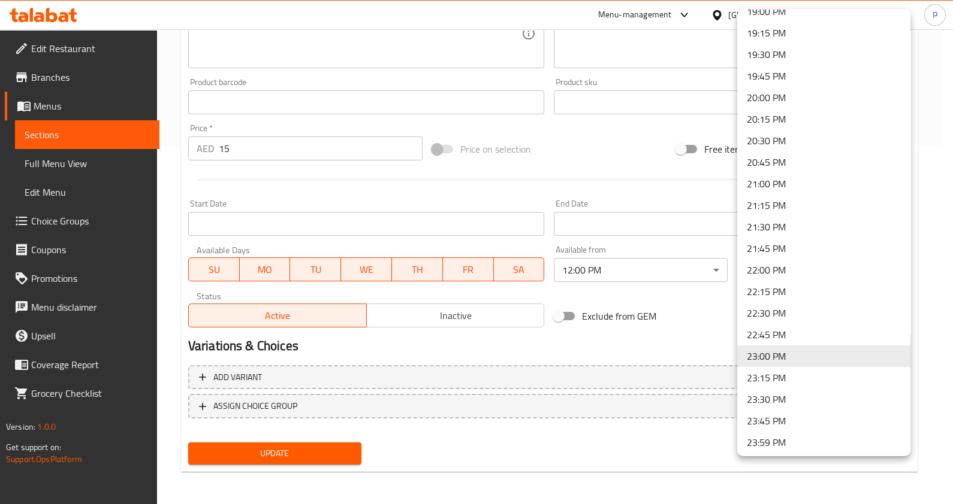
click at [636, 250] on div at bounding box center [476, 252] width 953 height 504
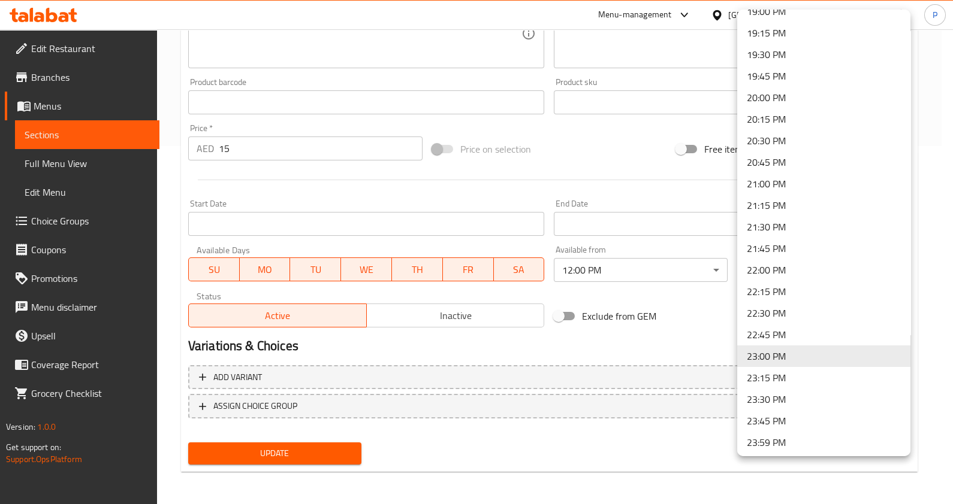
click at [772, 398] on li "23:30 PM" at bounding box center [823, 400] width 173 height 22
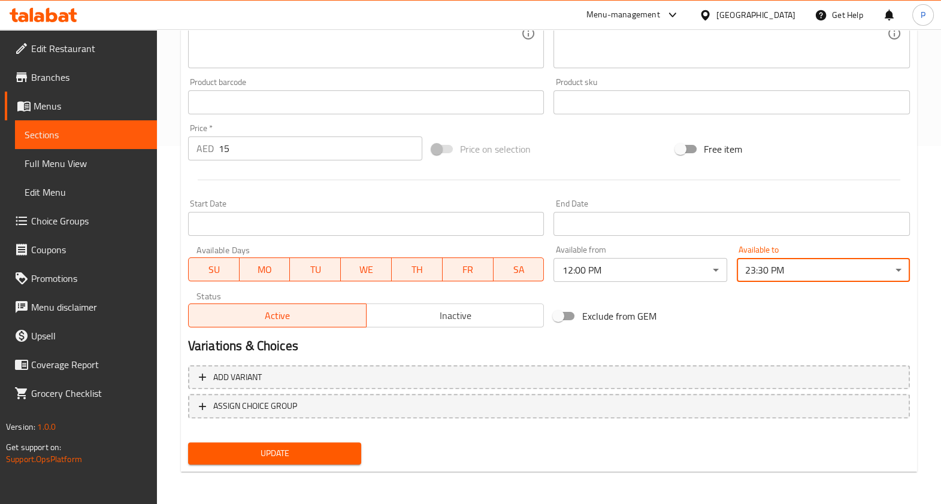
click at [318, 449] on span "Update" at bounding box center [275, 453] width 154 height 15
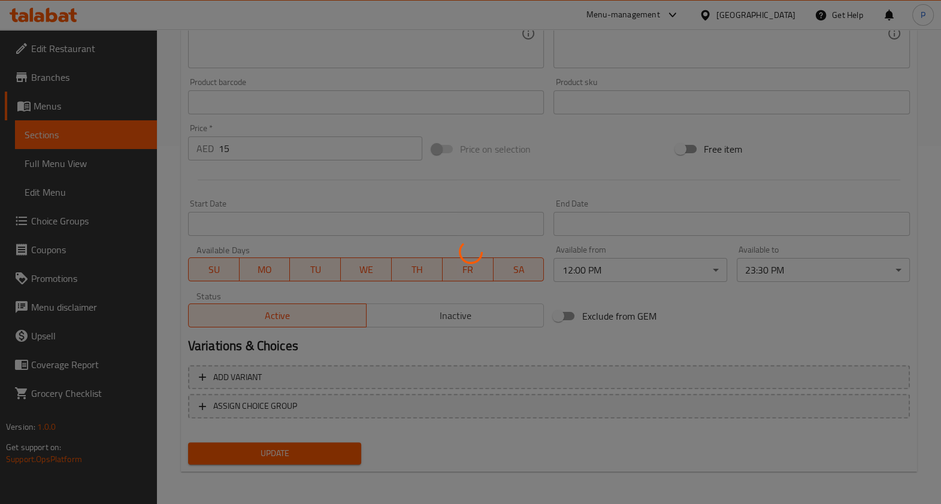
scroll to position [59, 0]
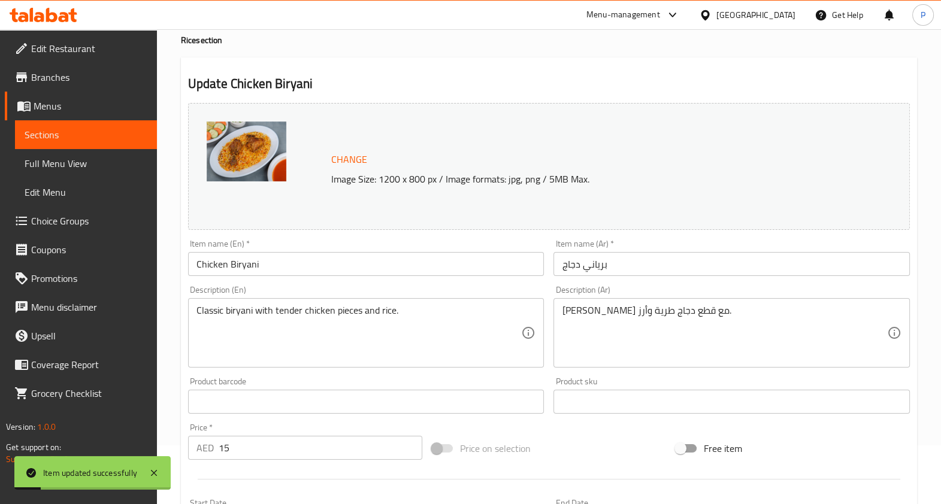
click at [90, 129] on span "Sections" at bounding box center [86, 135] width 123 height 14
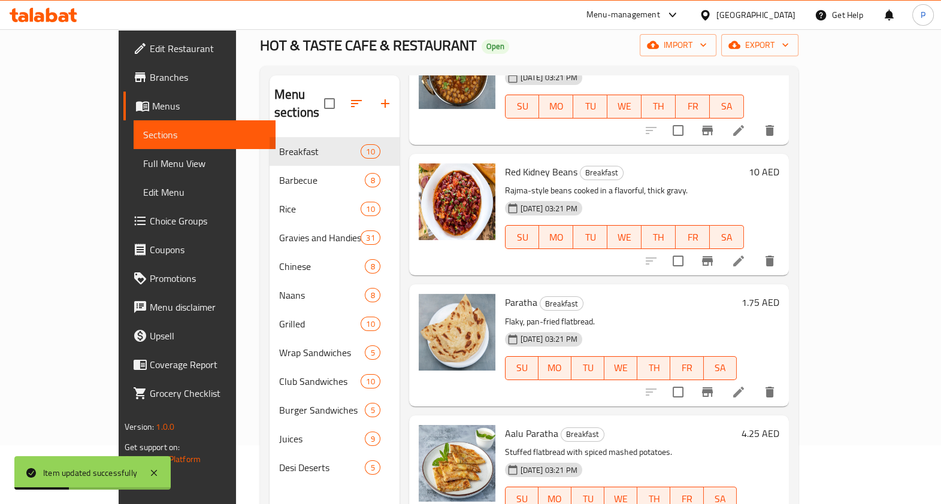
scroll to position [824, 0]
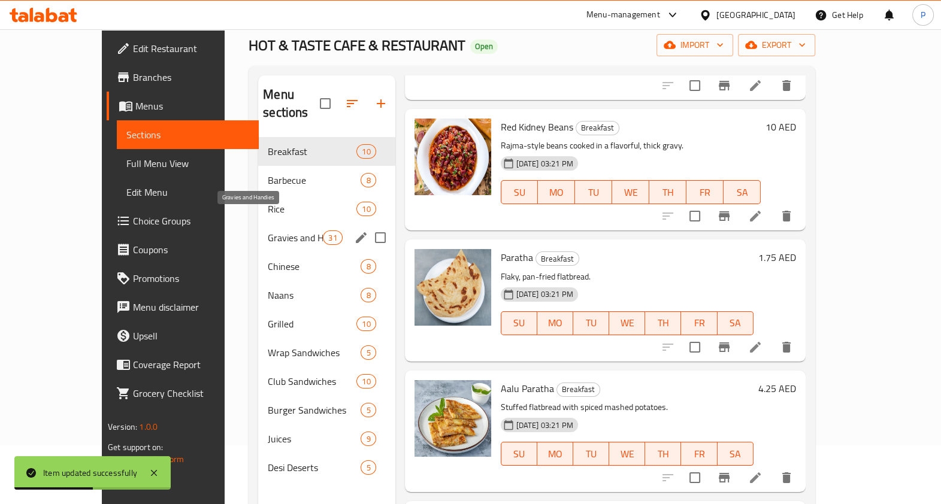
click at [268, 231] on span "Gravies and Handies" at bounding box center [295, 238] width 55 height 14
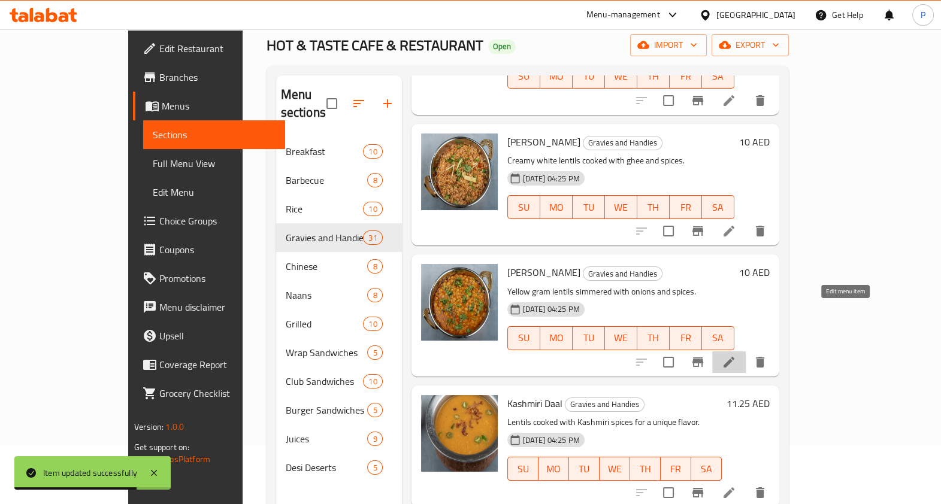
click at [736, 355] on icon at bounding box center [729, 362] width 14 height 14
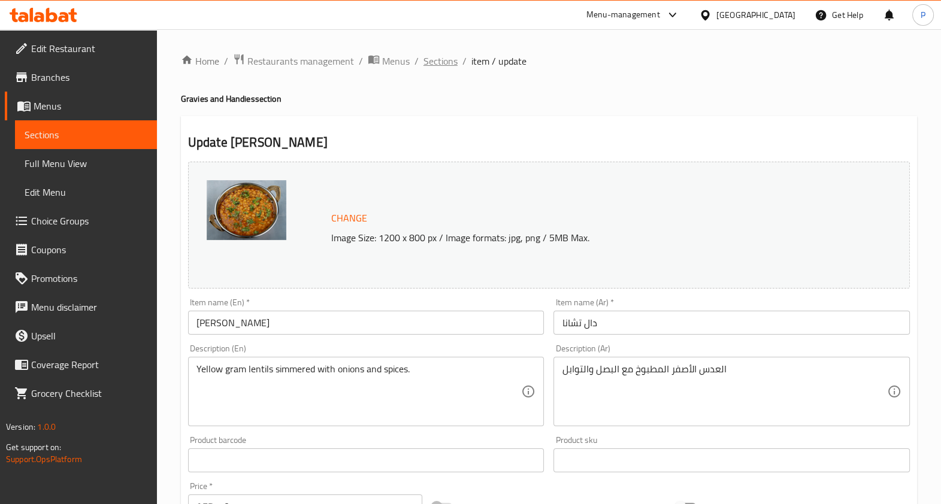
click at [443, 66] on span "Sections" at bounding box center [441, 61] width 34 height 14
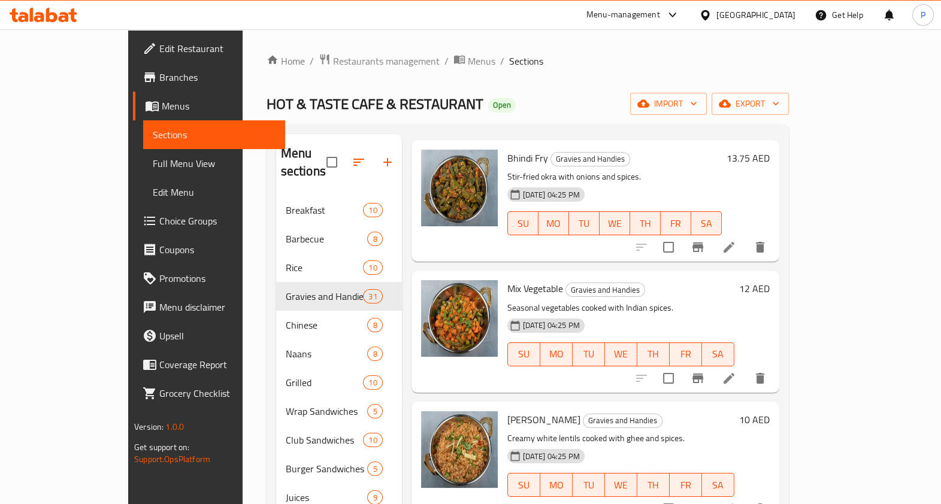
scroll to position [605, 0]
click at [746, 368] on li at bounding box center [729, 379] width 34 height 22
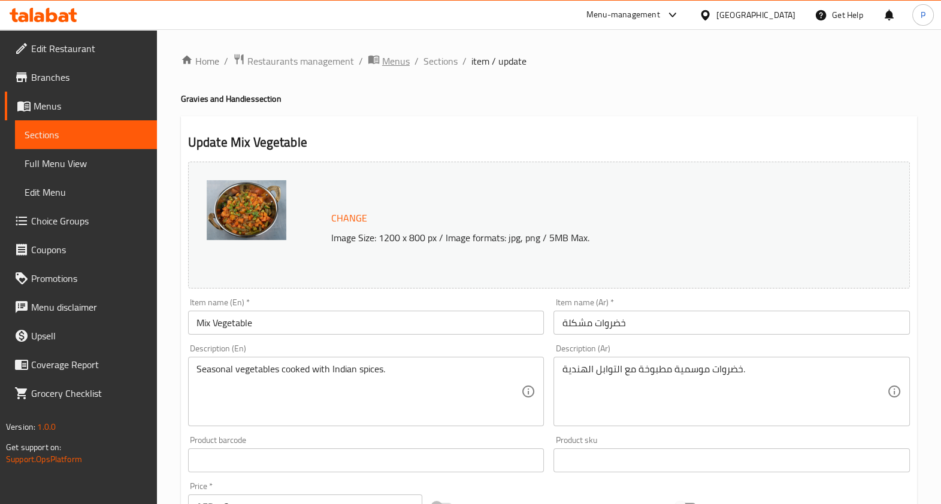
click at [388, 61] on span "Menus" at bounding box center [396, 61] width 28 height 14
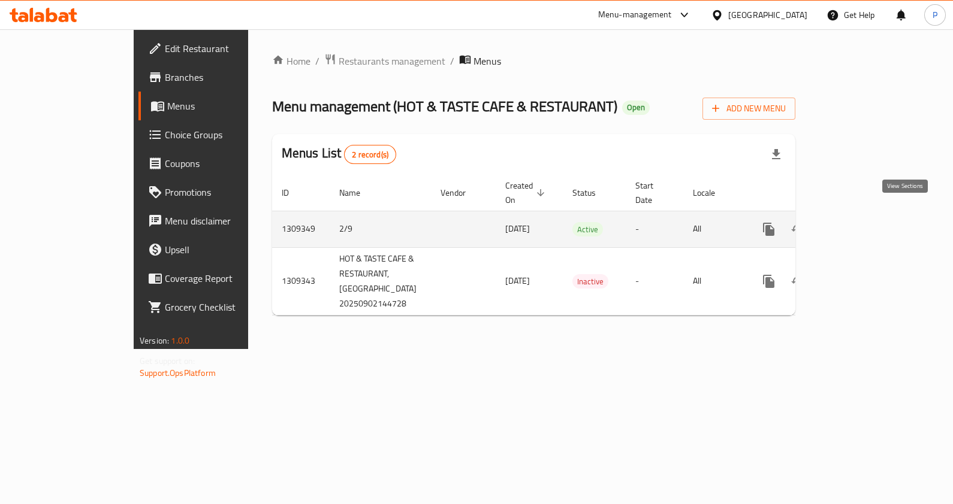
click at [869, 220] on link "enhanced table" at bounding box center [855, 229] width 29 height 29
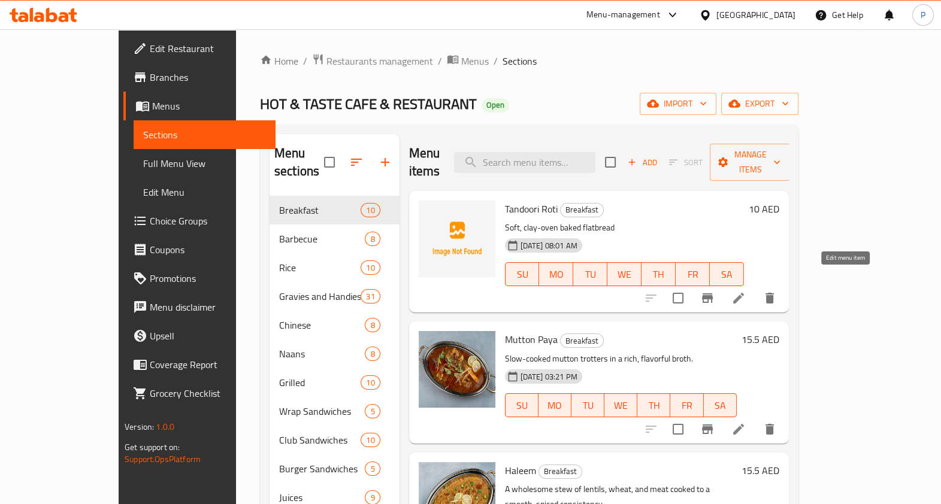
click at [746, 291] on icon at bounding box center [739, 298] width 14 height 14
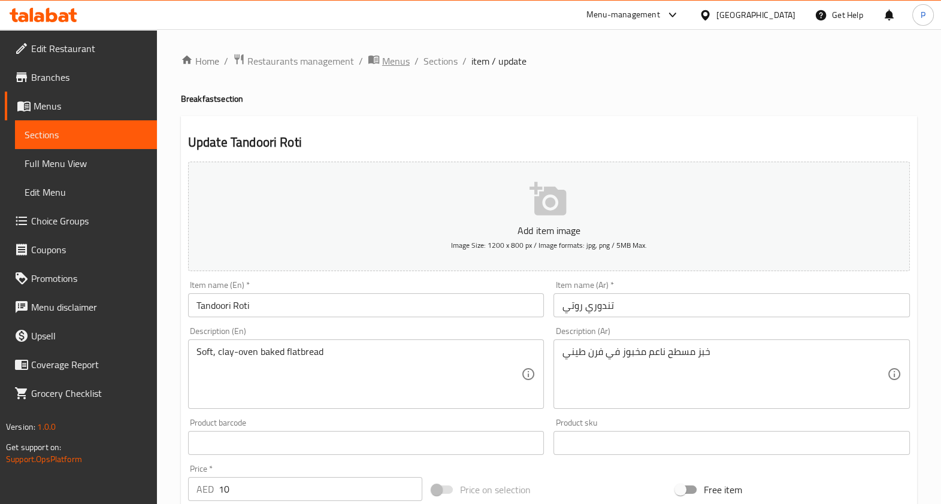
click at [384, 65] on span "Menus" at bounding box center [396, 61] width 28 height 14
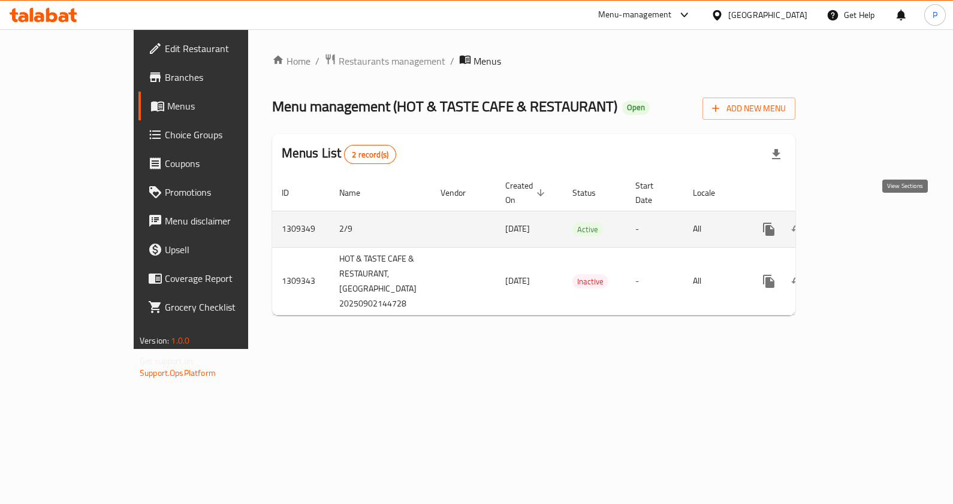
click at [869, 223] on link "enhanced table" at bounding box center [855, 229] width 29 height 29
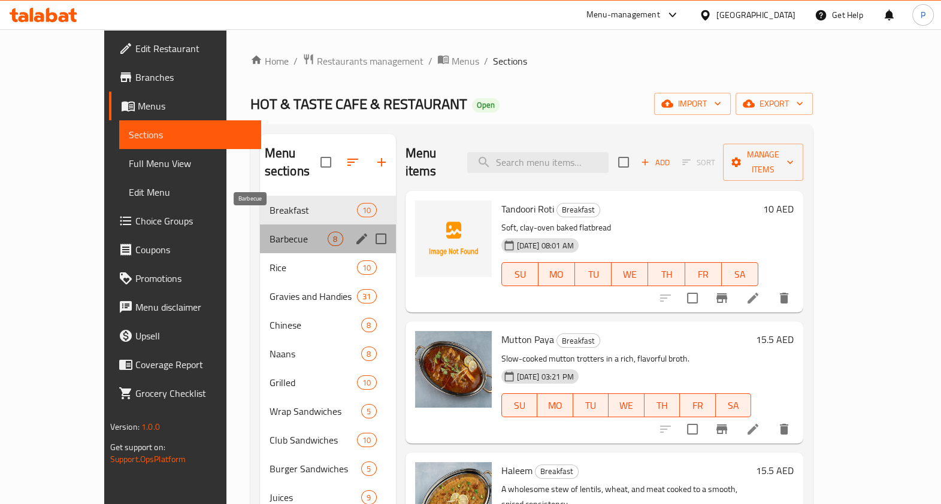
click at [270, 232] on span "Barbecue" at bounding box center [299, 239] width 59 height 14
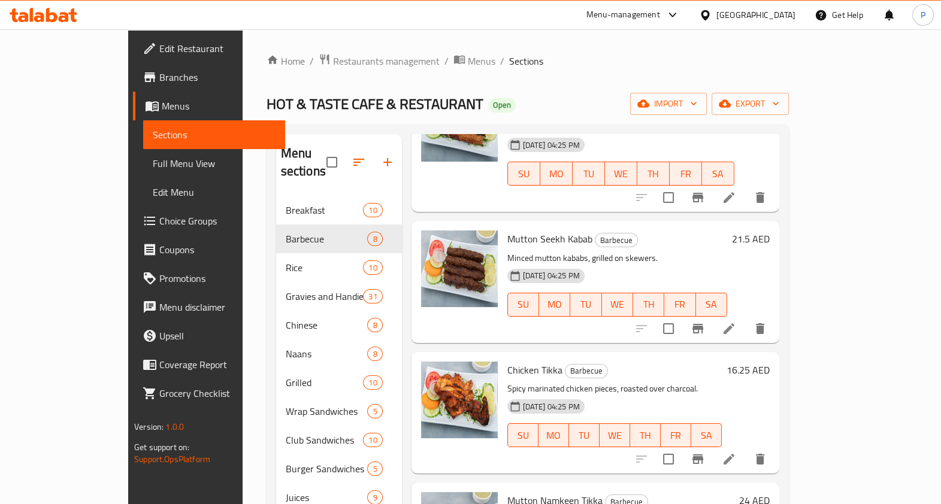
scroll to position [370, 0]
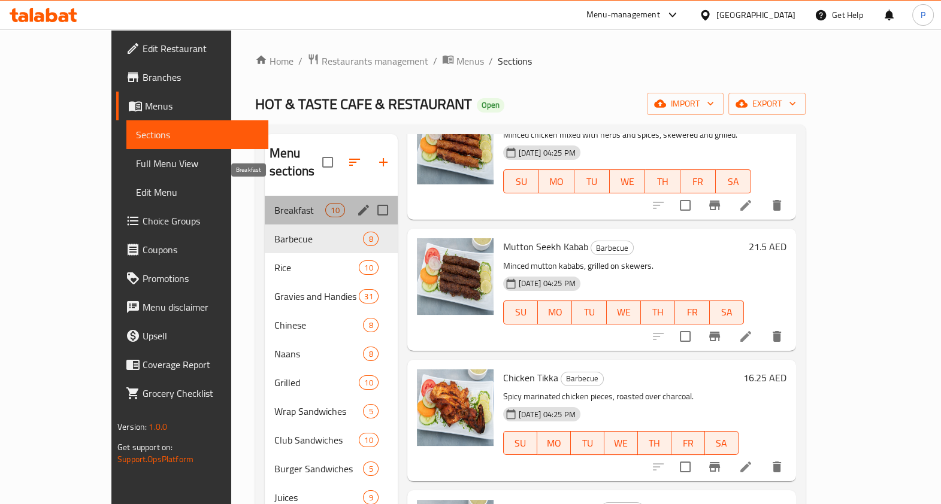
click at [283, 203] on span "Breakfast" at bounding box center [299, 210] width 51 height 14
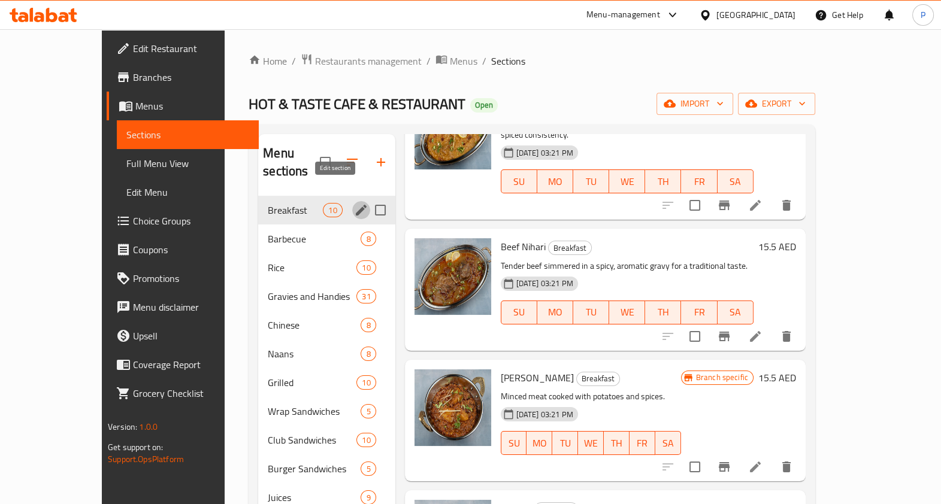
click at [354, 203] on icon "edit" at bounding box center [361, 210] width 14 height 14
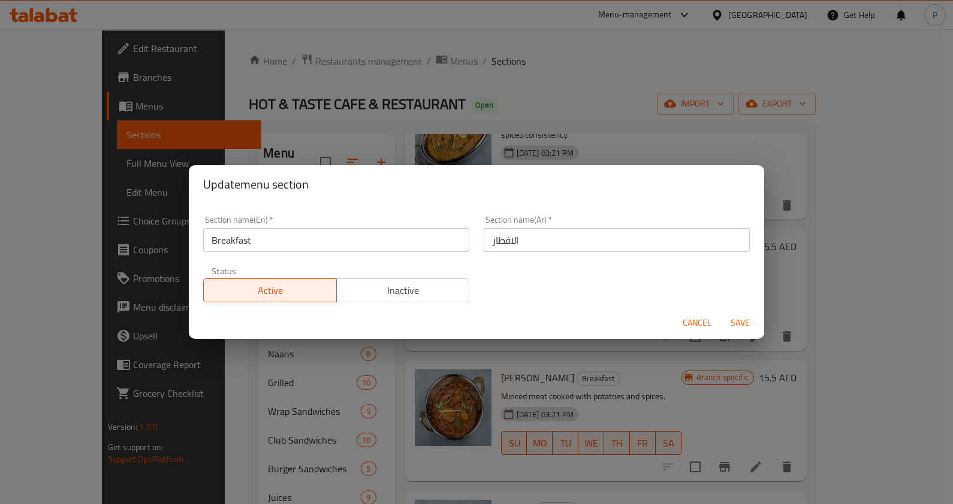
click at [776, 41] on div "Update menu section Section name(En)   * Breakfast Section name(En) * Section n…" at bounding box center [476, 252] width 953 height 504
click at [692, 322] on span "Cancel" at bounding box center [696, 323] width 29 height 15
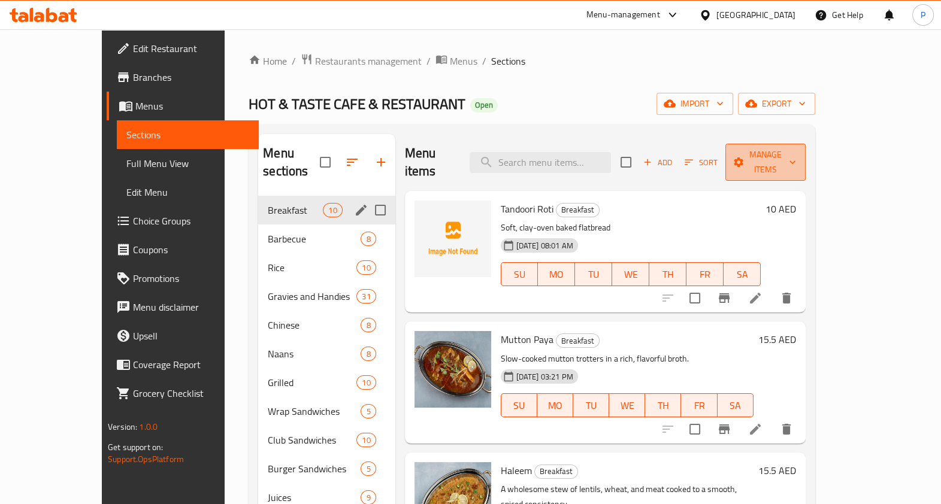
click at [806, 164] on button "Manage items" at bounding box center [766, 162] width 80 height 37
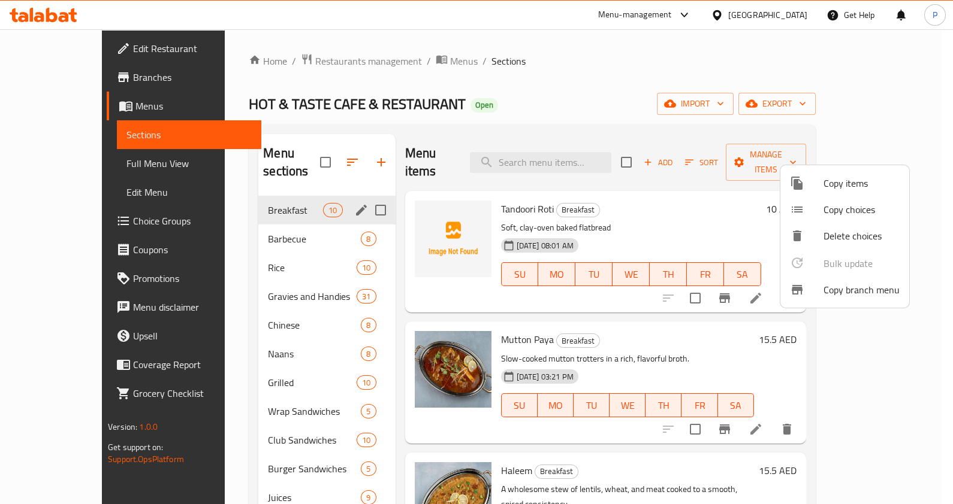
click at [608, 80] on div at bounding box center [476, 252] width 953 height 504
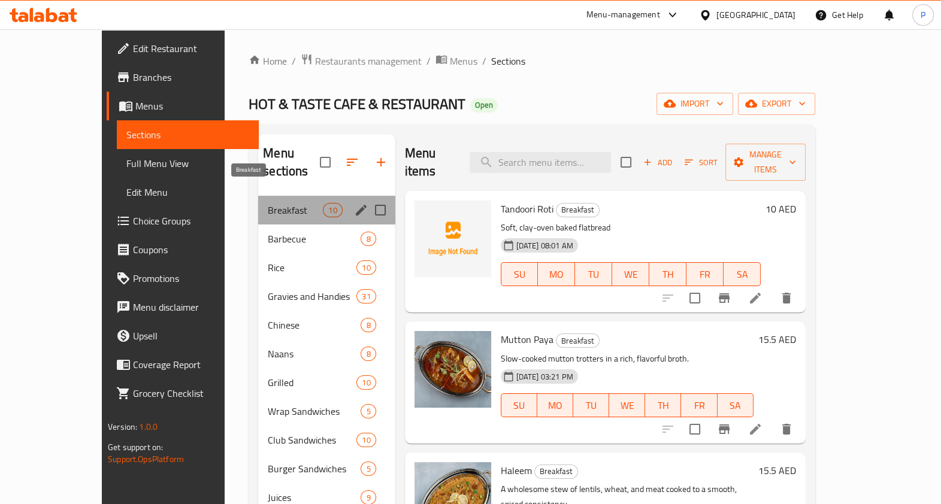
click at [268, 203] on span "Breakfast" at bounding box center [295, 210] width 55 height 14
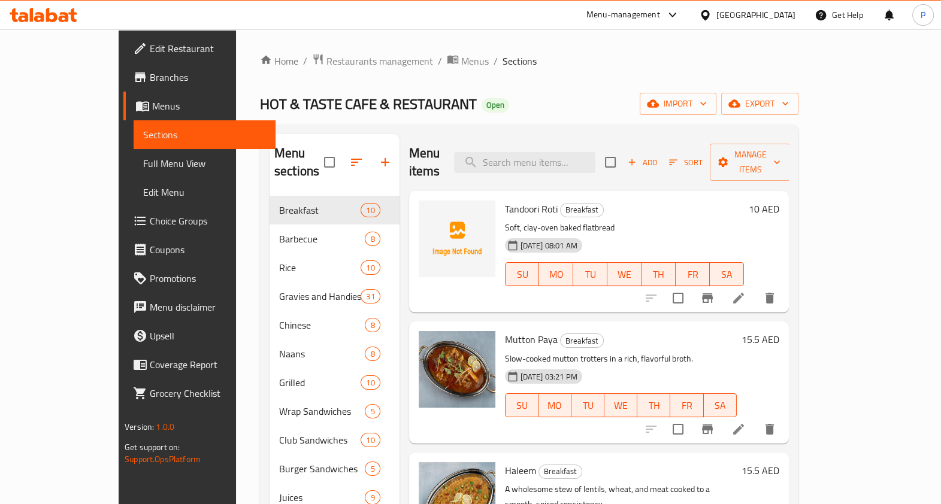
drag, startPoint x: 63, startPoint y: 174, endPoint x: 60, endPoint y: 196, distance: 22.4
click at [134, 174] on link "Full Menu View" at bounding box center [205, 163] width 142 height 29
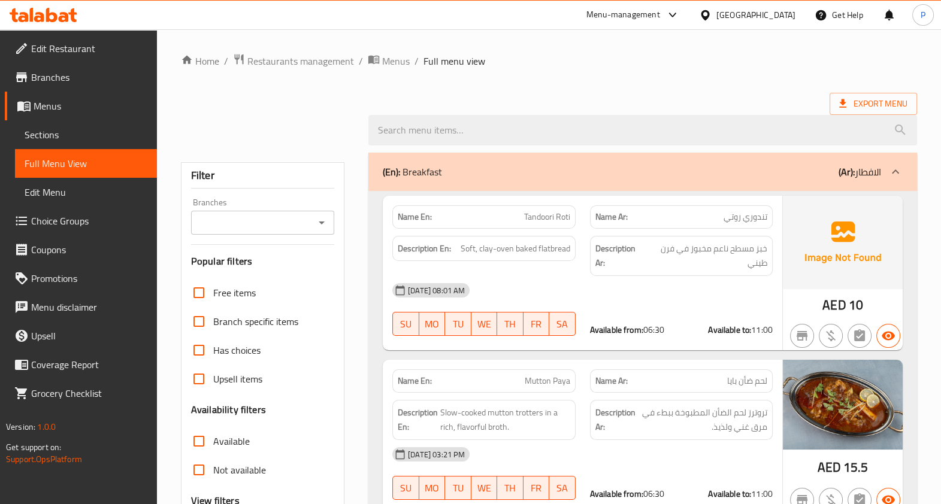
click at [54, 141] on span "Sections" at bounding box center [86, 135] width 123 height 14
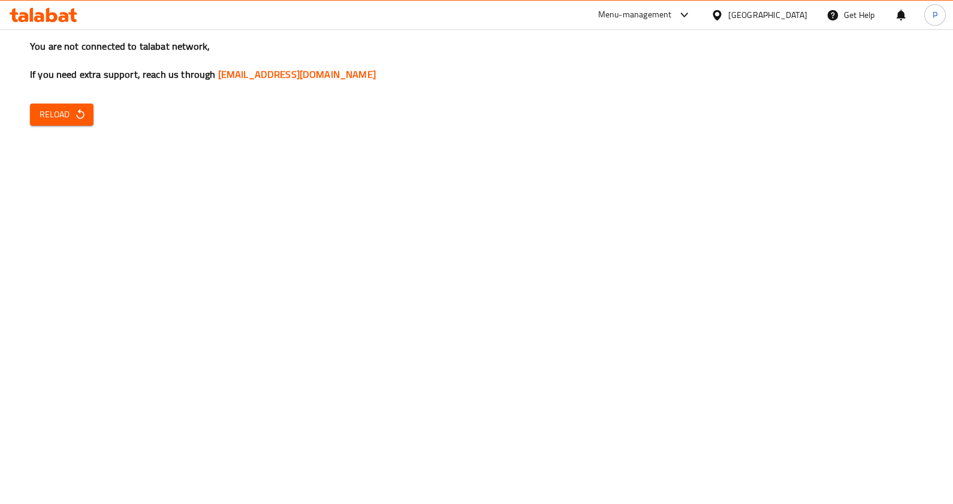
click at [56, 103] on div "You are not connected to talabat network, If you need extra support, reach us t…" at bounding box center [476, 252] width 953 height 504
click at [57, 116] on span "Reload" at bounding box center [62, 114] width 44 height 15
